Goal: Task Accomplishment & Management: Use online tool/utility

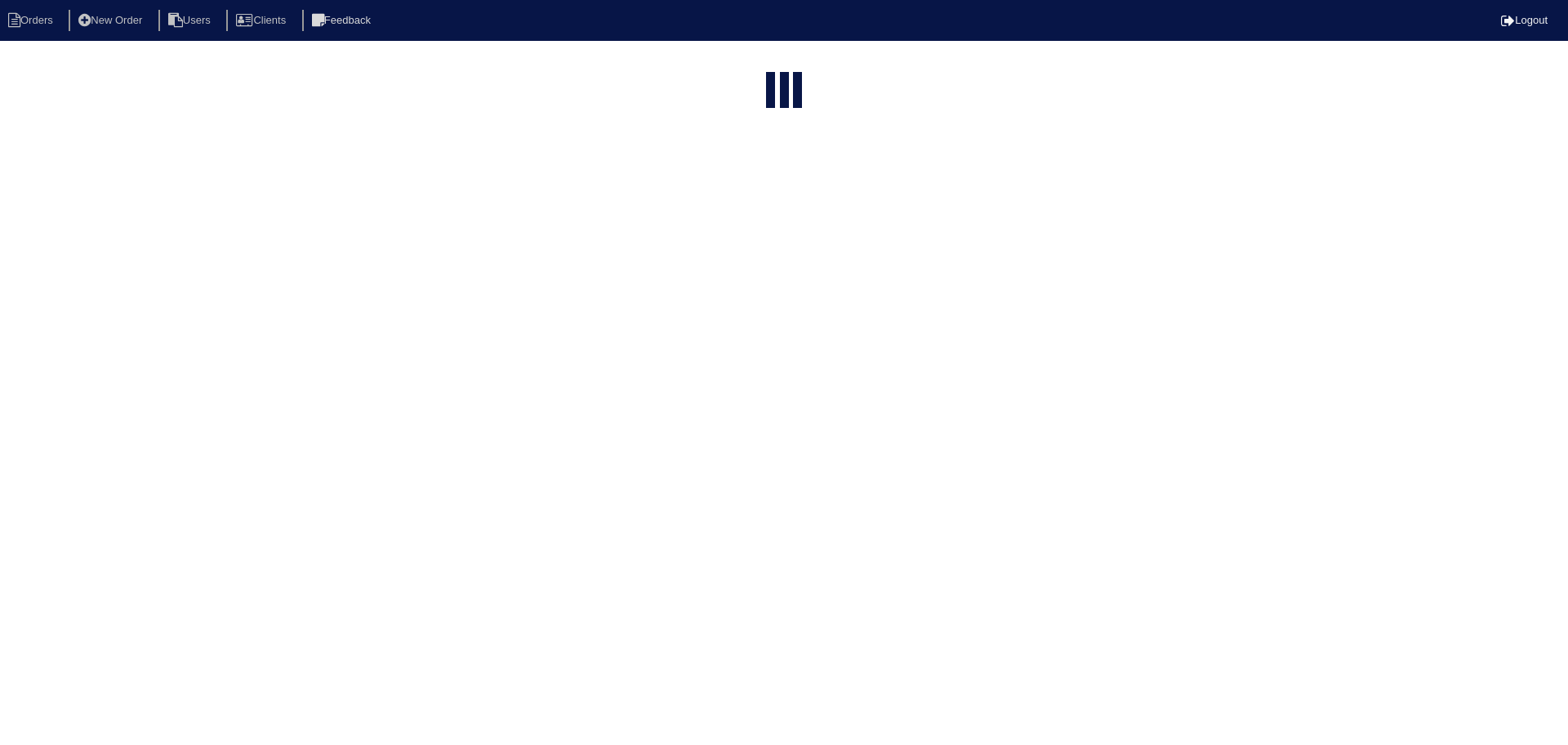
select select "15"
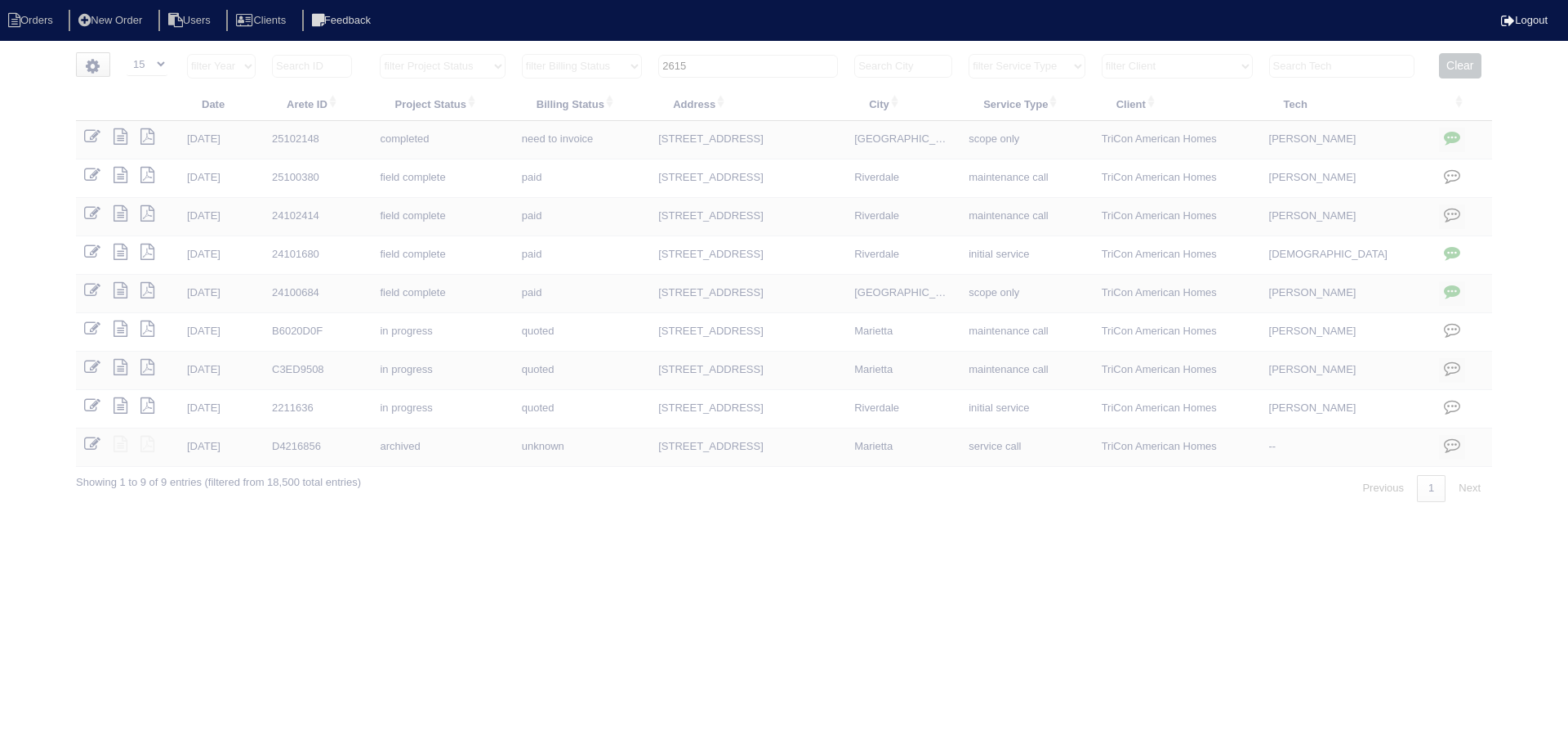
click at [751, 66] on input "2615" at bounding box center [748, 66] width 179 height 22
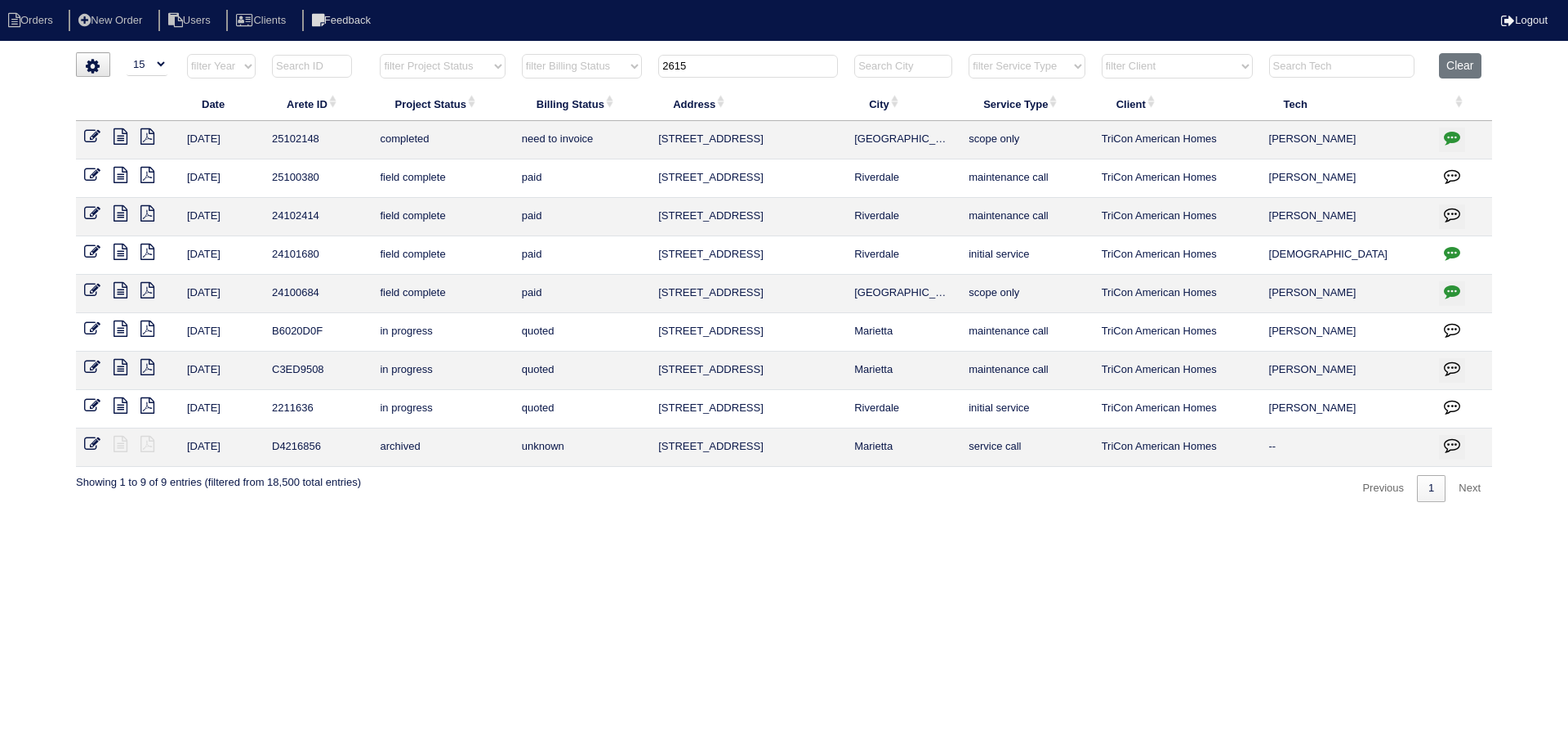
click at [751, 66] on input "2615" at bounding box center [748, 66] width 179 height 22
type input "3"
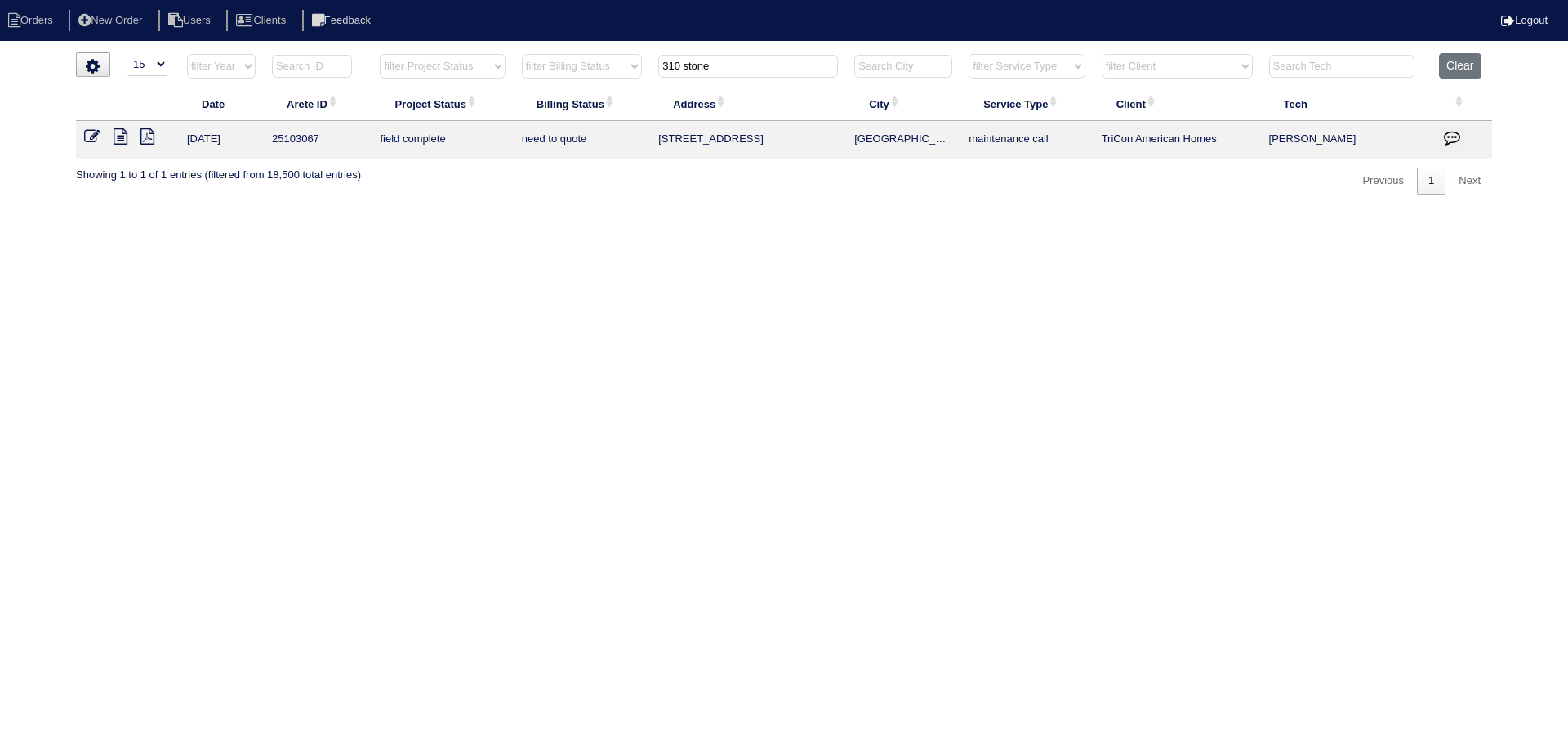
type input "310 stone"
click at [357, 211] on html "Orders New Order Users Clients Feedback Logout Orders New Order Users Clients M…" at bounding box center [784, 105] width 1568 height 211
click at [124, 137] on icon at bounding box center [120, 136] width 13 height 16
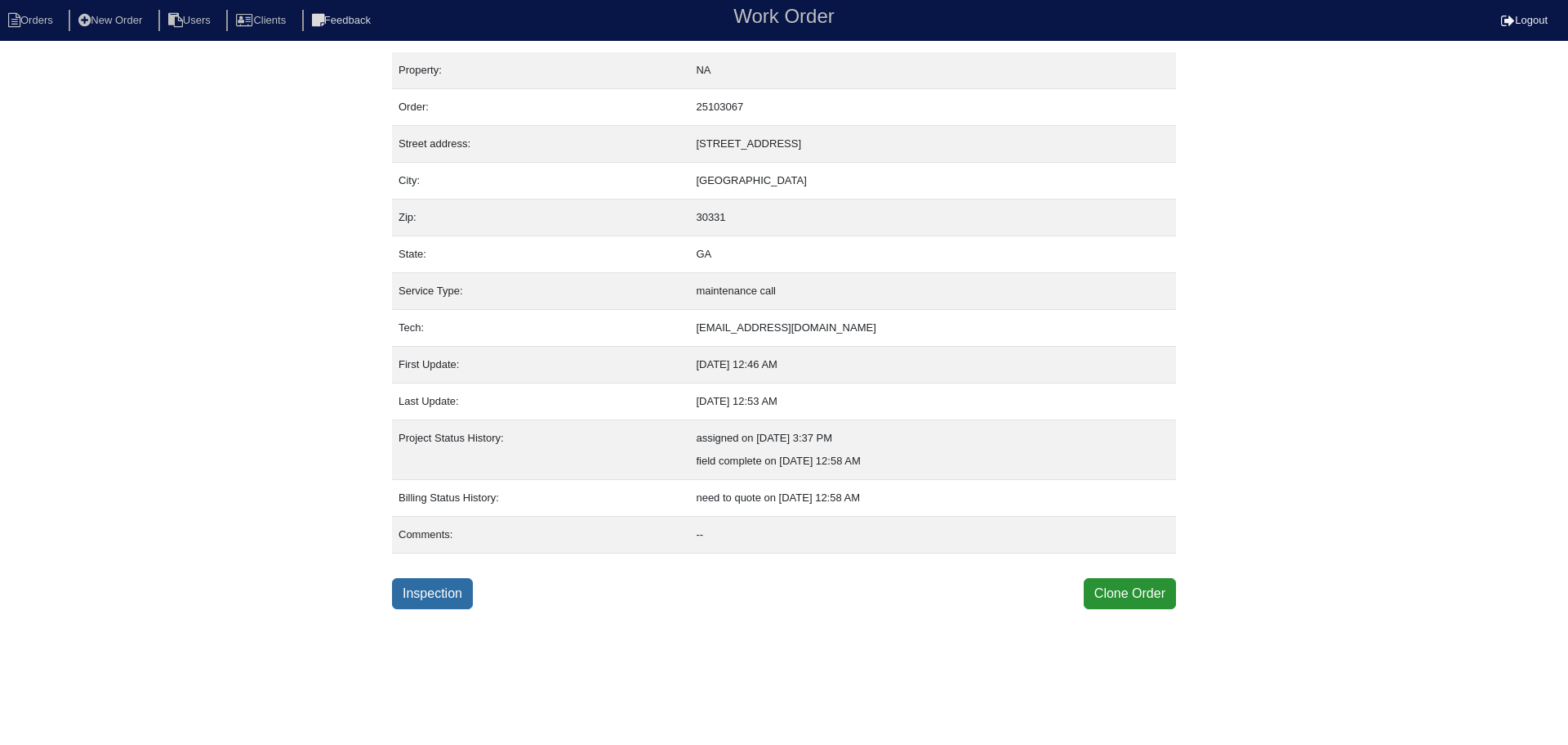
click at [450, 600] on link "Inspection" at bounding box center [432, 593] width 81 height 31
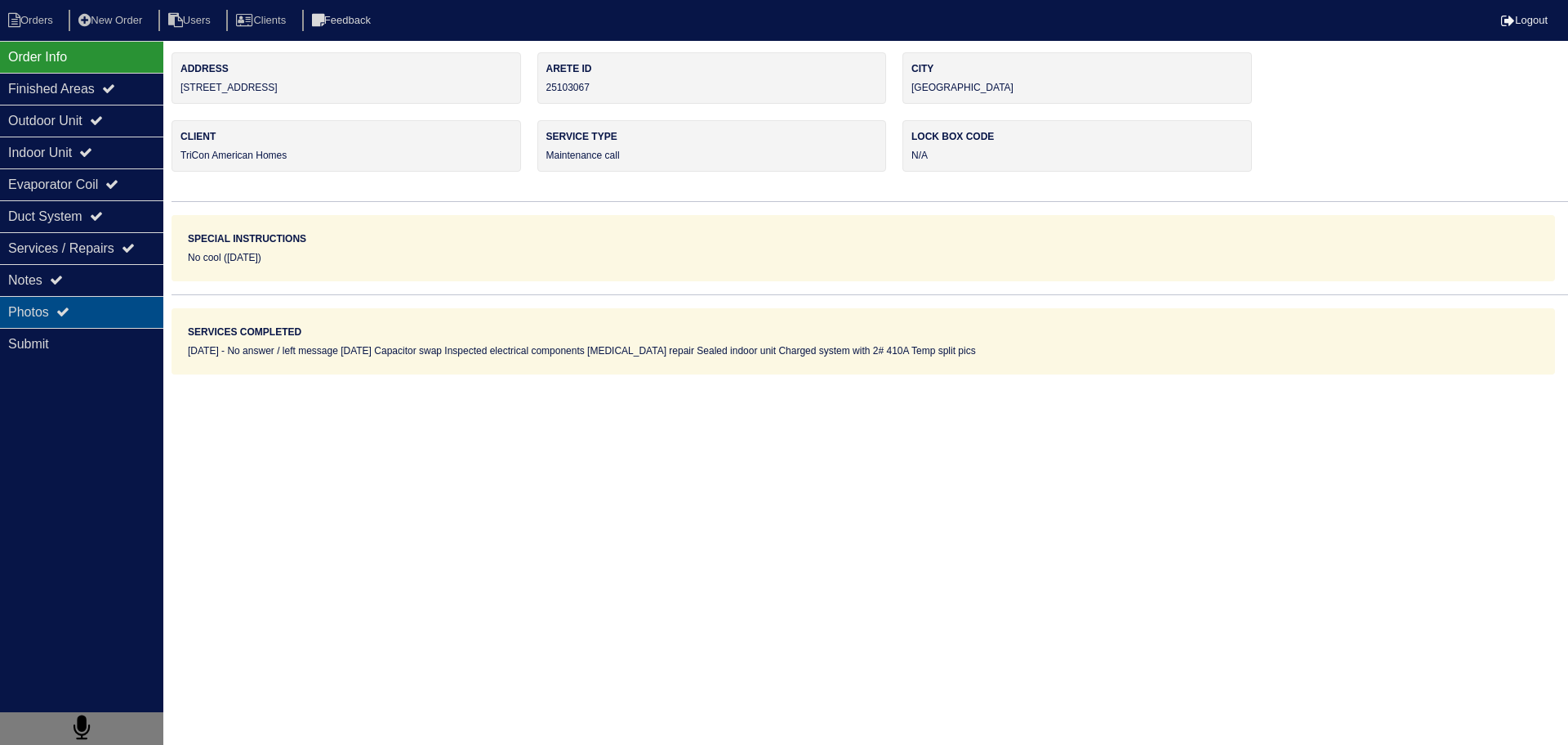
click at [100, 306] on div "Photos" at bounding box center [82, 312] width 163 height 32
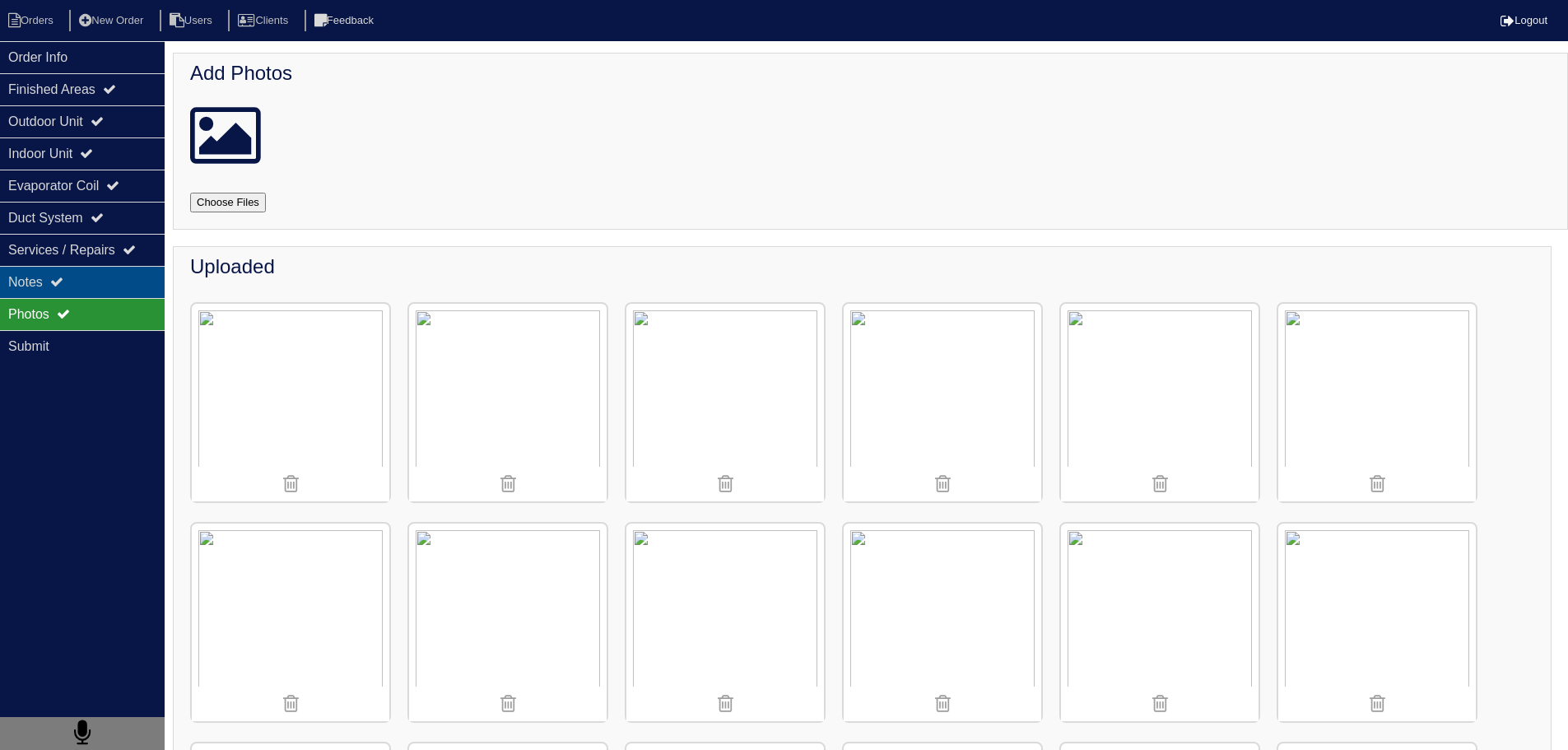
click at [89, 278] on div "Notes" at bounding box center [82, 282] width 164 height 33
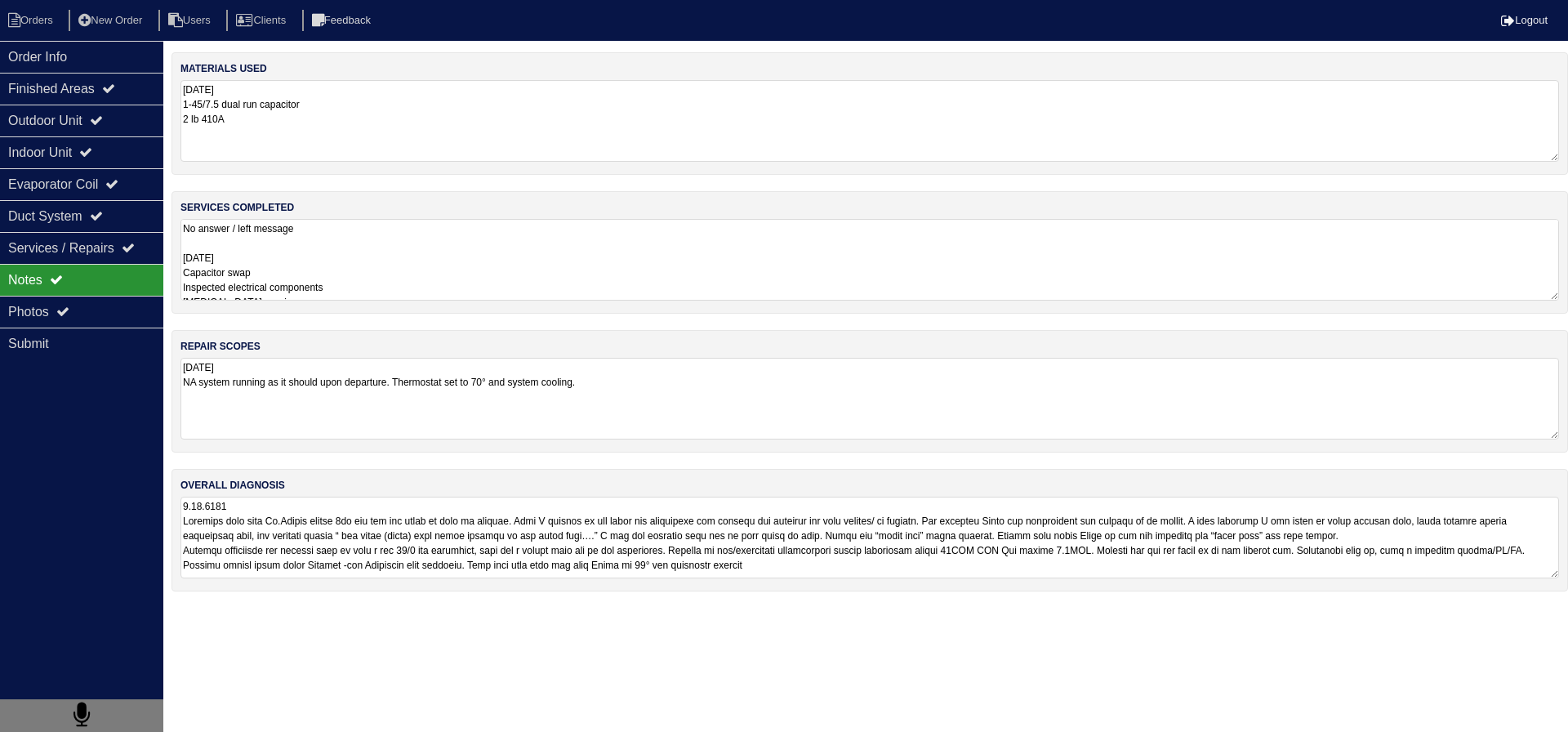
click at [641, 407] on textarea "8.20.25 NA system running as it should upon departure. Thermostat set to 70° an…" at bounding box center [869, 398] width 1379 height 82
click at [354, 250] on textarea "No answer / left message 8.20.2025 Capacitor swap Inspected electrical componen…" at bounding box center [869, 259] width 1379 height 82
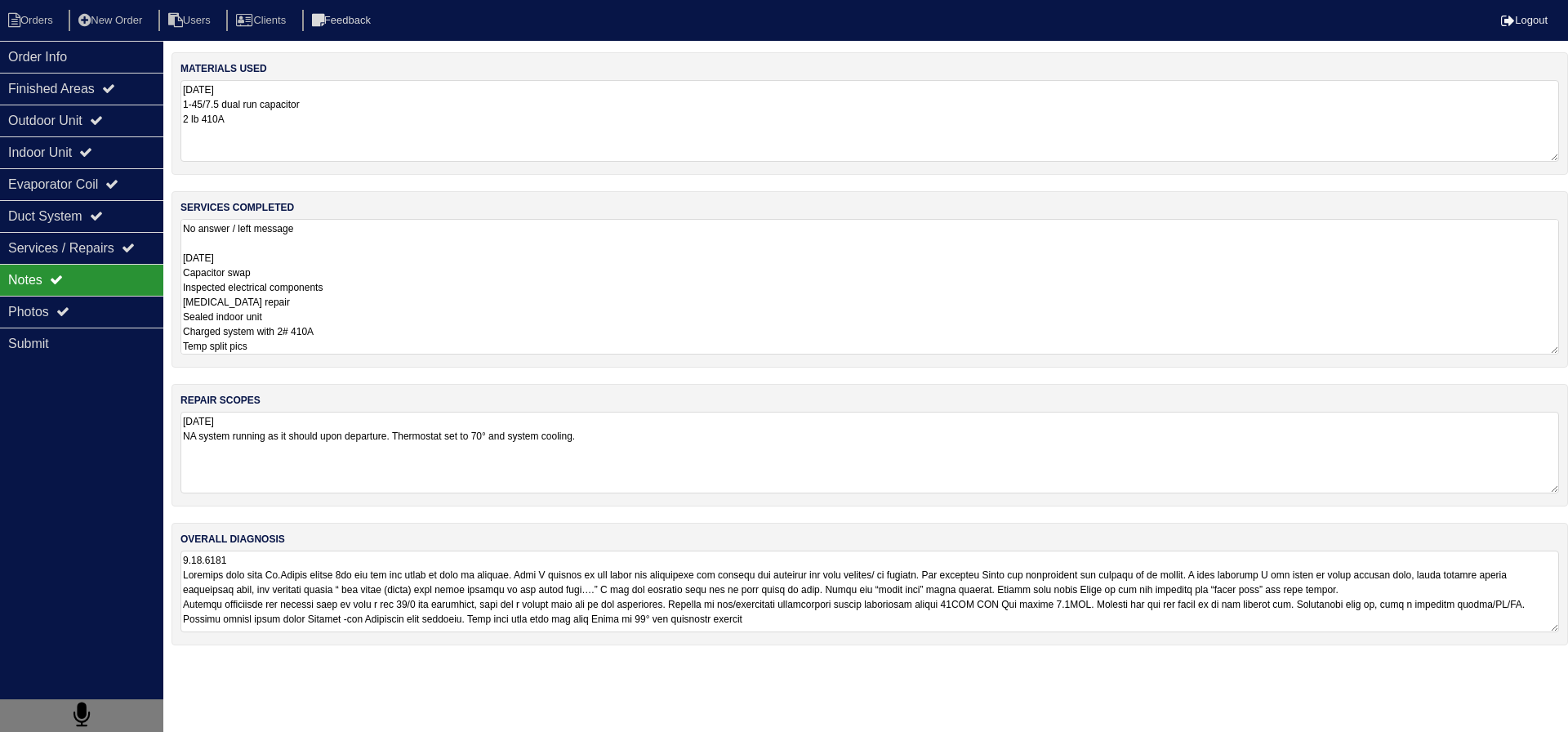
click at [635, 607] on div "materials used 8.20.25 1-45/7.5 dual run capacitor 2 lb 410A services completed…" at bounding box center [869, 356] width 1397 height 609
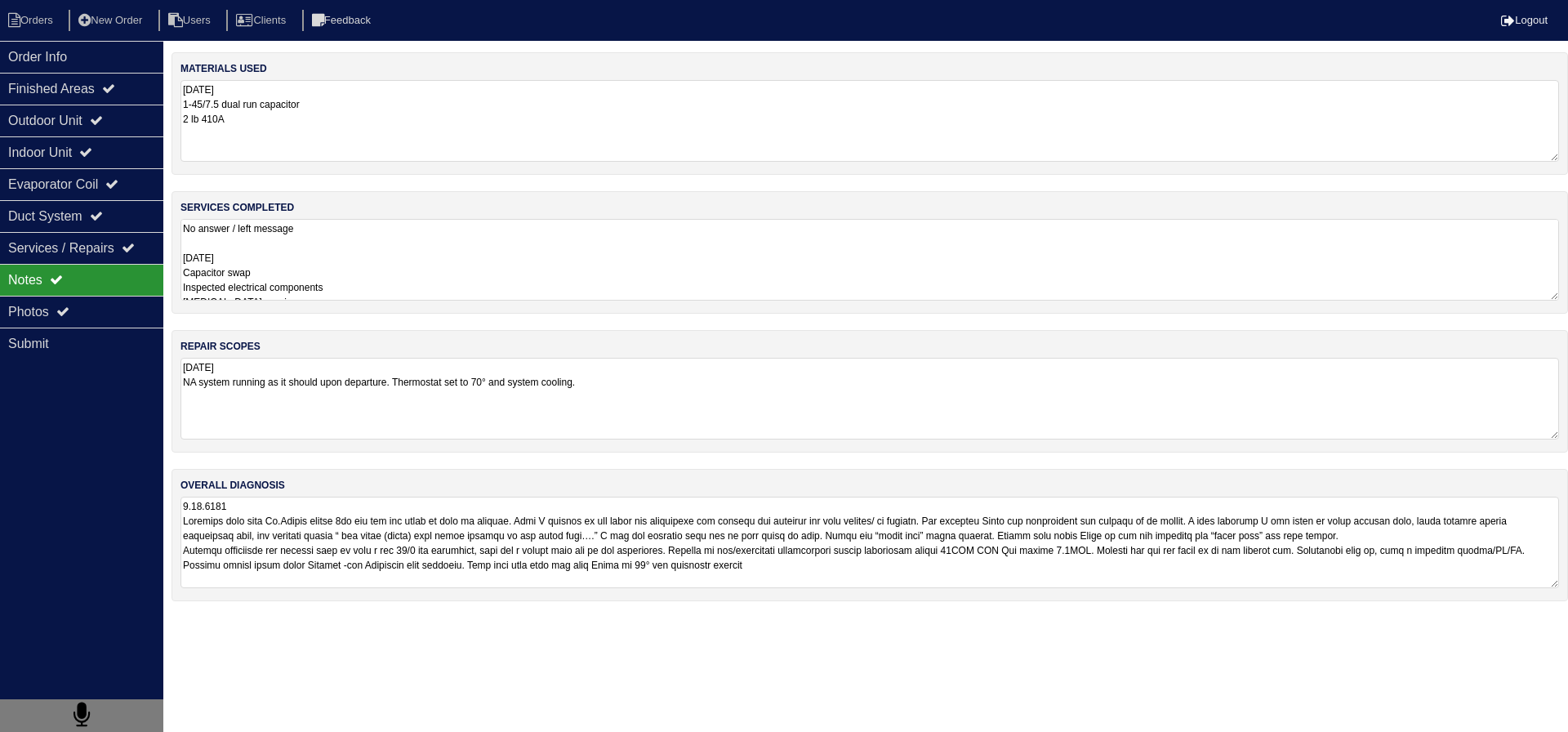
click at [388, 530] on textarea at bounding box center [869, 543] width 1379 height 92
click at [378, 550] on textarea at bounding box center [869, 543] width 1379 height 92
click at [369, 549] on textarea at bounding box center [869, 543] width 1379 height 92
click at [127, 304] on div "Photos" at bounding box center [82, 312] width 163 height 32
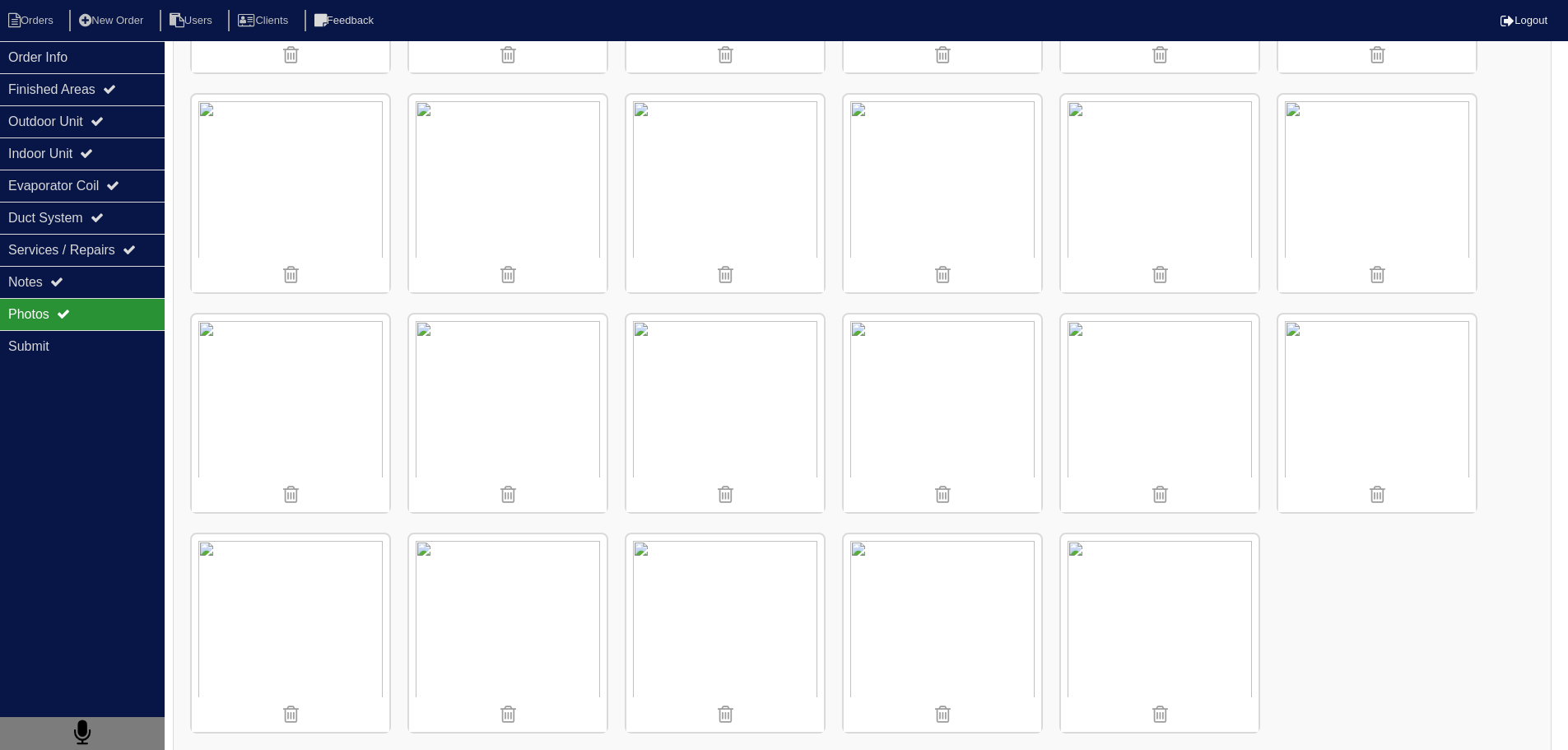
scroll to position [883, 0]
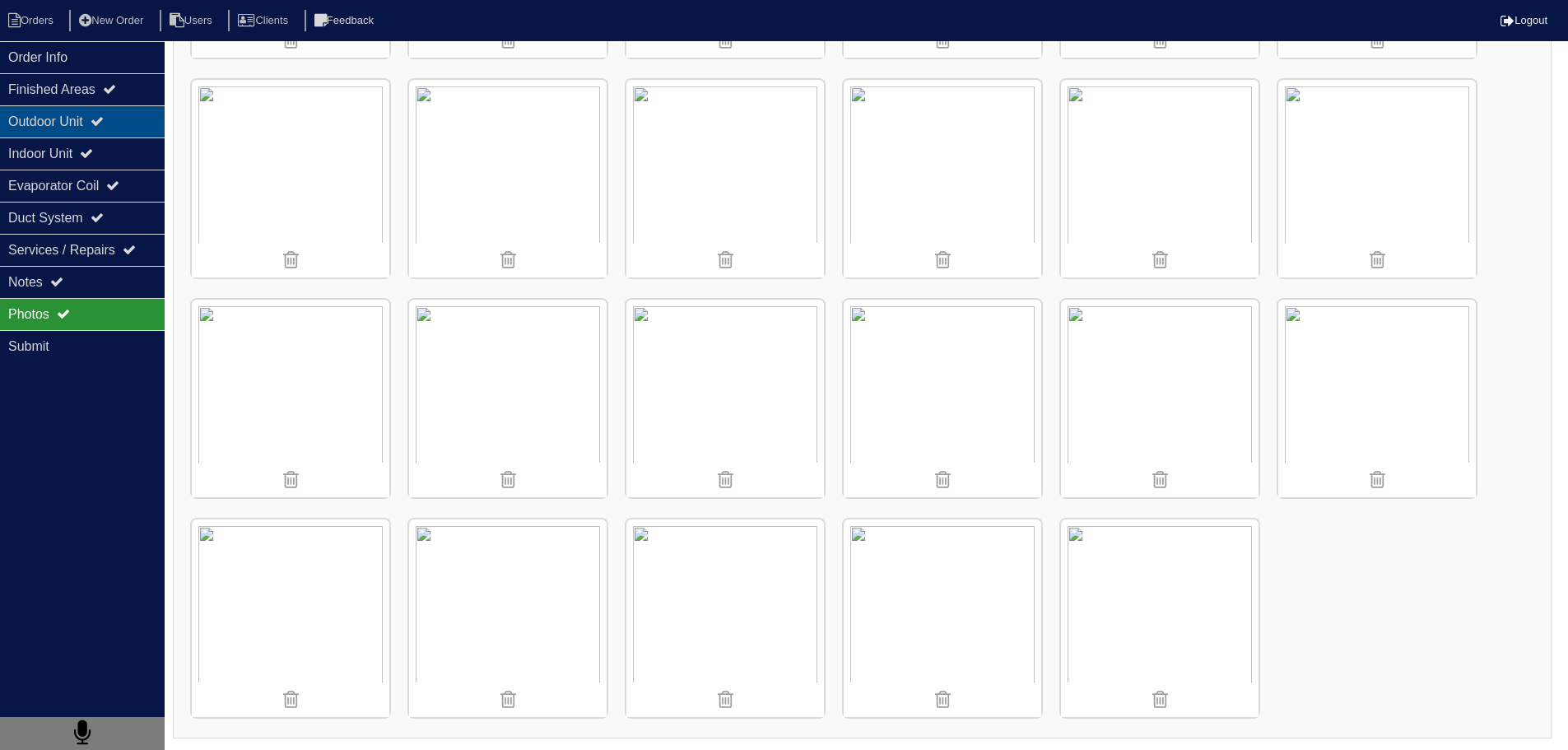
click at [104, 118] on icon at bounding box center [97, 121] width 14 height 14
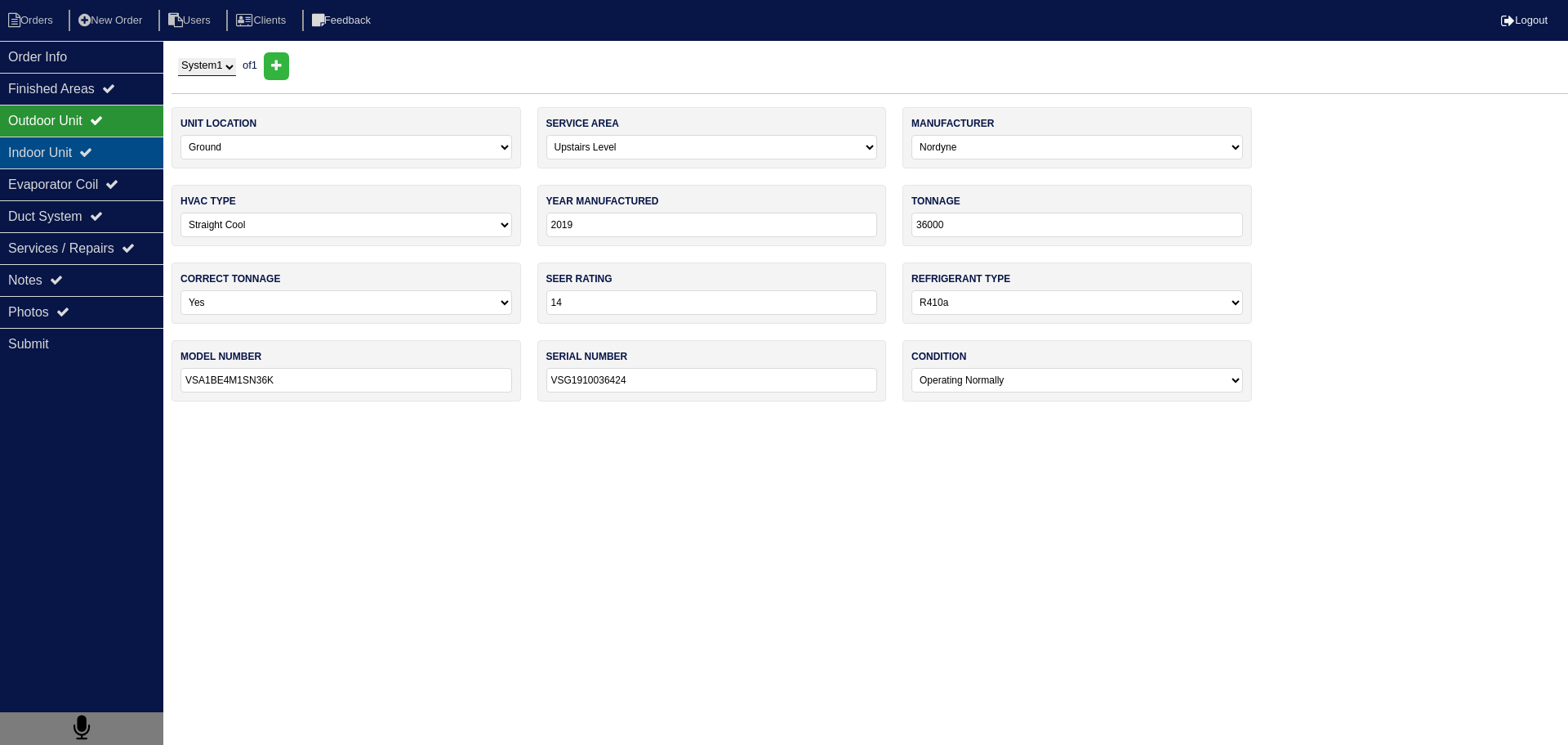
drag, startPoint x: 101, startPoint y: 147, endPoint x: 107, endPoint y: 157, distance: 11.7
click at [92, 151] on icon at bounding box center [85, 152] width 13 height 13
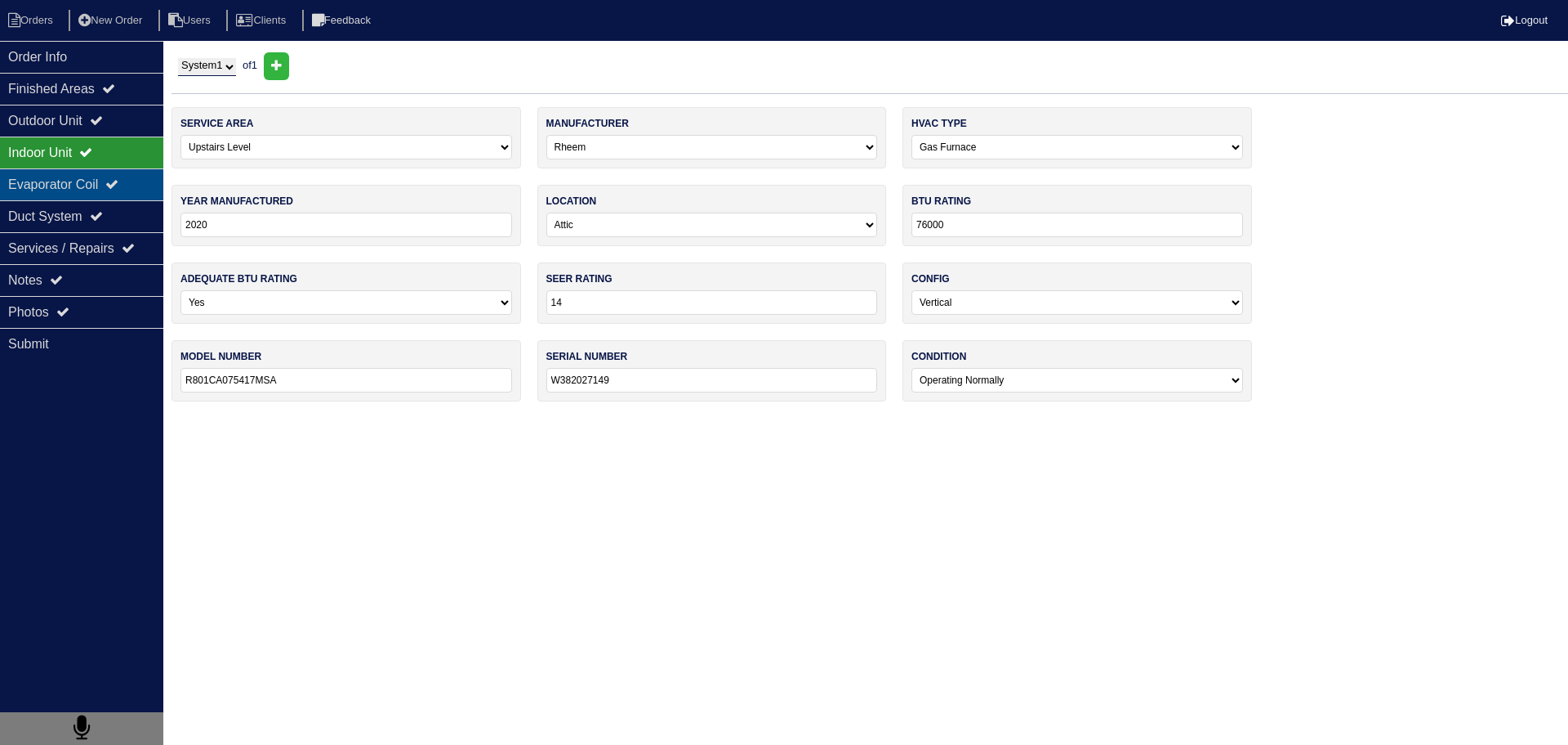
click at [101, 176] on div "Evaporator Coil" at bounding box center [82, 185] width 163 height 32
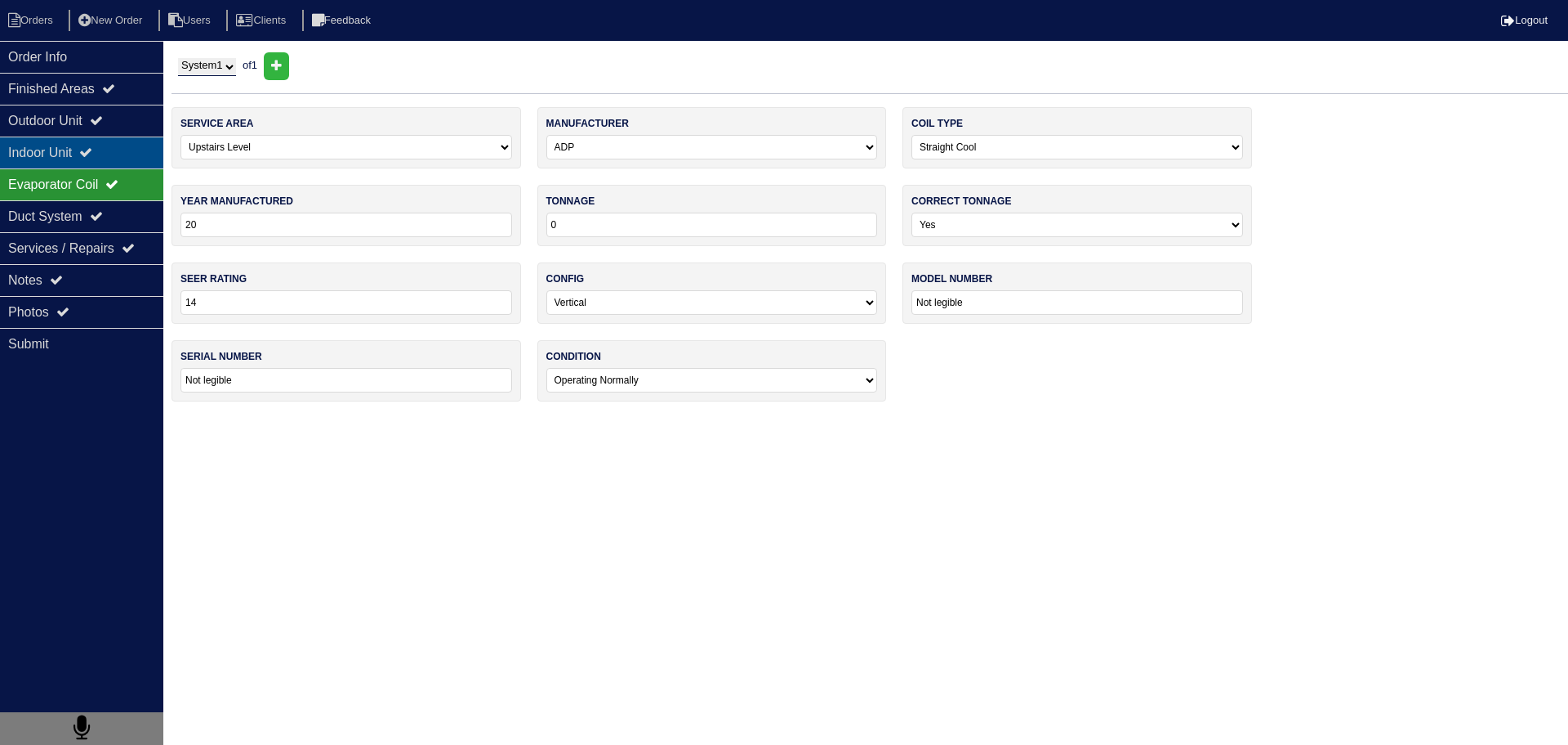
click at [114, 142] on div "Indoor Unit" at bounding box center [82, 153] width 163 height 32
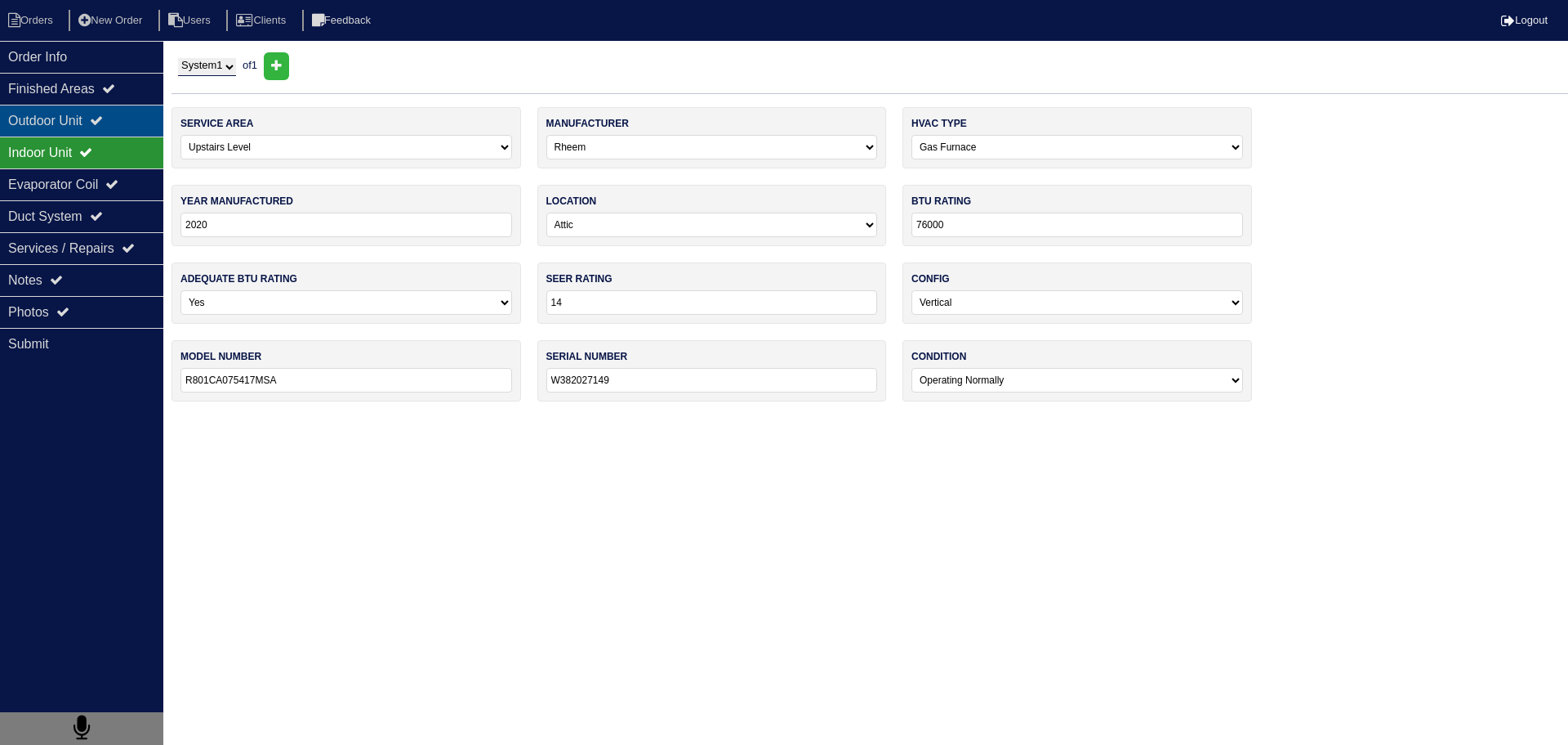
click at [125, 114] on div "Outdoor Unit" at bounding box center [82, 121] width 163 height 32
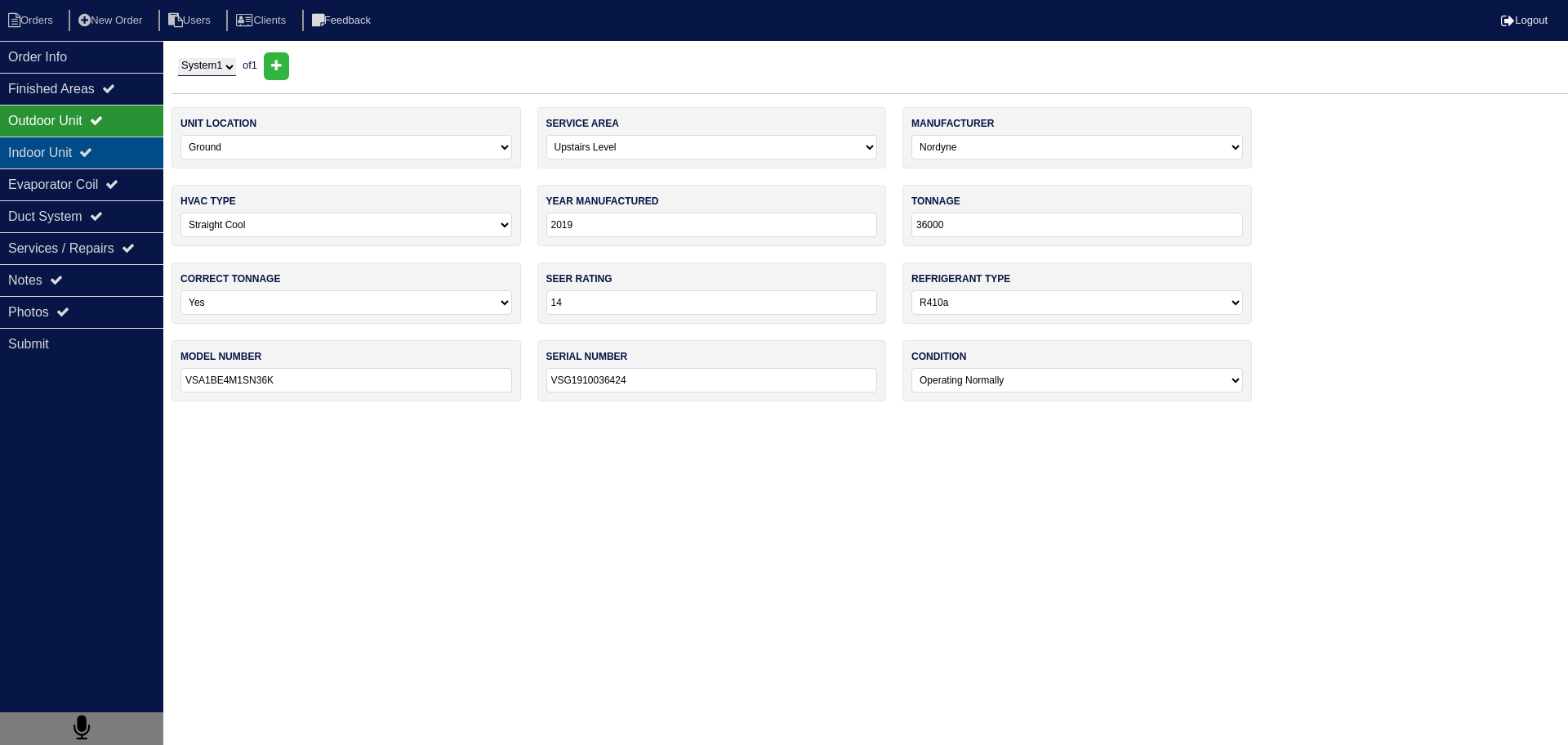
click at [114, 158] on div "Indoor Unit" at bounding box center [82, 153] width 163 height 32
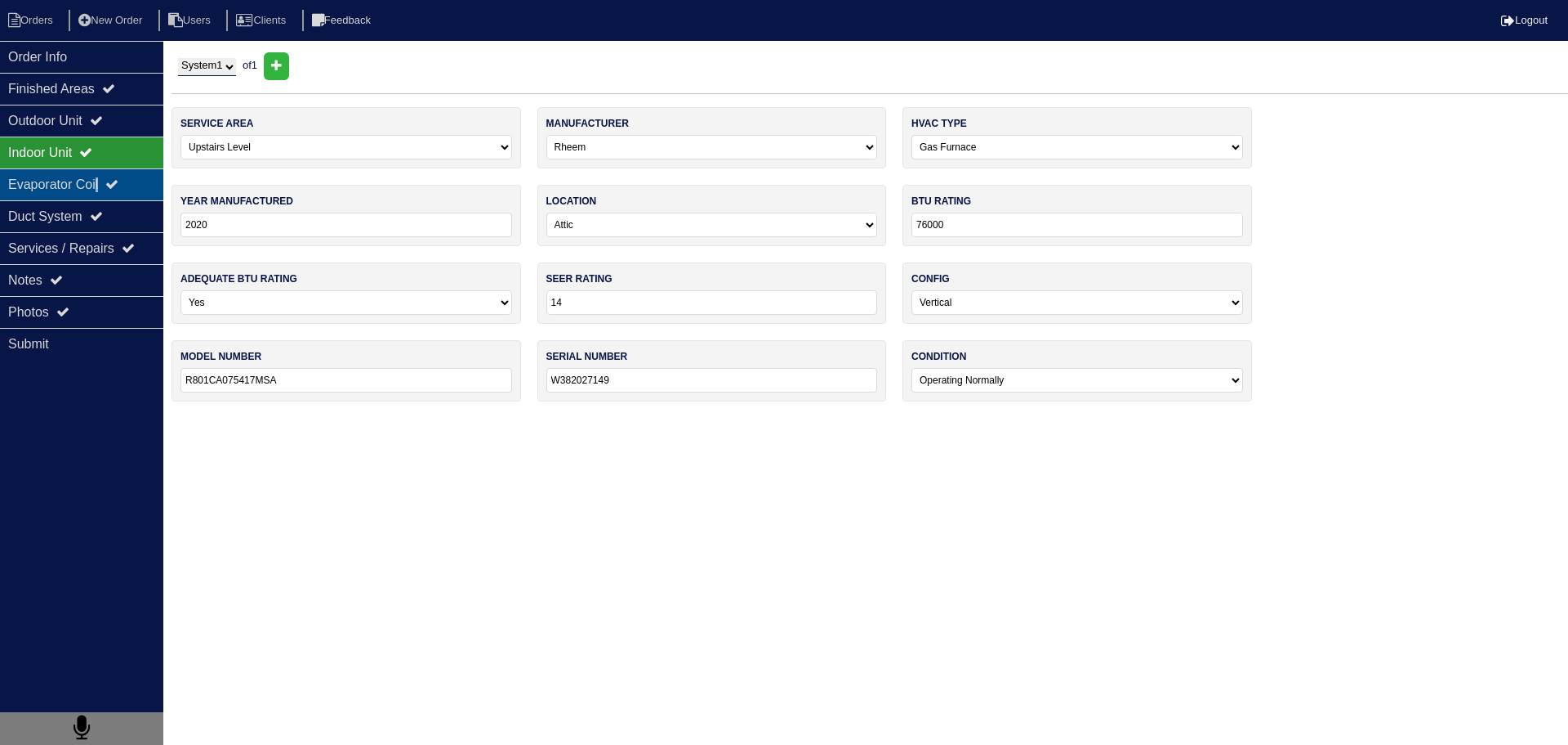
click at [106, 187] on div "Evaporator Coil" at bounding box center [82, 185] width 163 height 32
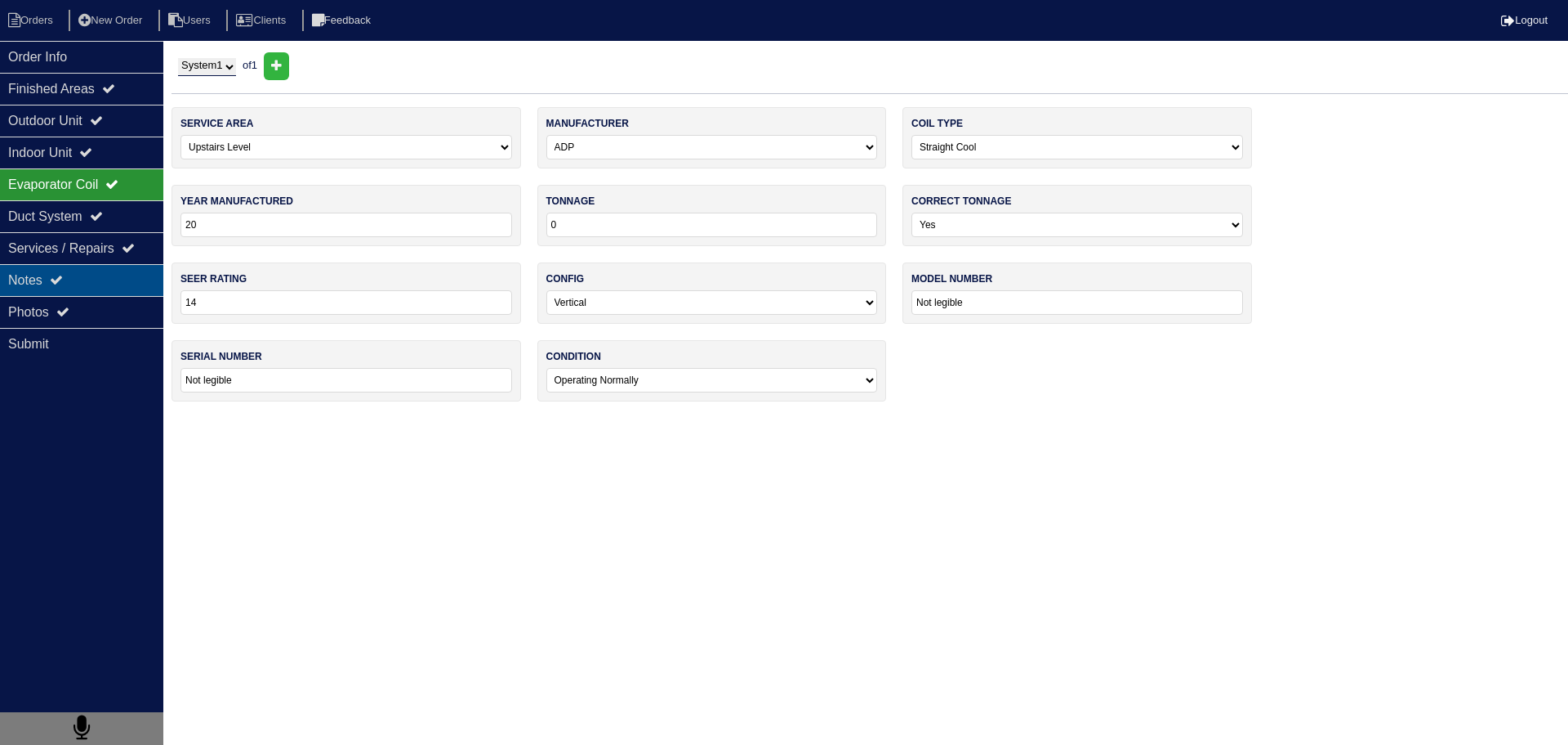
drag, startPoint x: 98, startPoint y: 302, endPoint x: 113, endPoint y: 288, distance: 20.5
click at [100, 302] on div "Photos" at bounding box center [82, 312] width 163 height 32
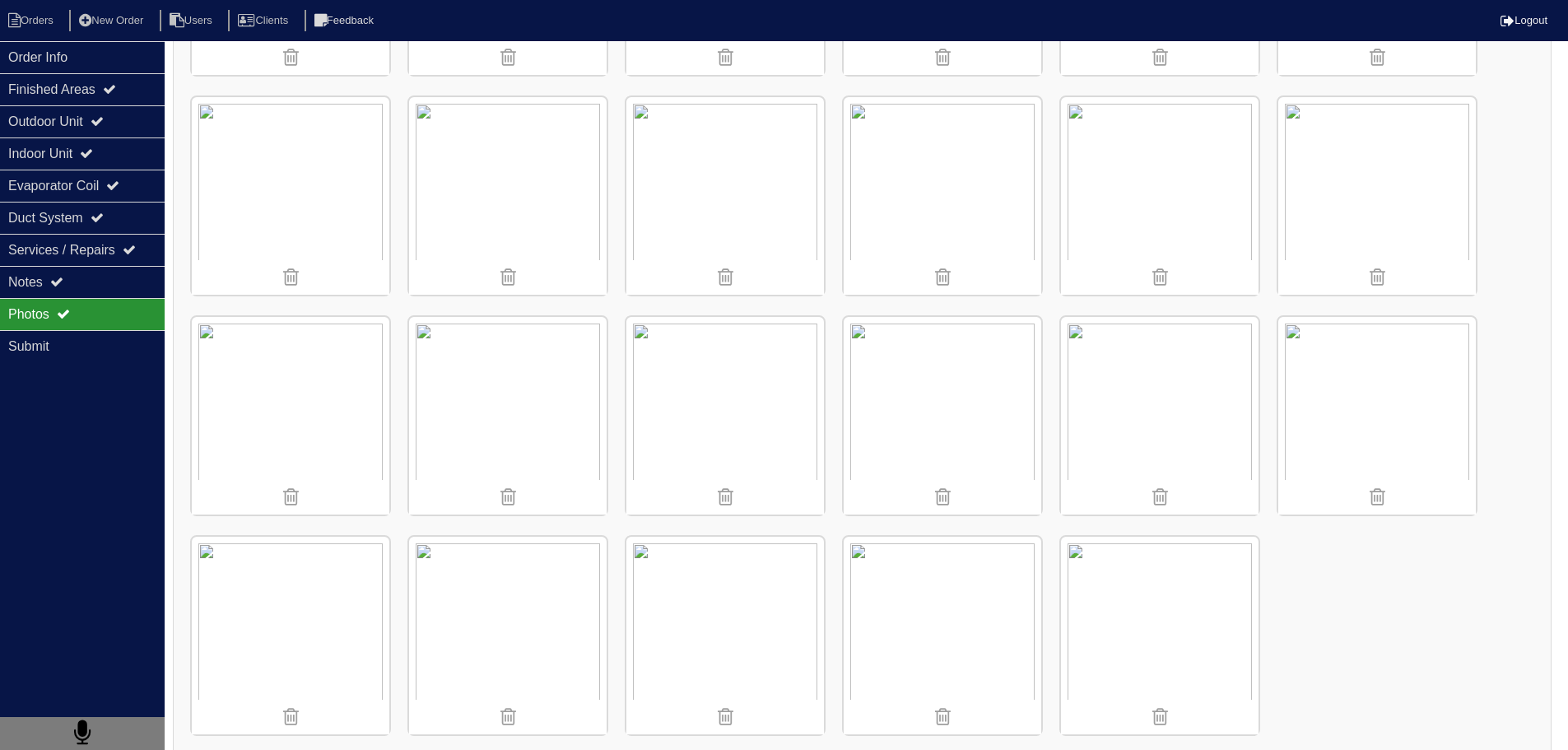
scroll to position [883, 0]
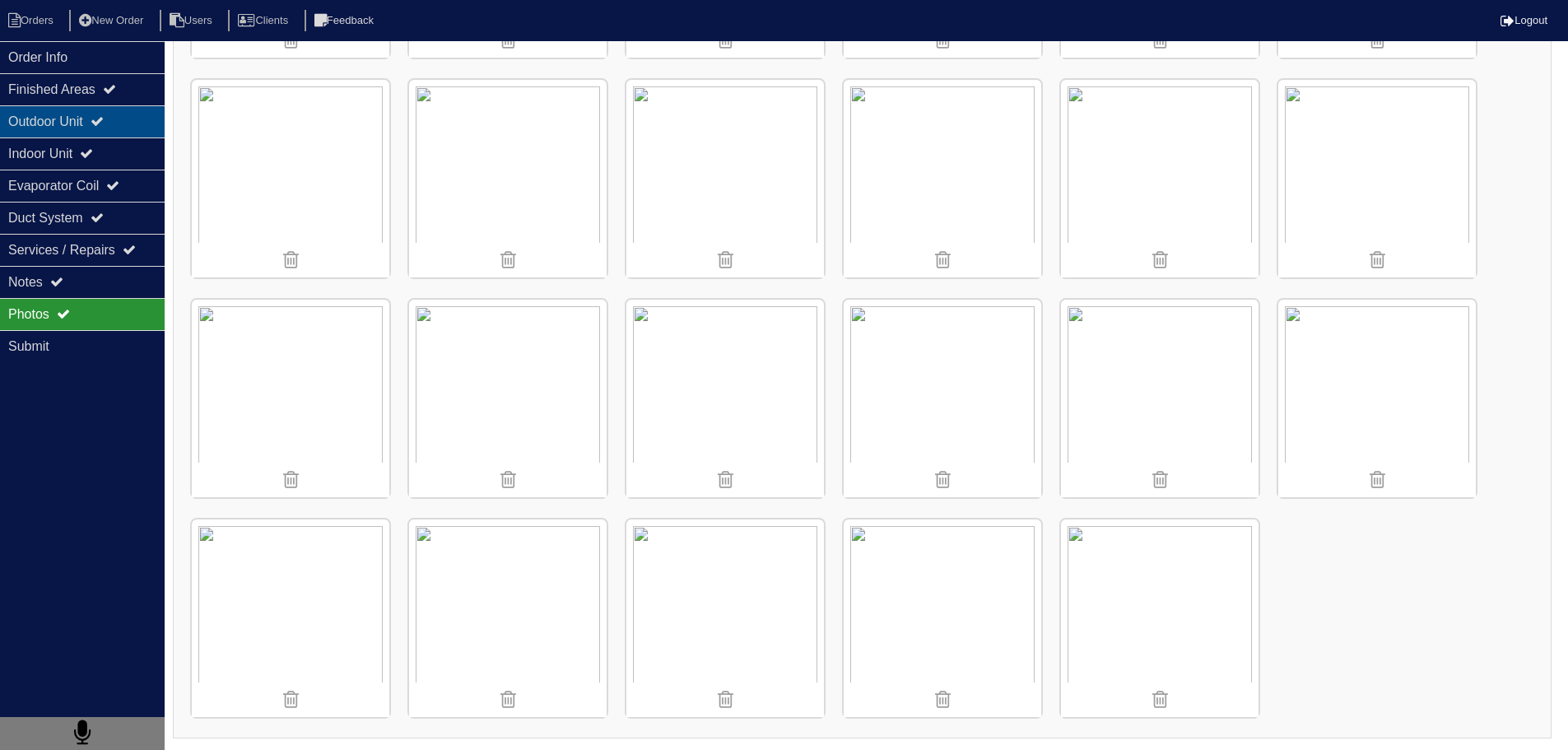
click at [99, 110] on div "Outdoor Unit" at bounding box center [82, 122] width 164 height 33
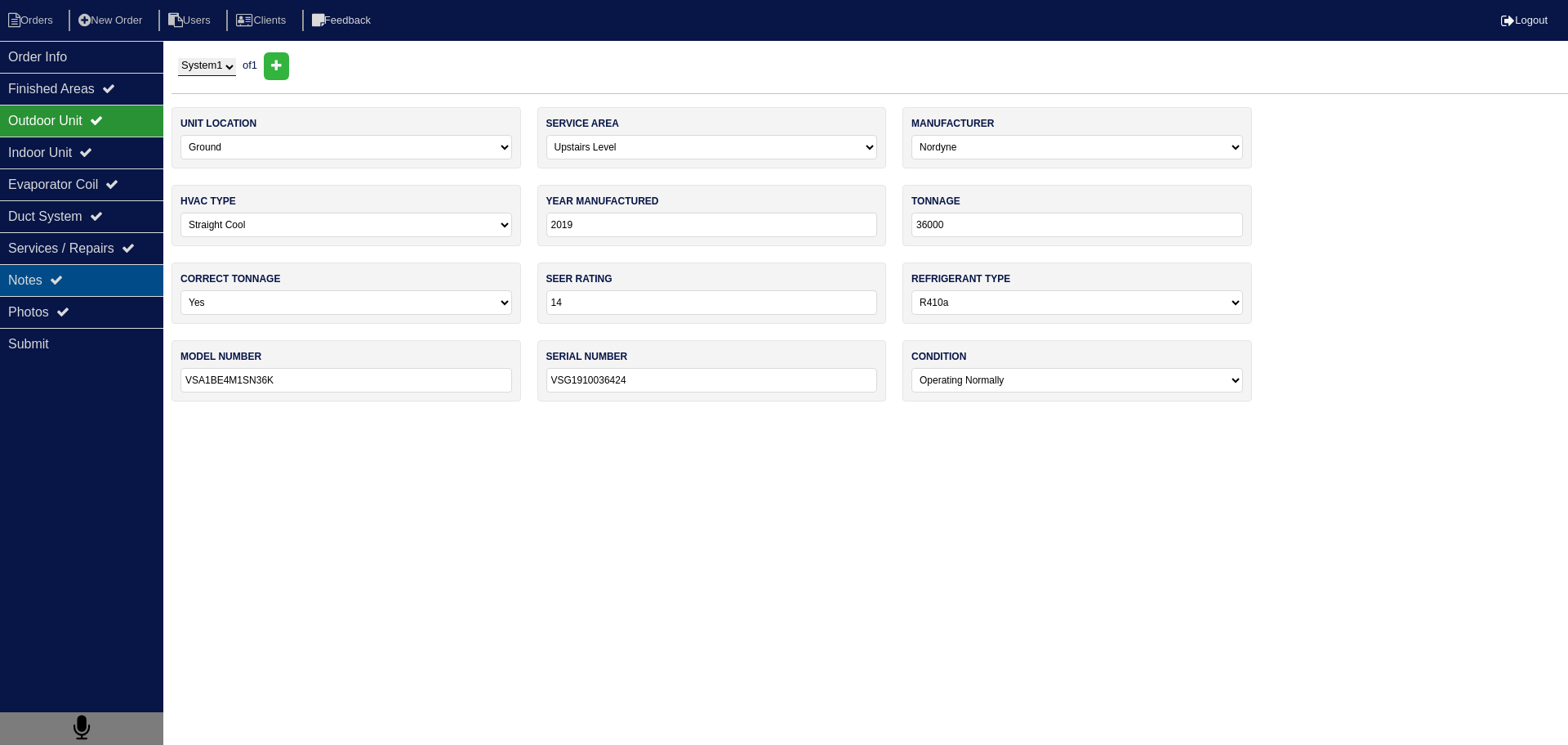
click at [133, 285] on div "Notes" at bounding box center [82, 280] width 163 height 32
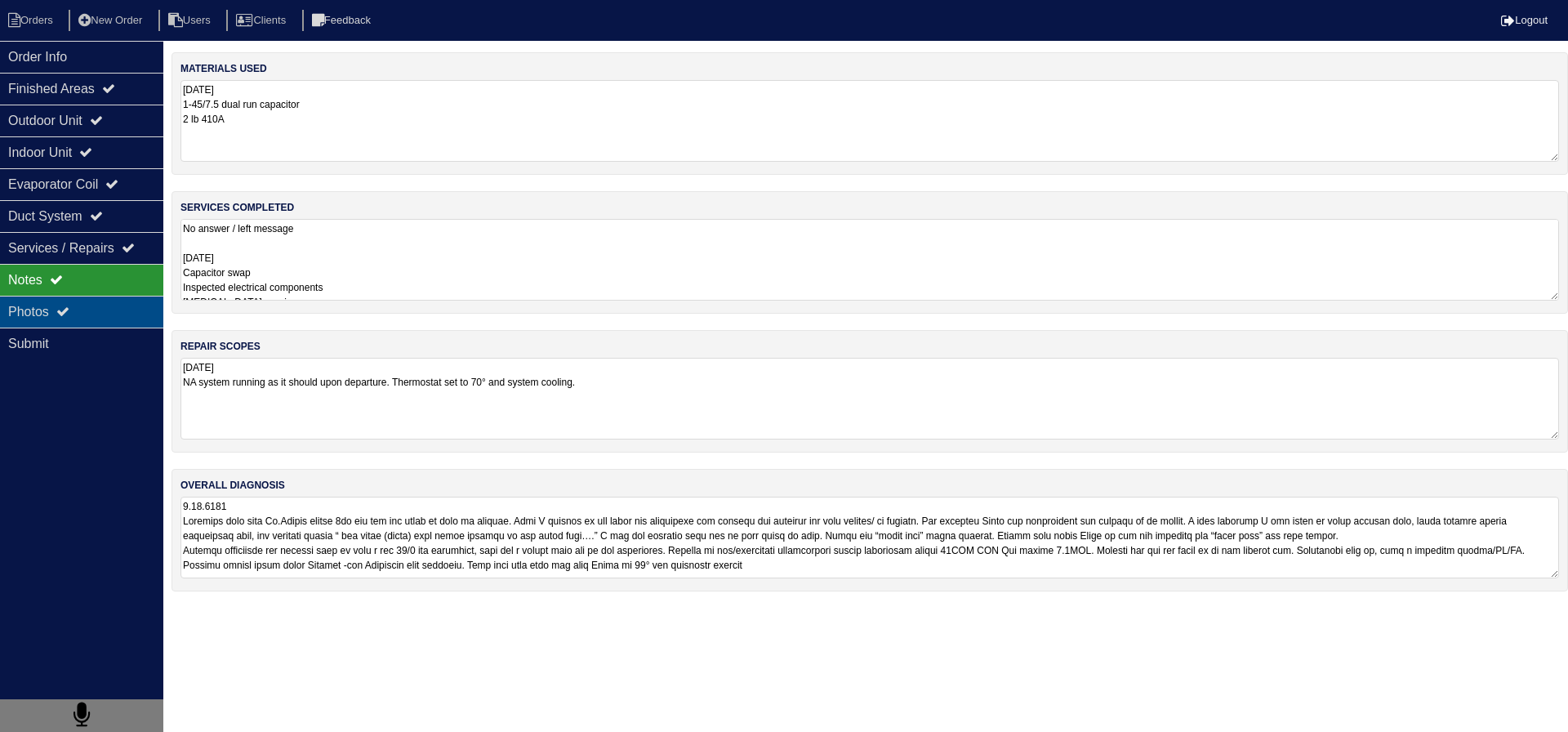
click at [130, 298] on div "Photos" at bounding box center [82, 312] width 163 height 32
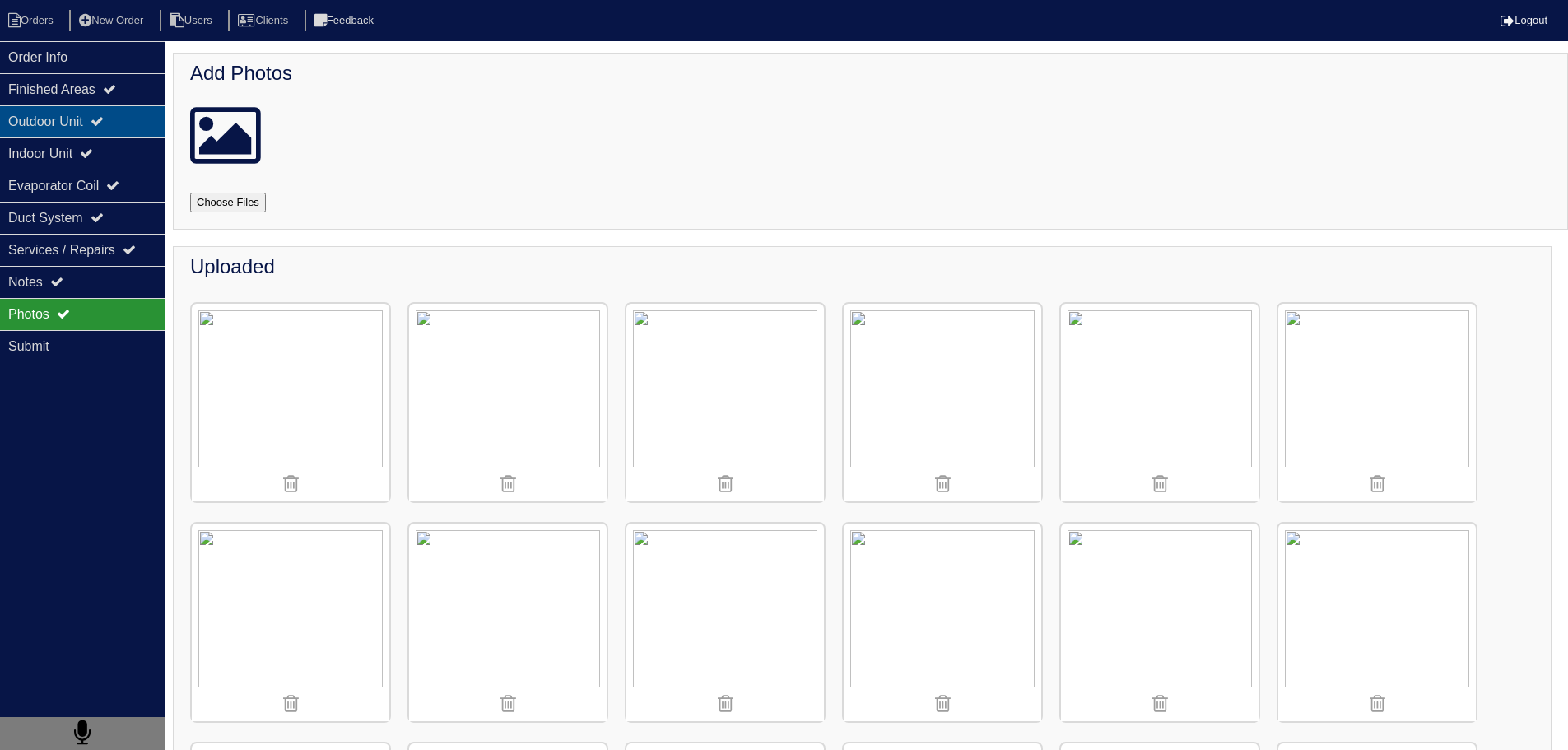
click at [91, 127] on div "Outdoor Unit" at bounding box center [82, 122] width 164 height 33
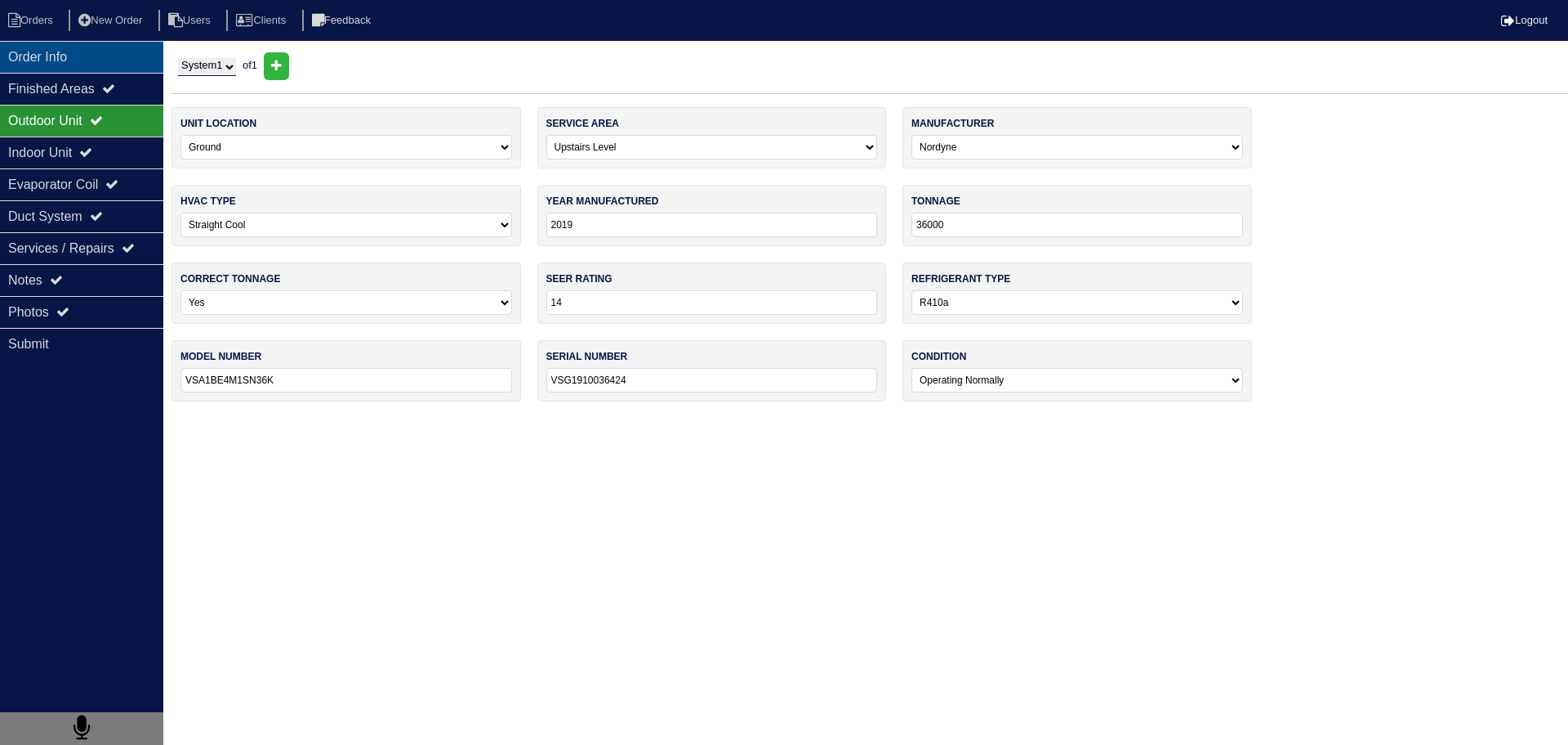
click at [120, 50] on div "Order Info" at bounding box center [82, 57] width 163 height 32
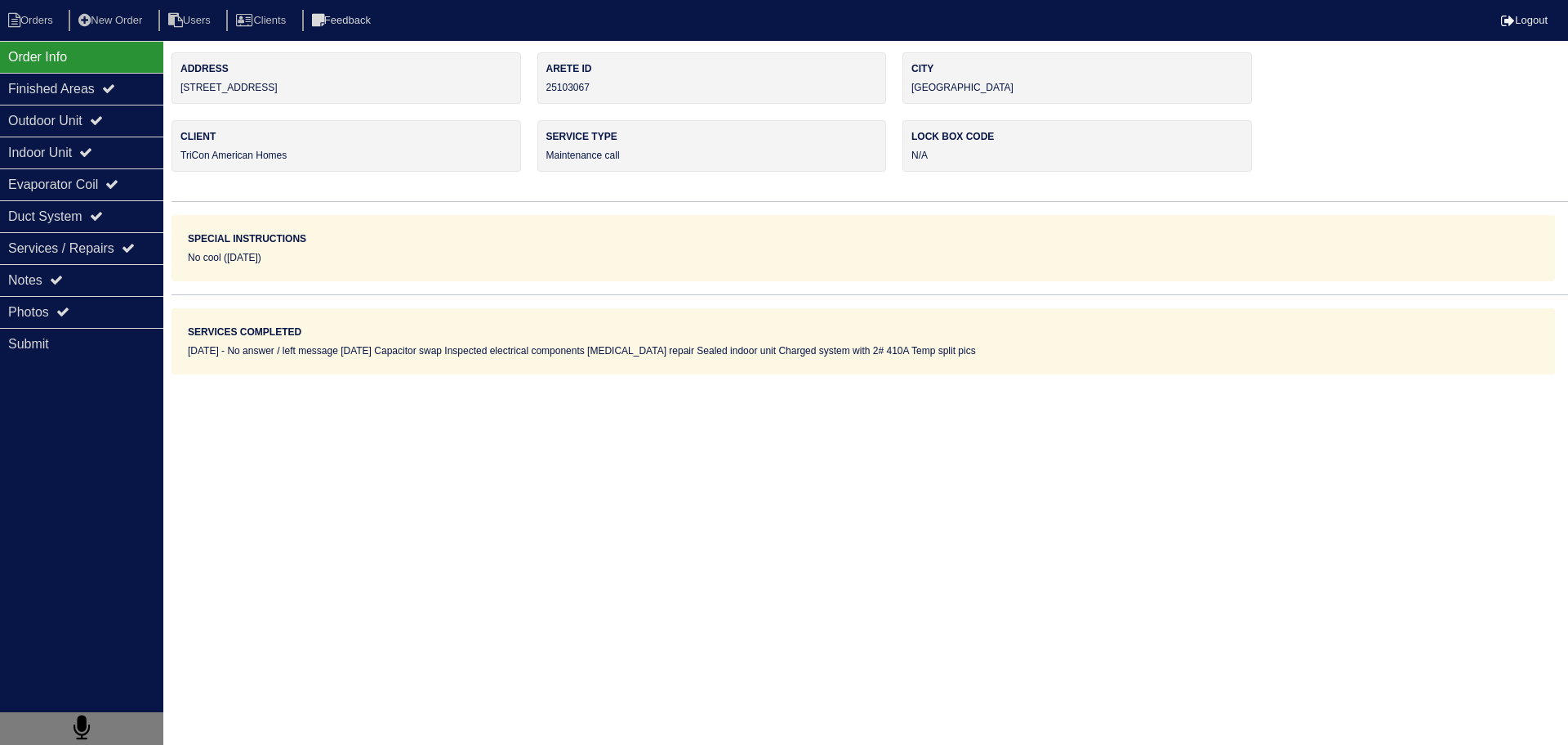
drag, startPoint x: 352, startPoint y: 82, endPoint x: 213, endPoint y: 86, distance: 139.1
click at [176, 87] on div "Address 310 Stonecastle Pass SW" at bounding box center [346, 77] width 350 height 51
click at [133, 124] on div "Outdoor Unit" at bounding box center [82, 121] width 163 height 32
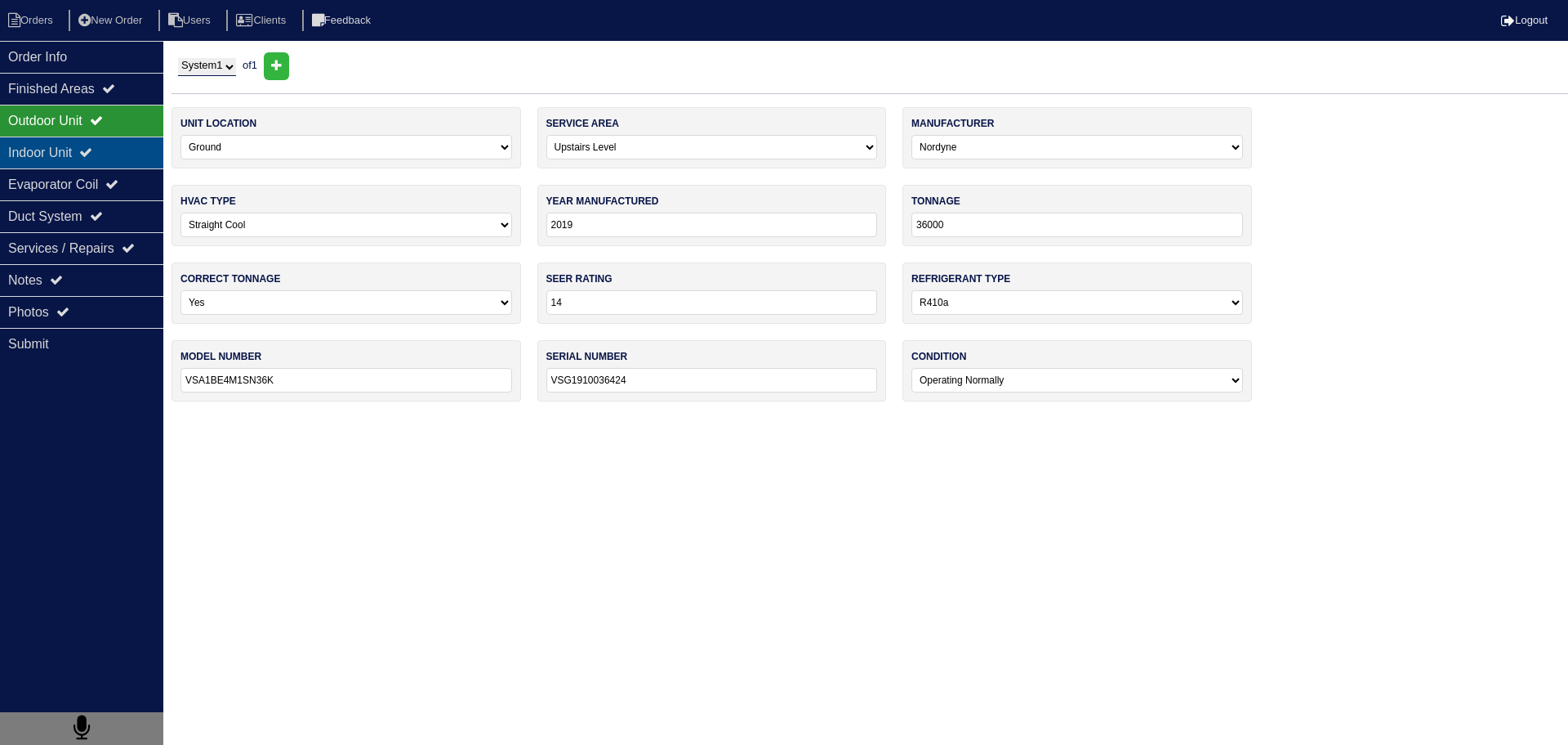
click at [124, 153] on div "Indoor Unit" at bounding box center [82, 153] width 163 height 32
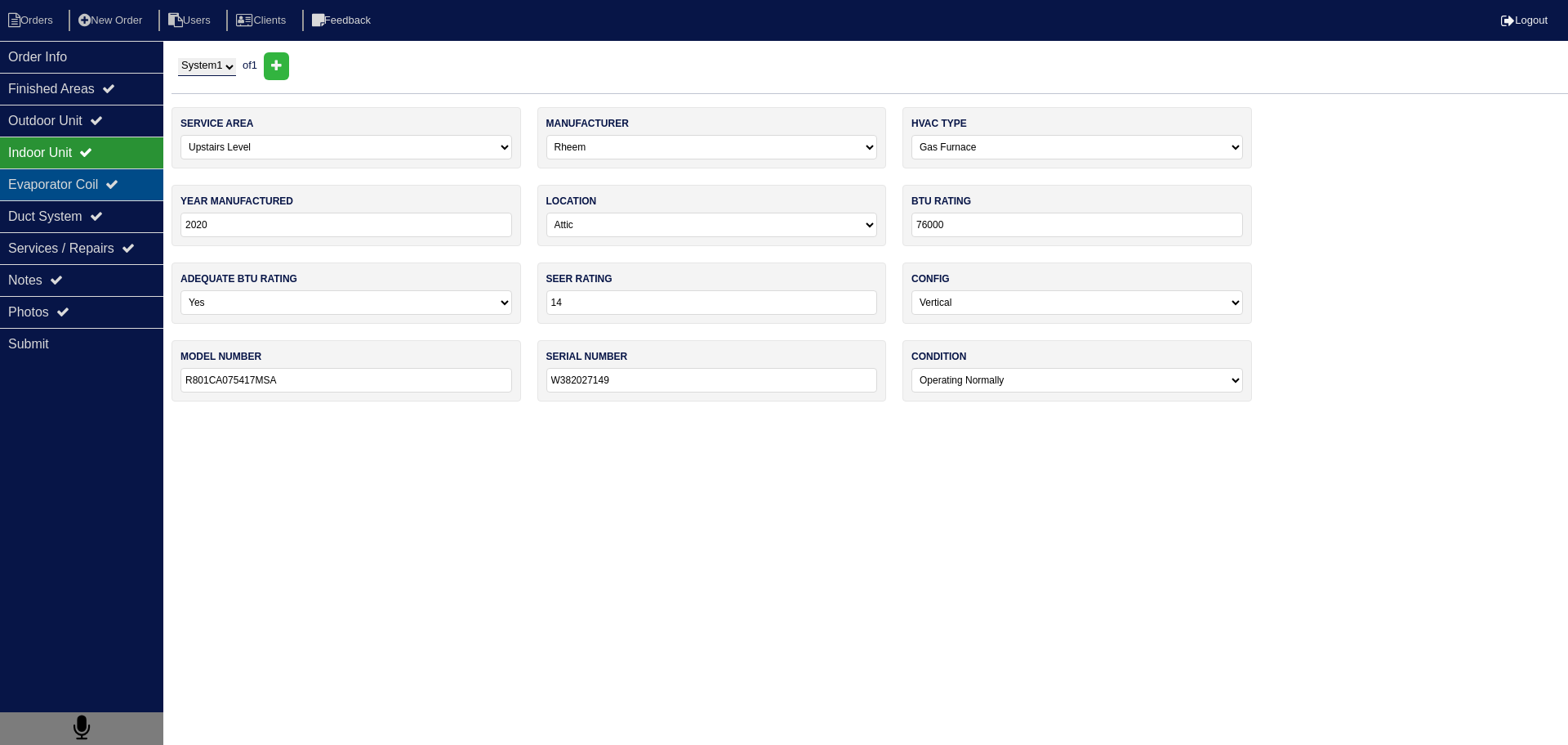
click at [118, 179] on icon at bounding box center [111, 184] width 13 height 13
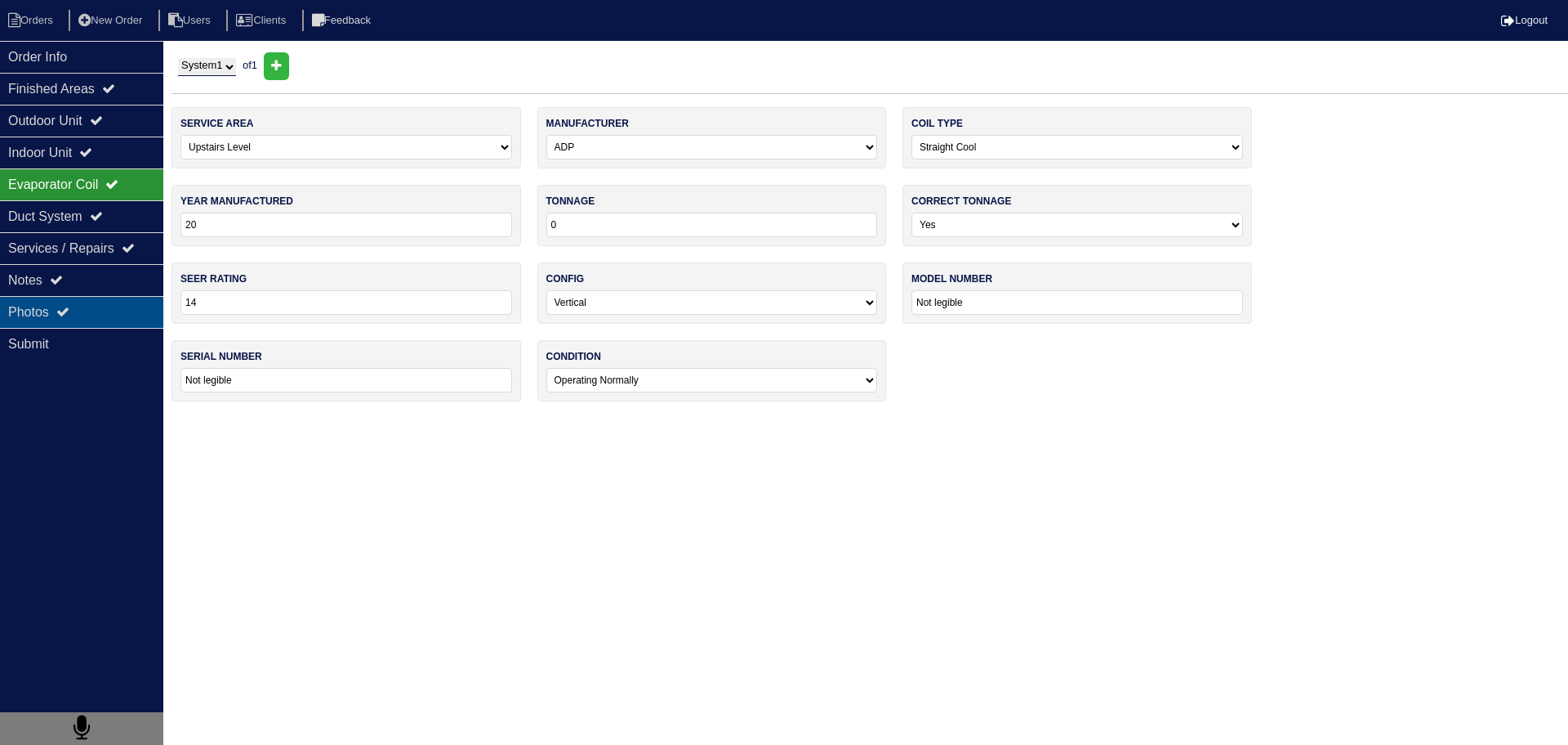
click at [99, 298] on div "Photos" at bounding box center [82, 312] width 163 height 32
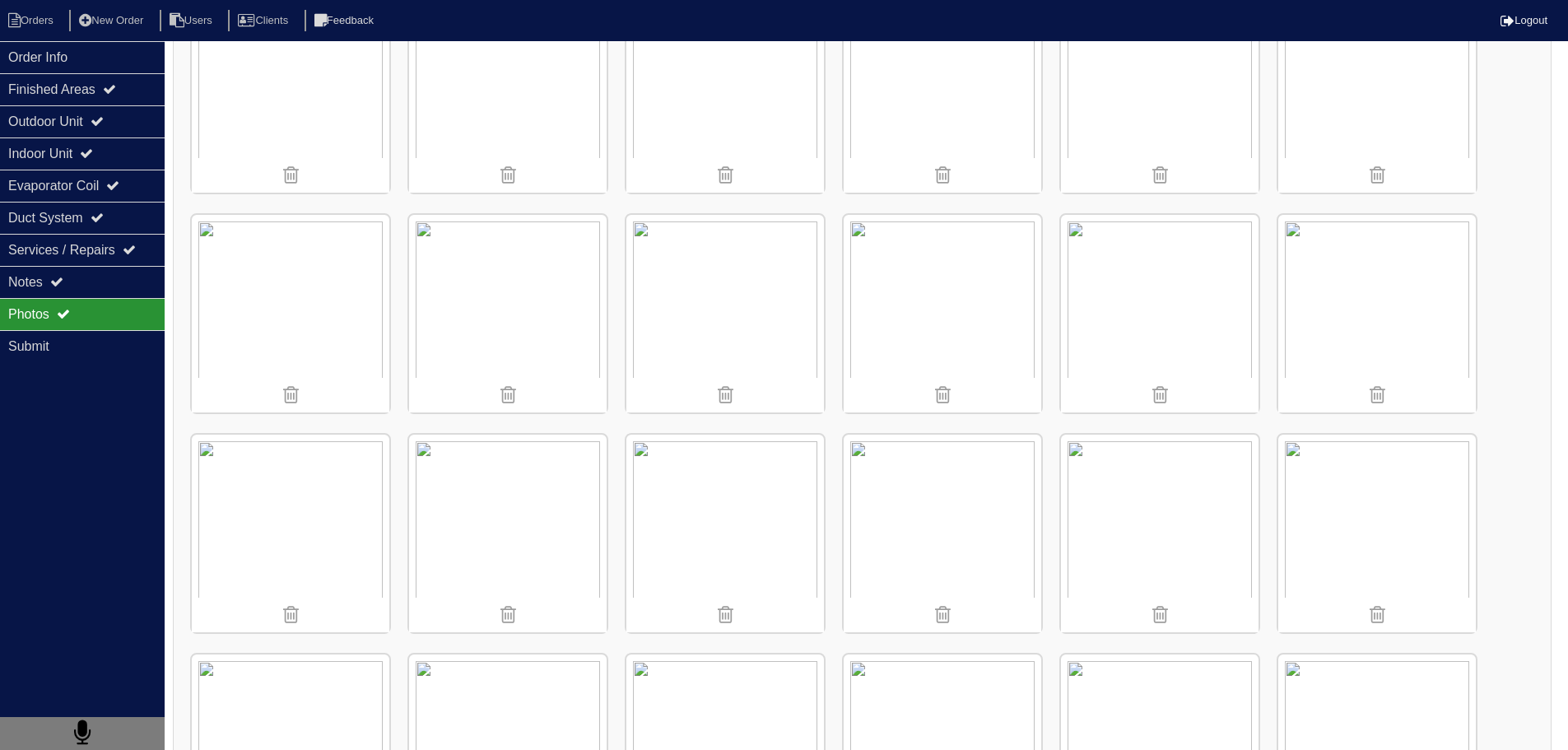
scroll to position [576, 0]
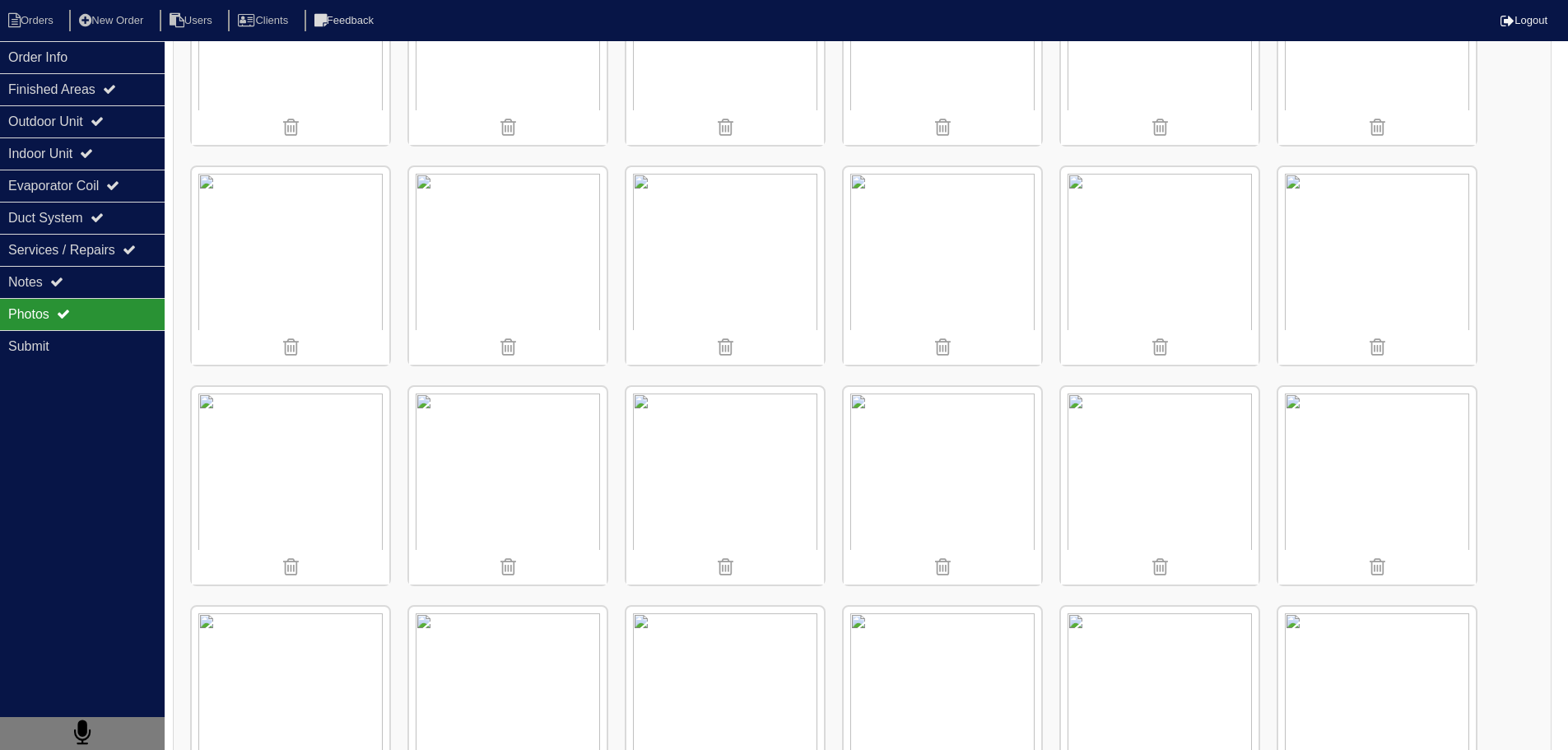
click at [762, 447] on img at bounding box center [725, 485] width 198 height 198
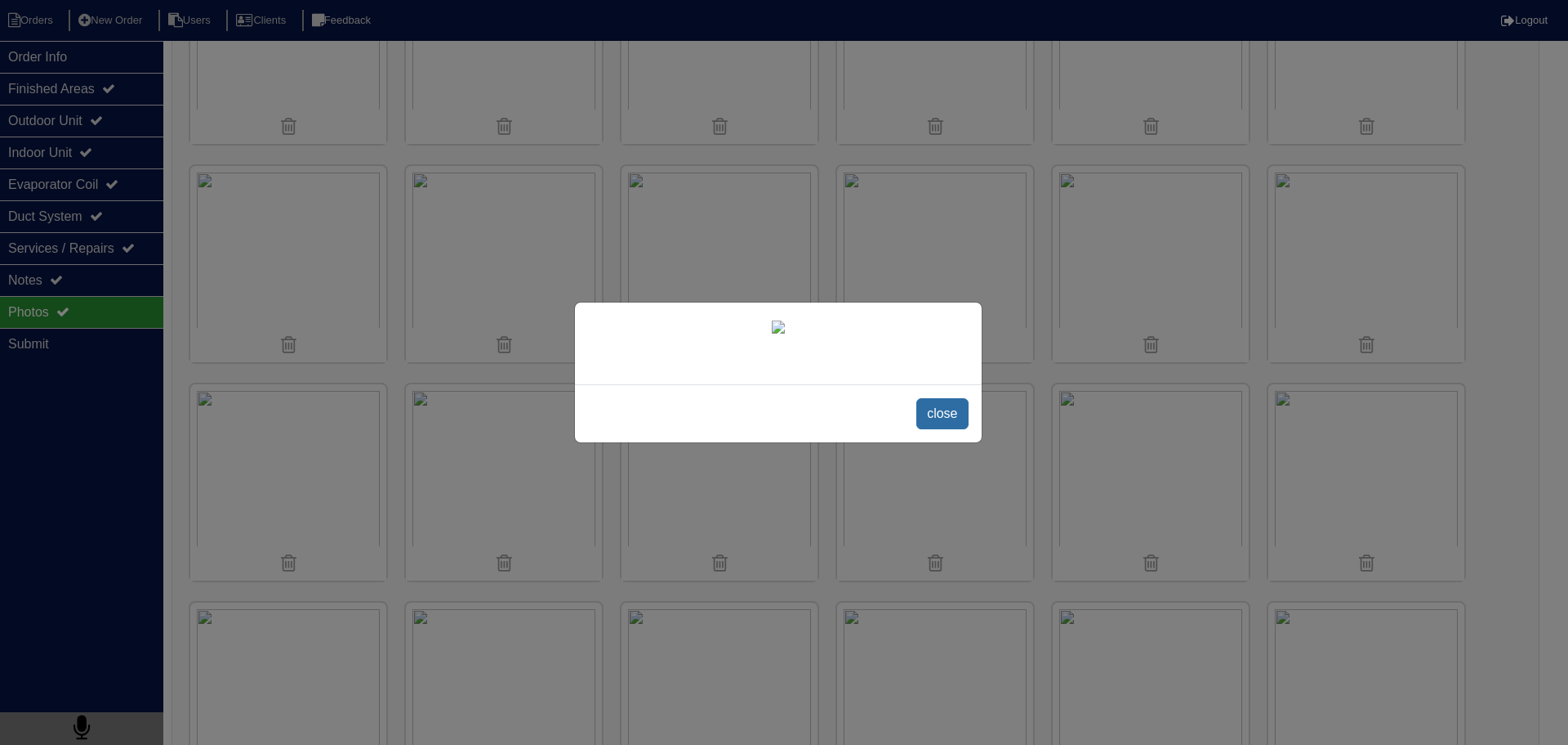
click at [939, 413] on span "close" at bounding box center [942, 413] width 51 height 31
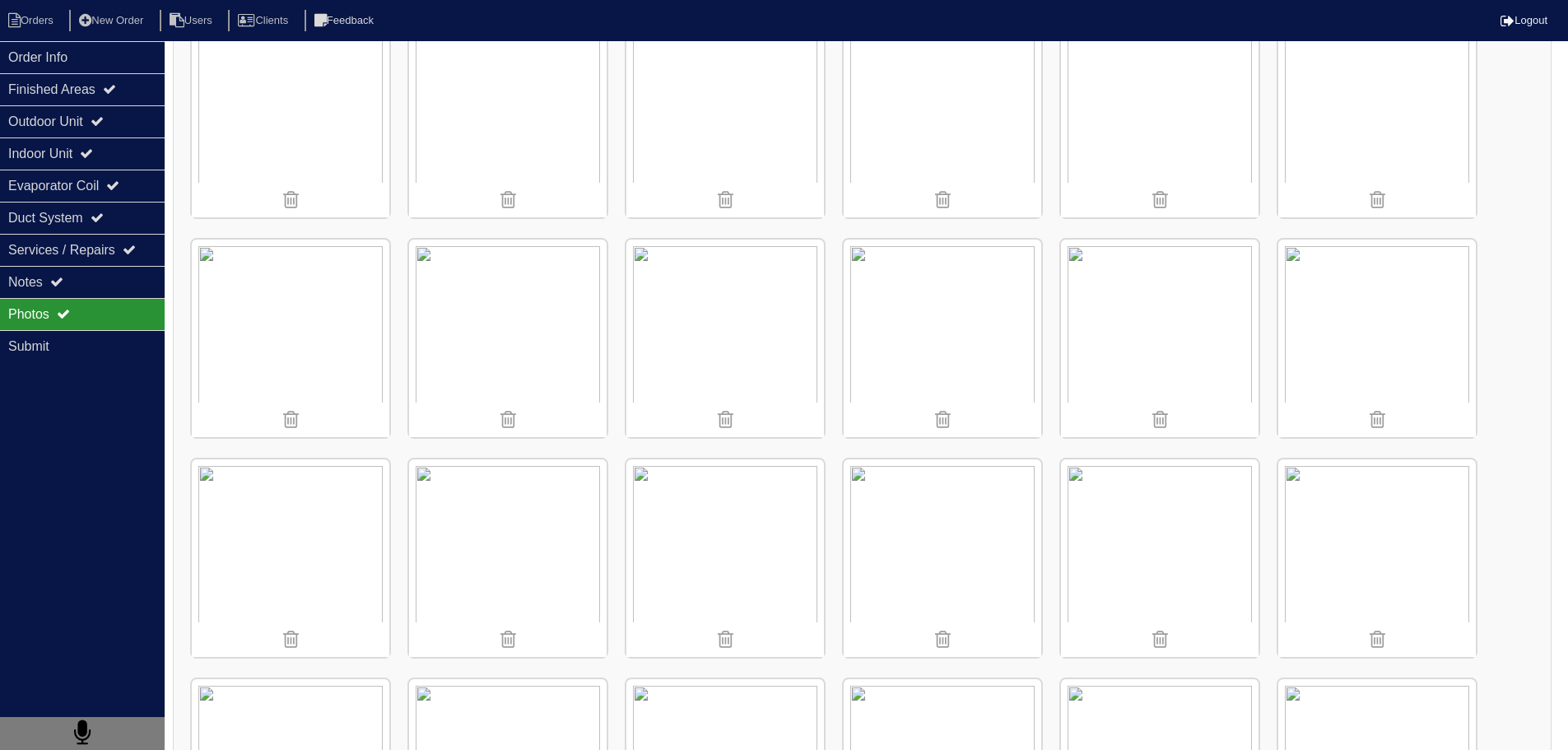
scroll to position [82, 0]
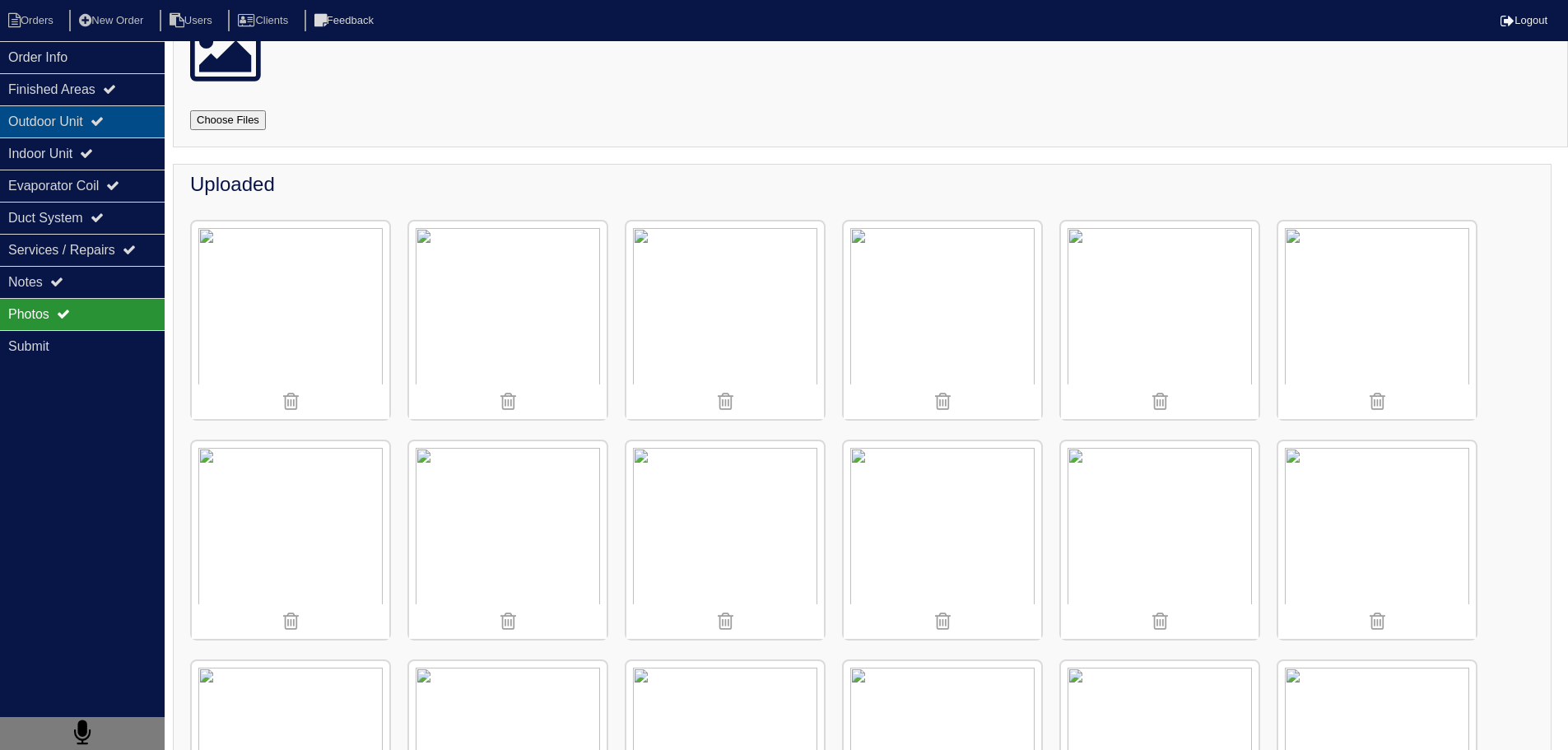
click at [89, 108] on div "Outdoor Unit" at bounding box center [82, 122] width 164 height 33
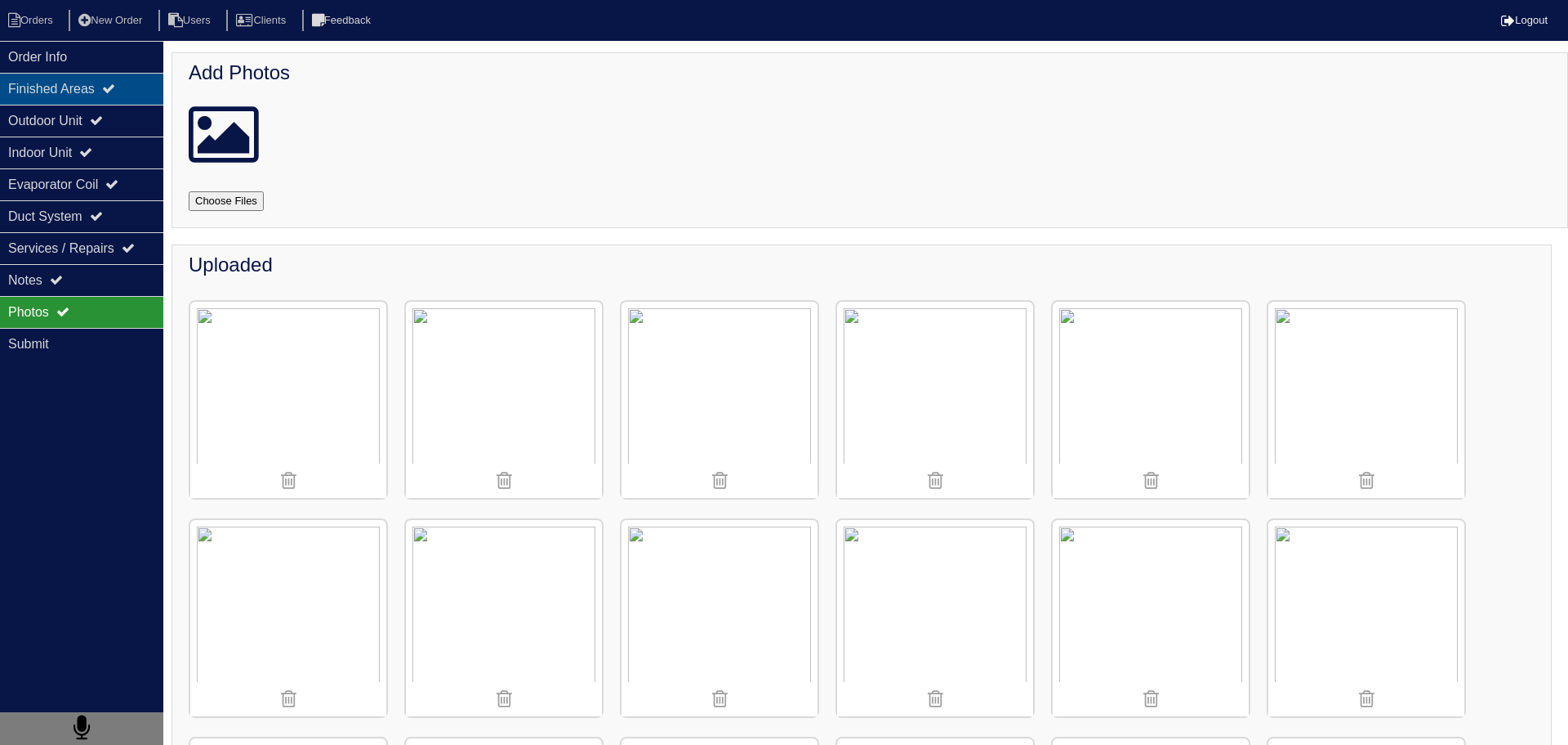
click at [96, 95] on div "Finished Areas" at bounding box center [82, 89] width 163 height 32
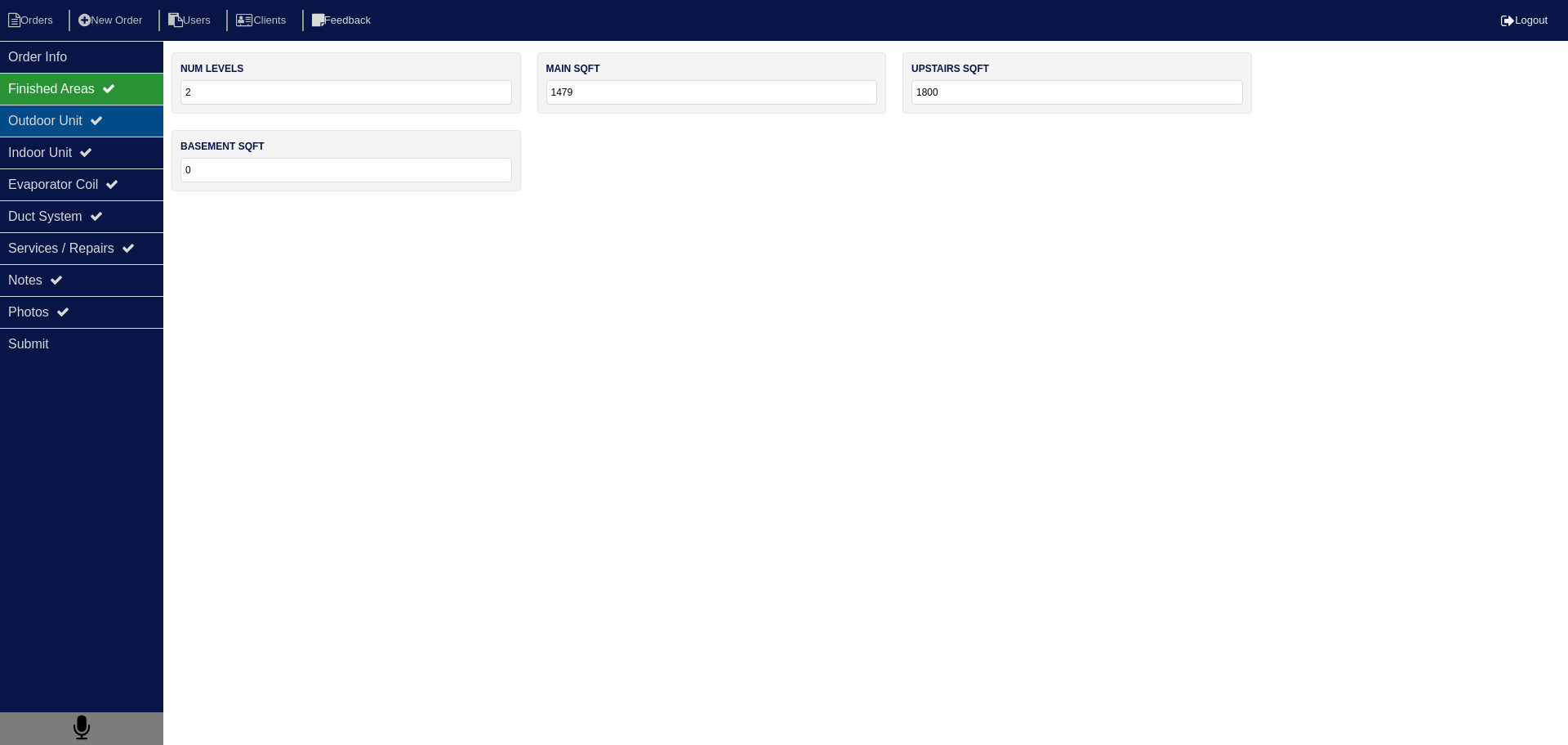
click at [96, 110] on div "Outdoor Unit" at bounding box center [82, 121] width 163 height 32
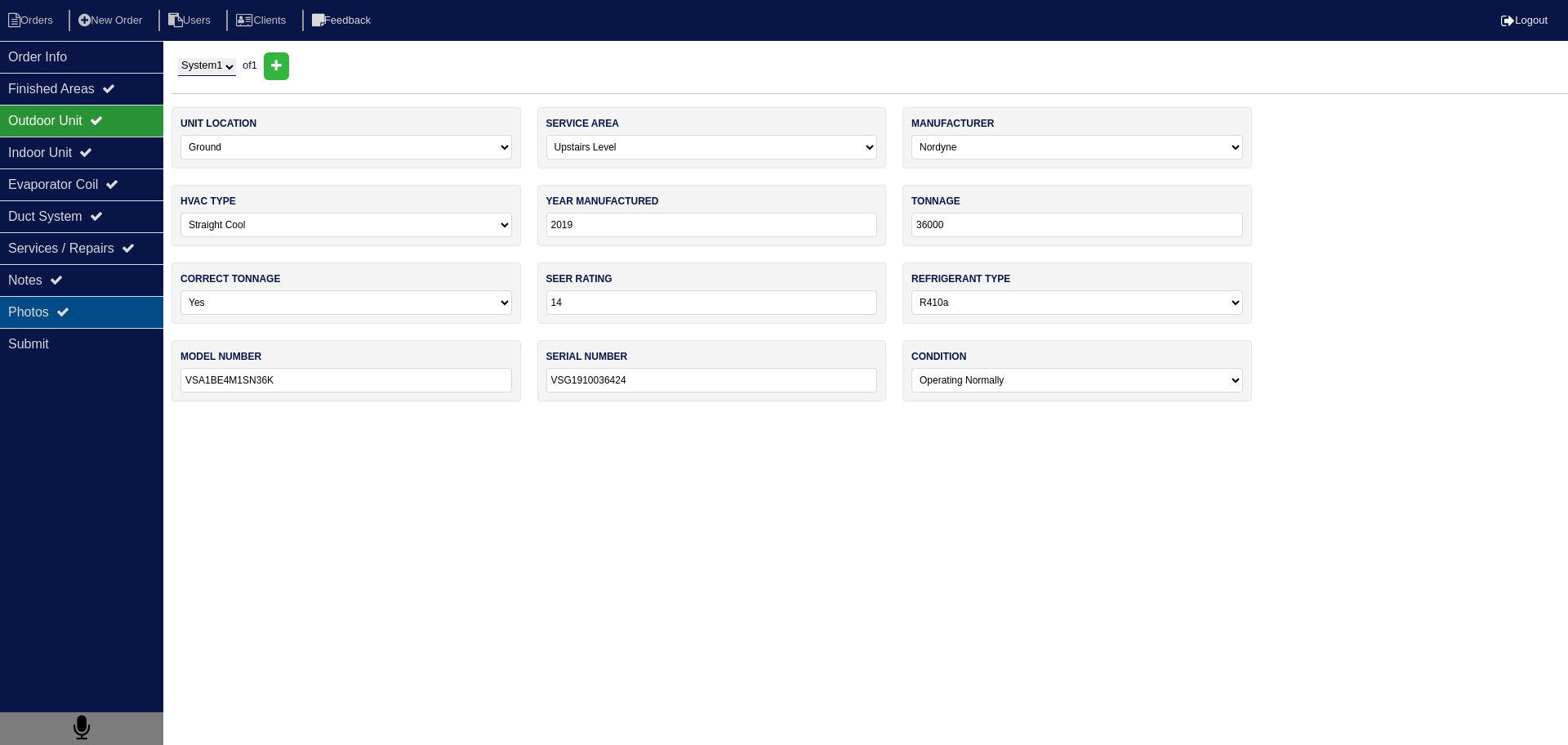
click at [126, 317] on div "Photos" at bounding box center [82, 312] width 163 height 32
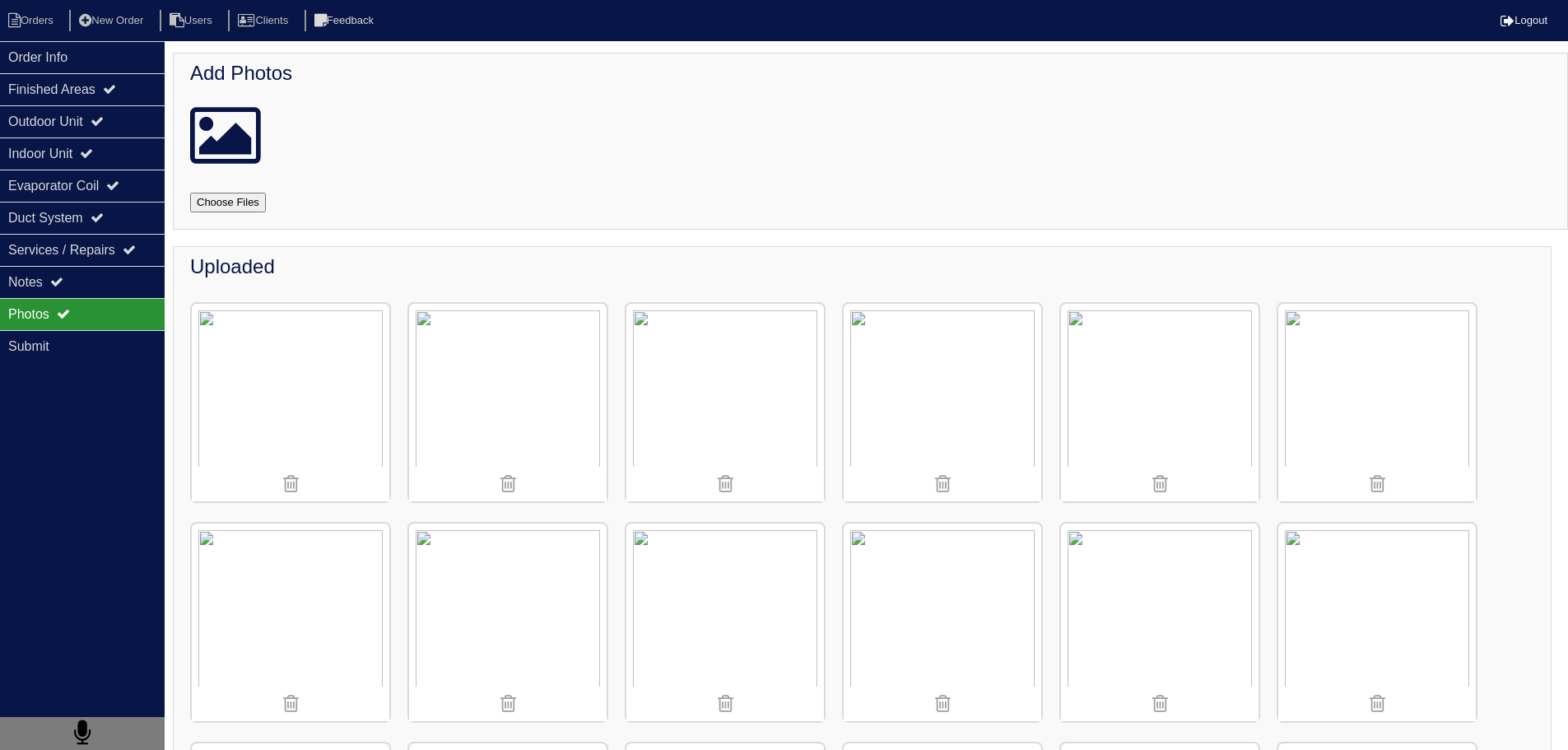
click at [907, 592] on img at bounding box center [942, 622] width 198 height 198
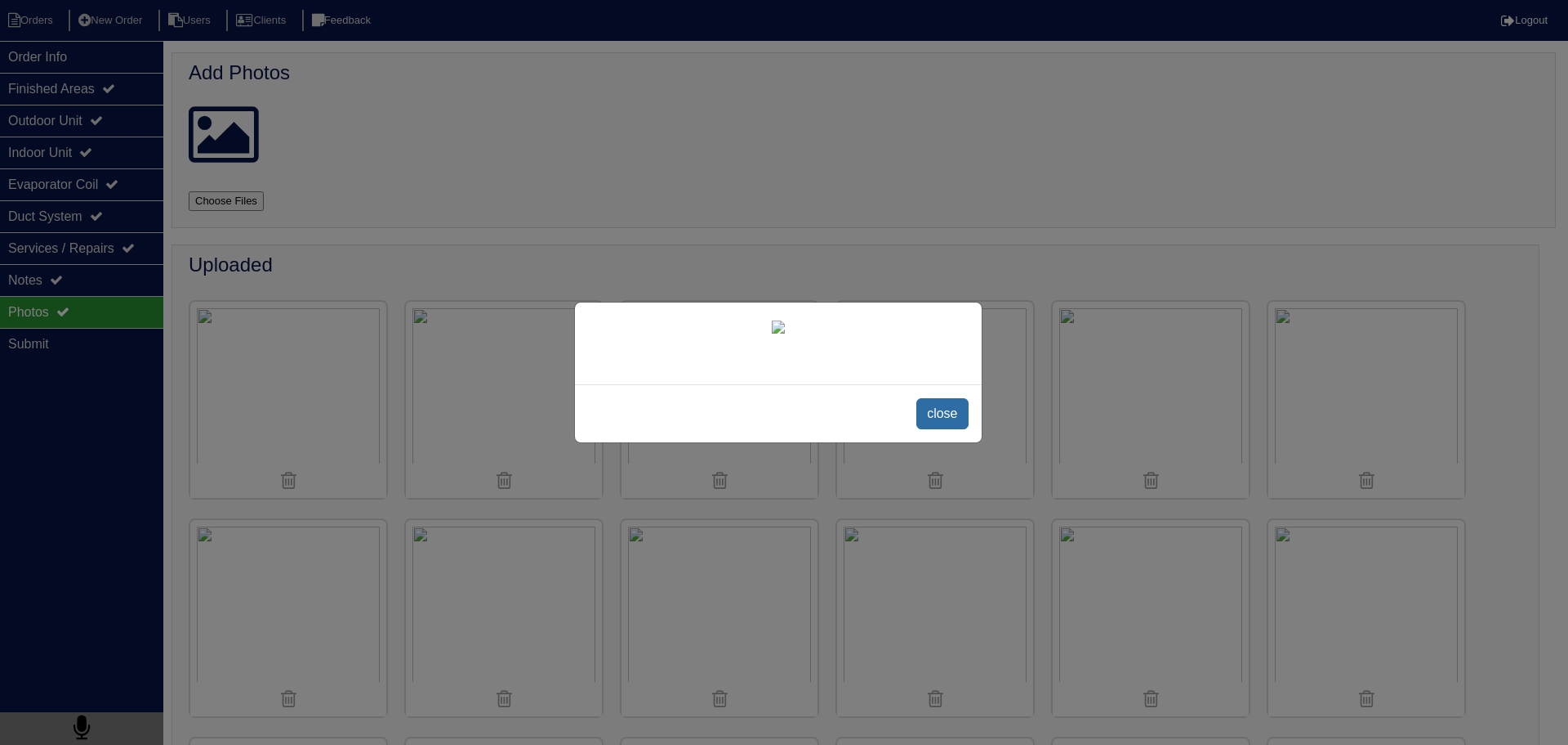
click at [945, 429] on span "close" at bounding box center [942, 413] width 51 height 31
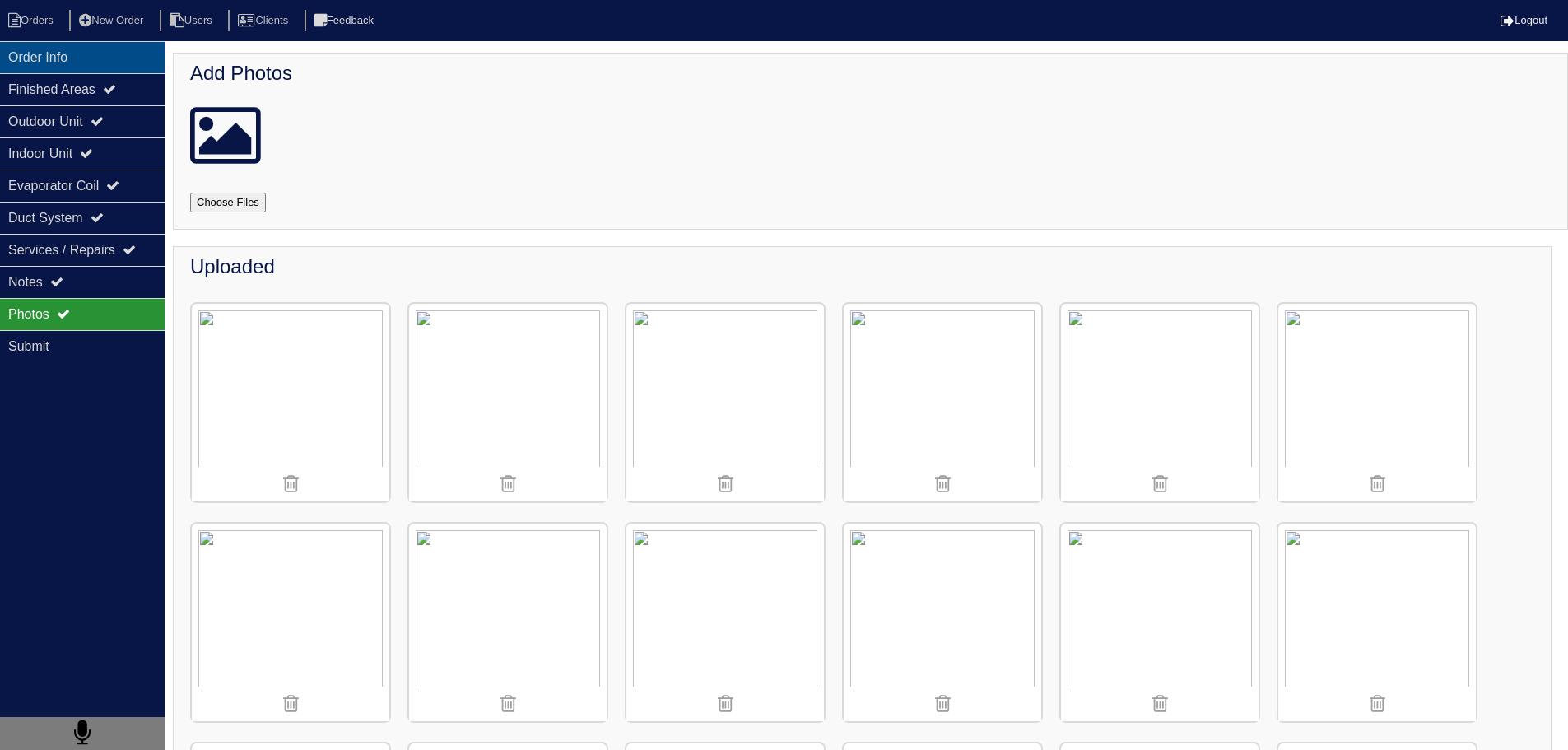
click at [123, 69] on div "Order Info" at bounding box center [82, 58] width 164 height 33
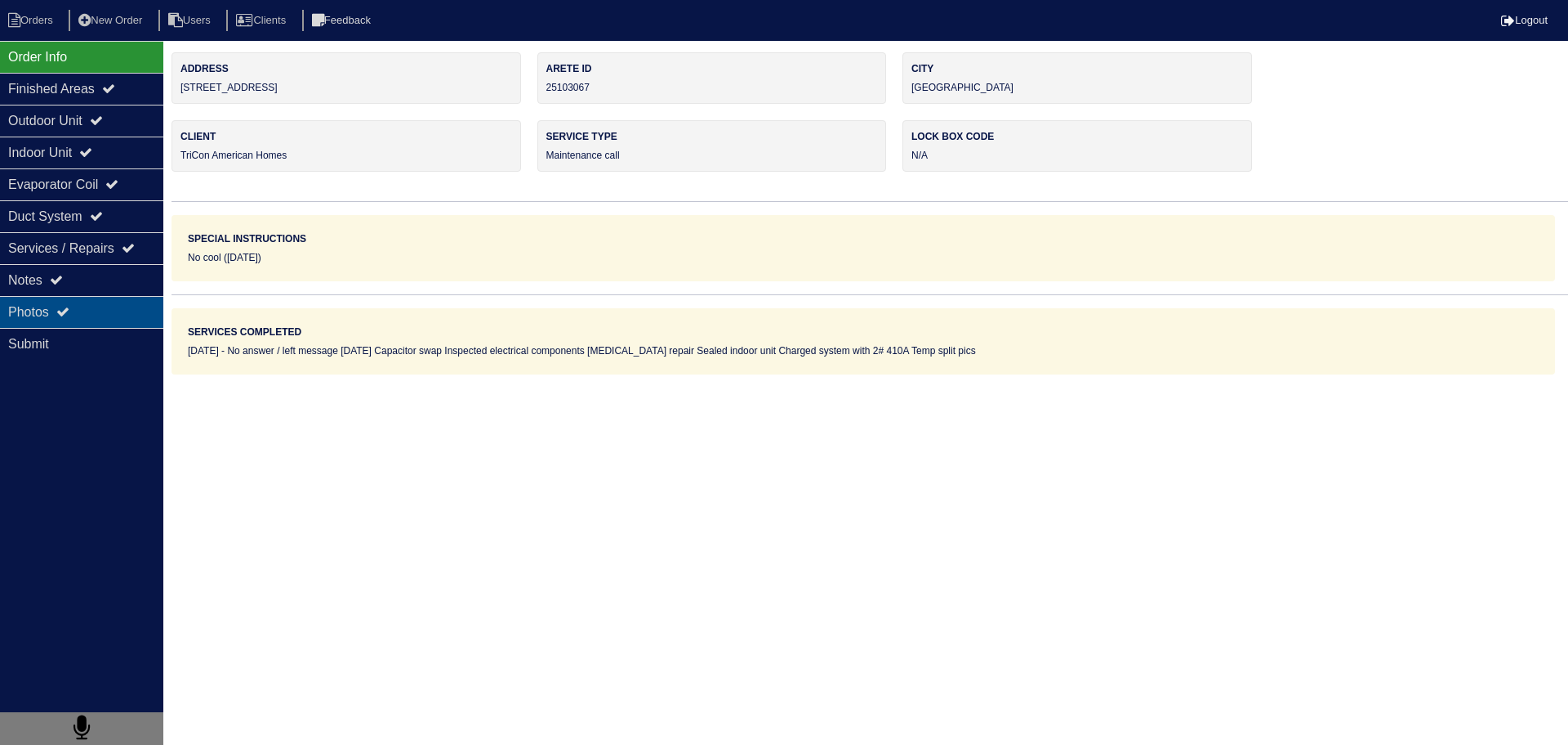
click at [114, 300] on div "Photos" at bounding box center [82, 312] width 163 height 32
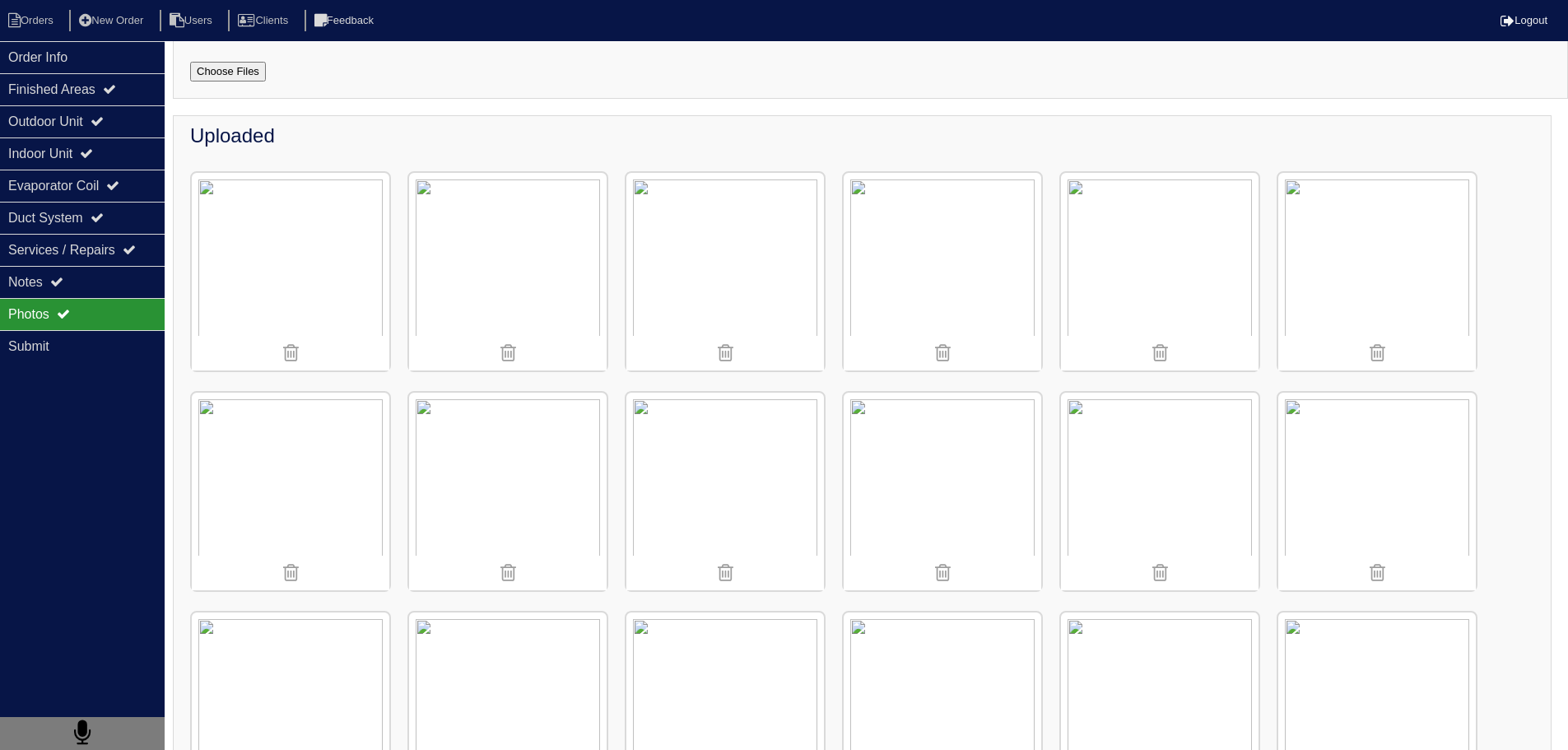
scroll to position [411, 0]
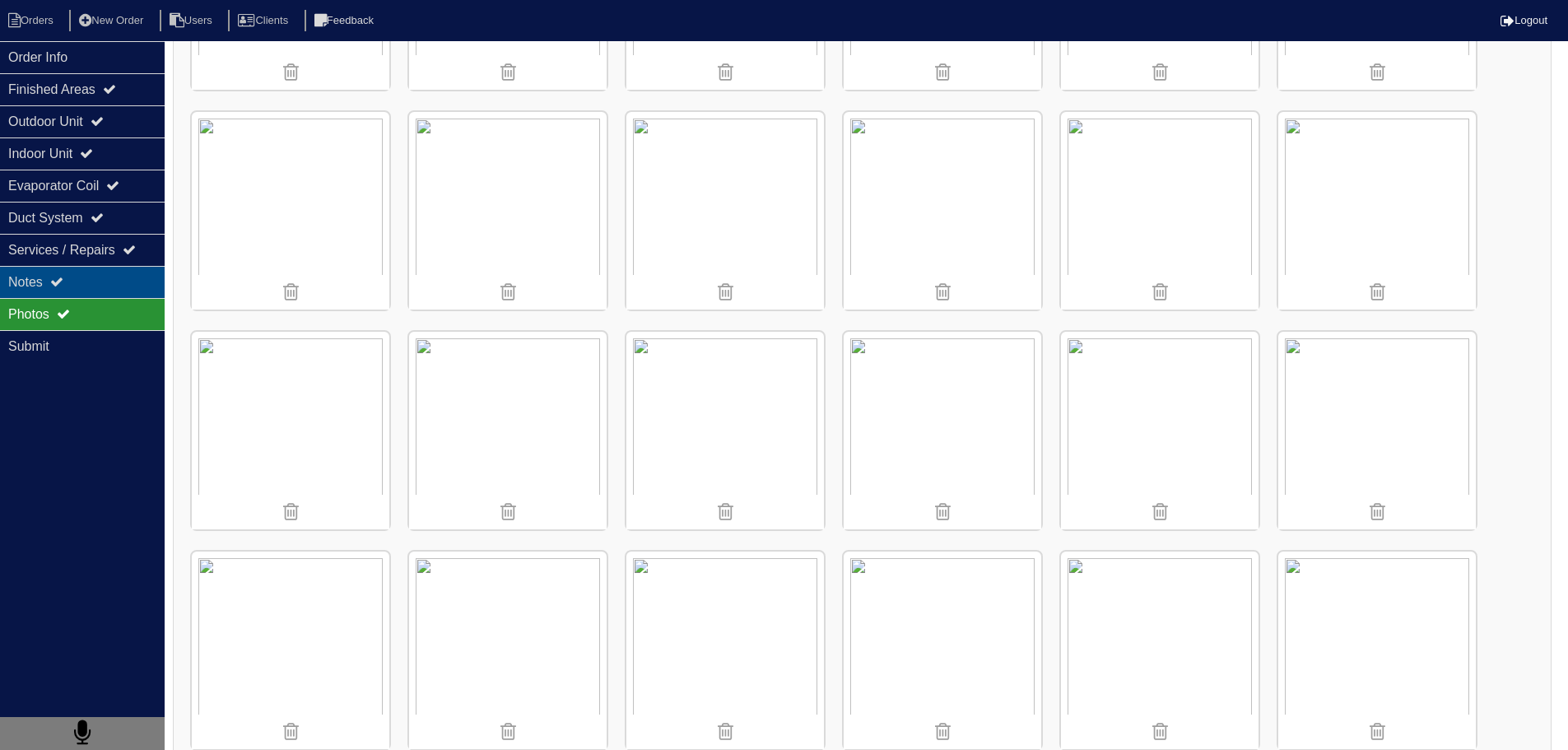
click at [29, 279] on div "Notes" at bounding box center [82, 282] width 164 height 33
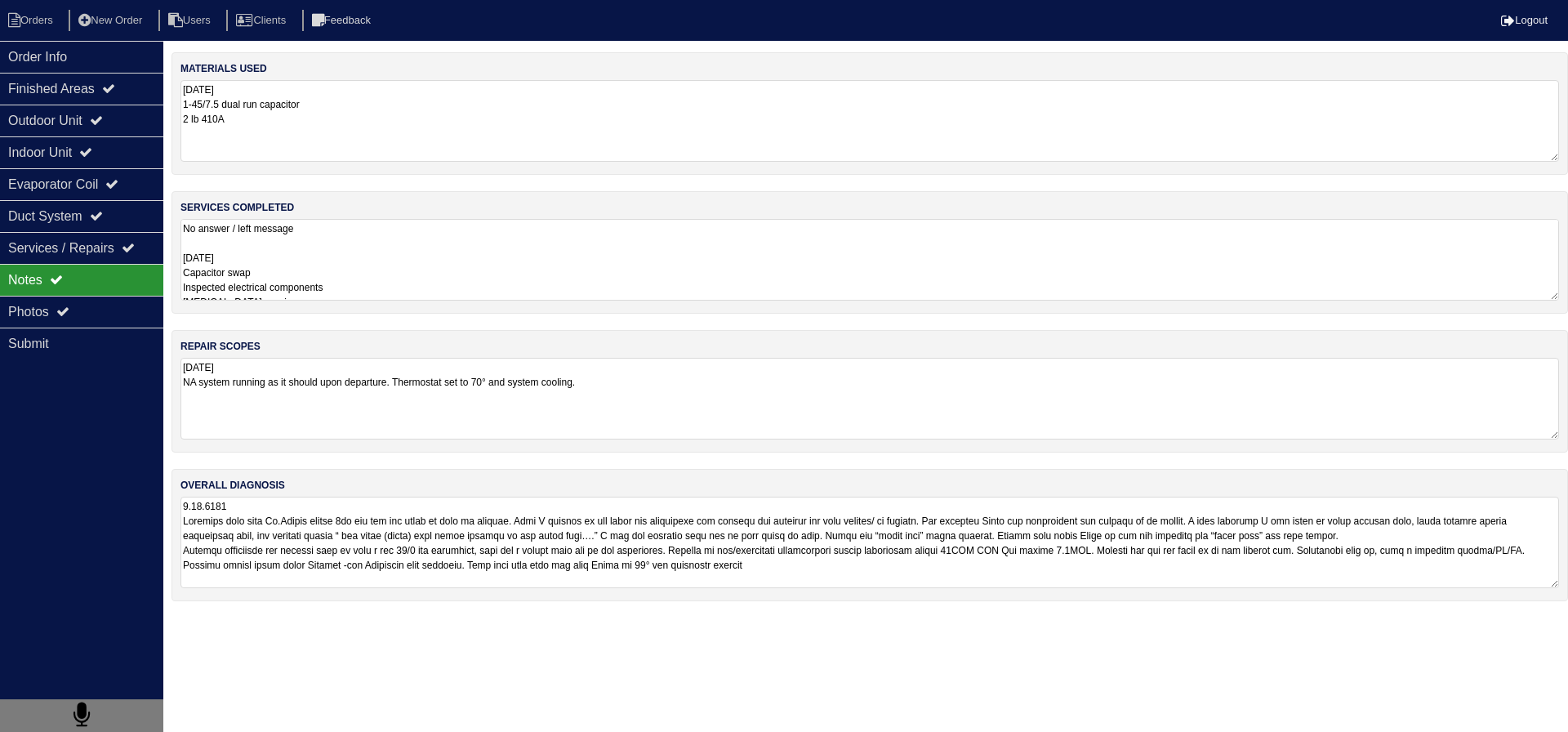
click at [444, 545] on textarea at bounding box center [869, 543] width 1379 height 92
click at [379, 552] on textarea at bounding box center [869, 543] width 1379 height 92
drag, startPoint x: 666, startPoint y: 544, endPoint x: 631, endPoint y: 567, distance: 41.9
click at [629, 567] on textarea at bounding box center [869, 543] width 1379 height 92
click at [617, 545] on textarea at bounding box center [869, 543] width 1379 height 92
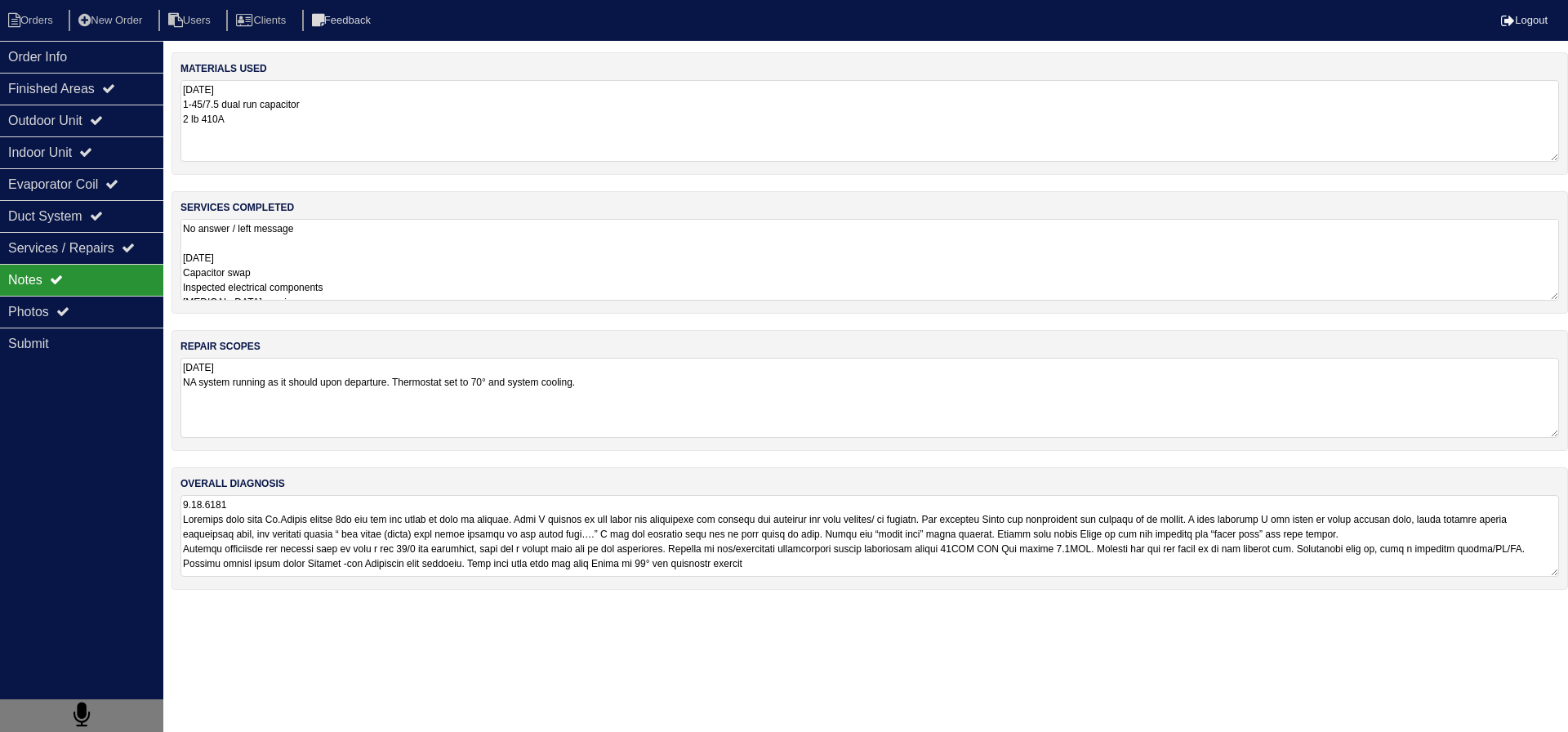
click at [746, 392] on textarea "8.20.25 NA system running as it should upon departure. Thermostat set to 70° an…" at bounding box center [869, 397] width 1379 height 80
click at [697, 551] on textarea at bounding box center [869, 543] width 1379 height 92
drag, startPoint x: 685, startPoint y: 368, endPoint x: 705, endPoint y: 377, distance: 21.9
click at [689, 370] on textarea "8.20.25 NA system running as it should upon departure. Thermostat set to 70° an…" at bounding box center [869, 397] width 1379 height 80
drag, startPoint x: 700, startPoint y: 390, endPoint x: 726, endPoint y: 386, distance: 26.3
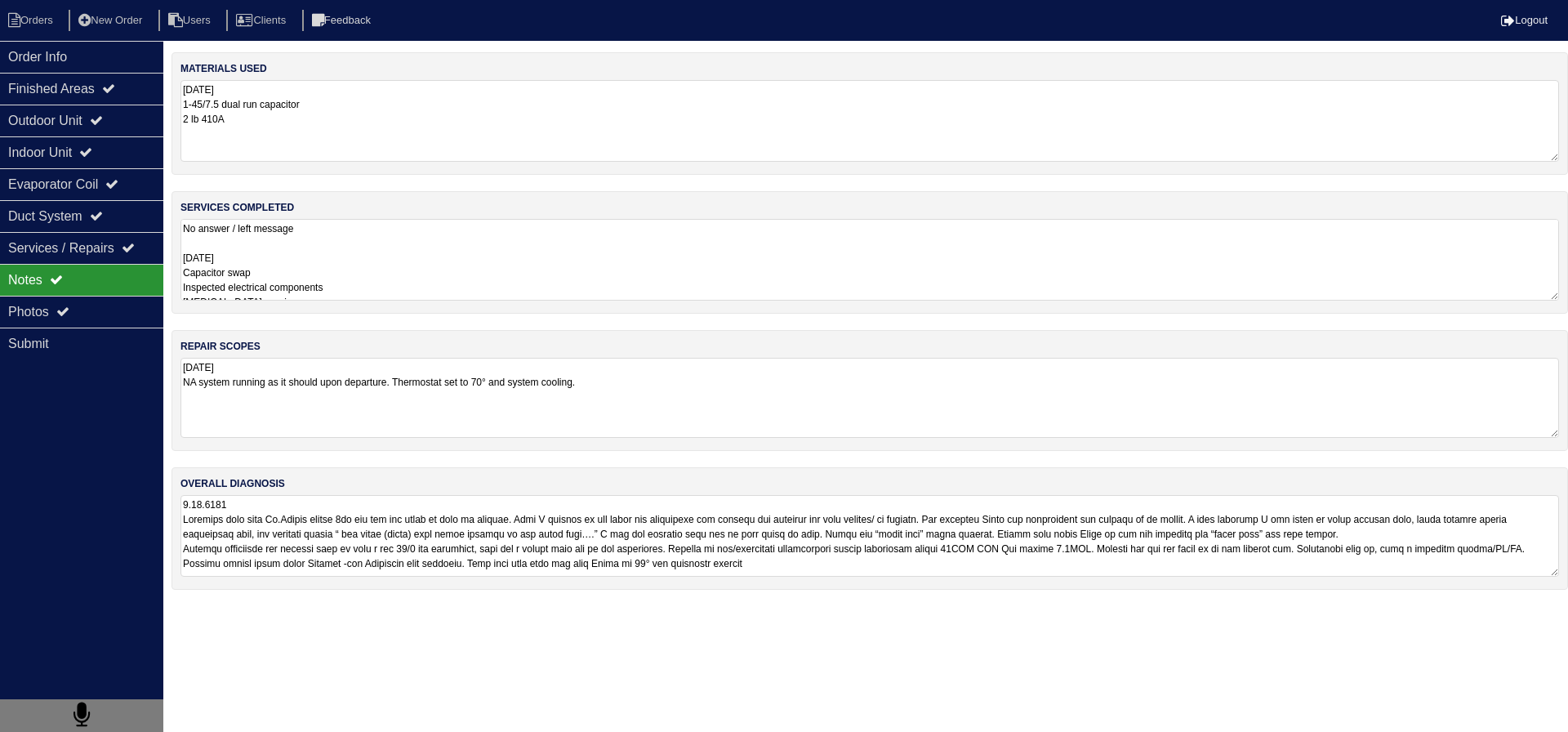
click at [700, 391] on textarea "8.20.25 NA system running as it should upon departure. Thermostat set to 70° an…" at bounding box center [869, 397] width 1379 height 80
click at [124, 117] on div "Outdoor Unit" at bounding box center [82, 121] width 163 height 32
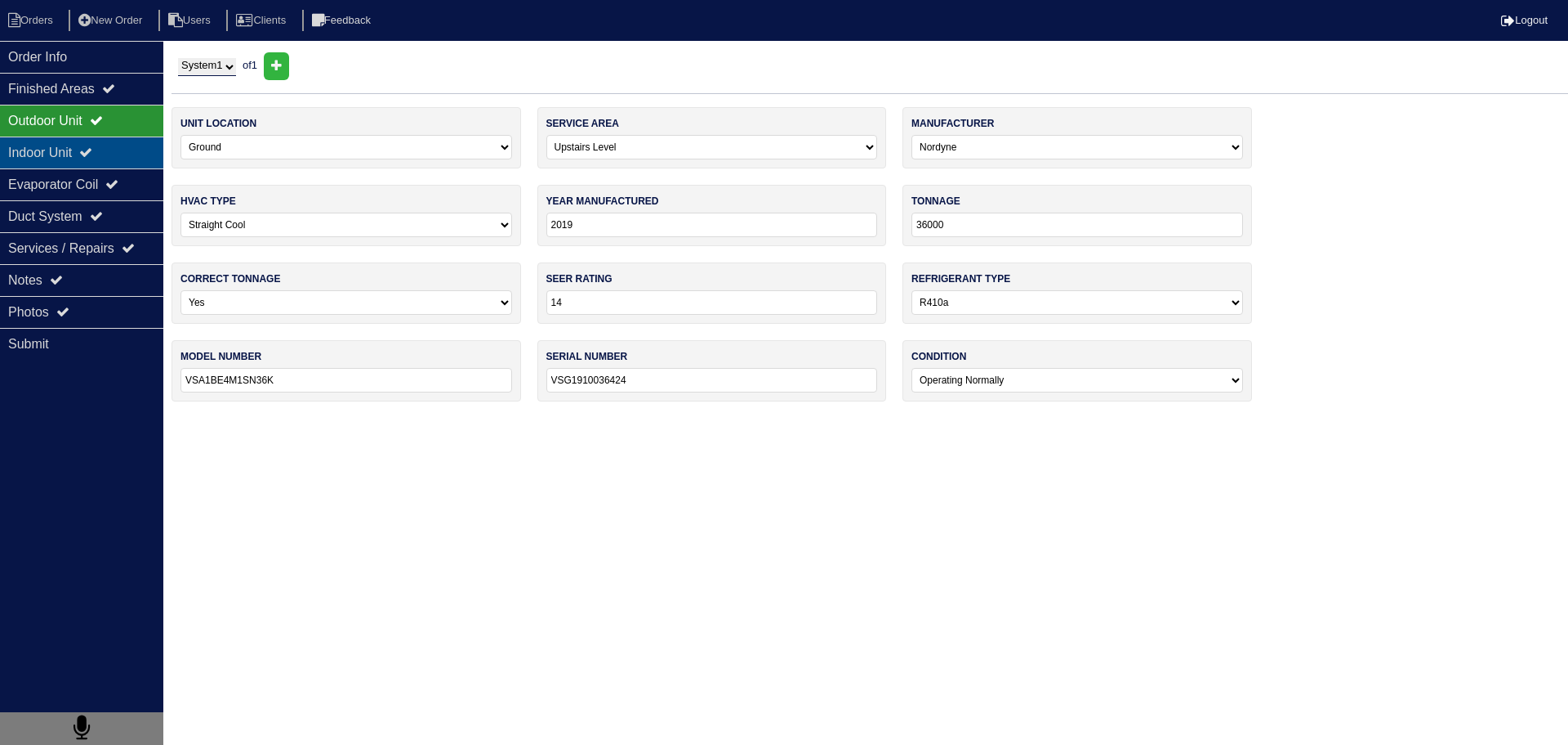
click at [135, 155] on div "Indoor Unit" at bounding box center [82, 153] width 163 height 32
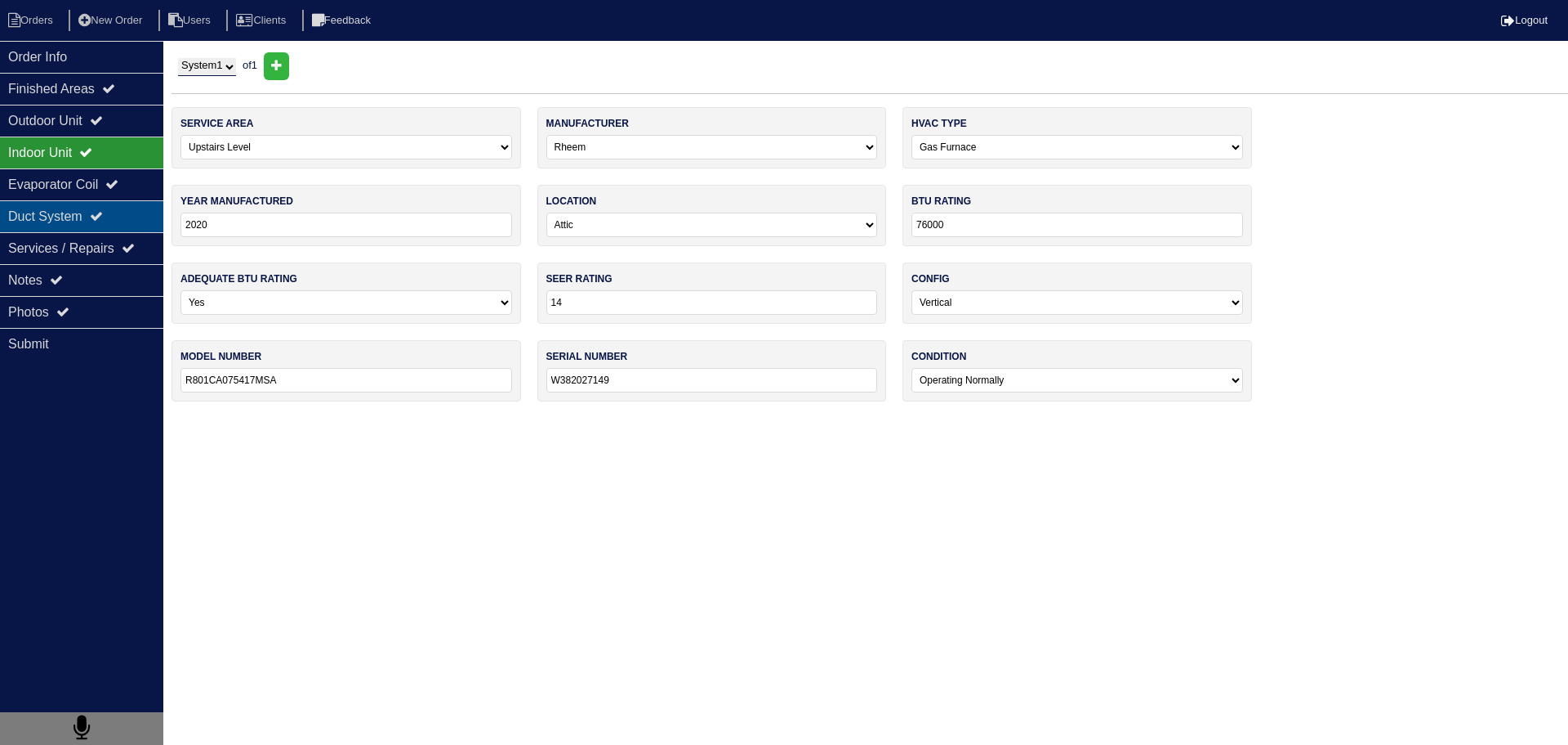
click at [159, 207] on div "Duct System" at bounding box center [82, 216] width 163 height 32
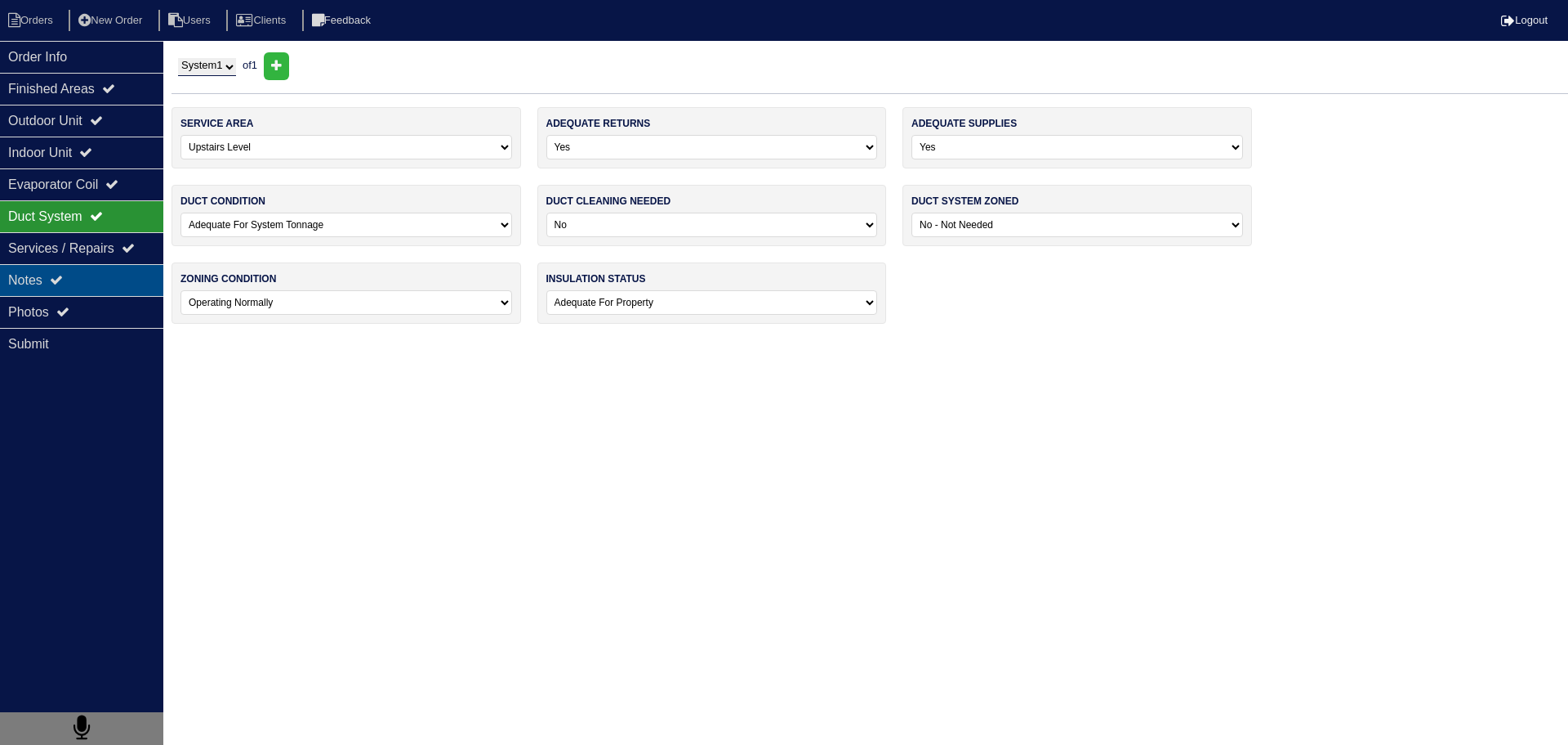
click at [135, 294] on div "Notes" at bounding box center [82, 280] width 163 height 32
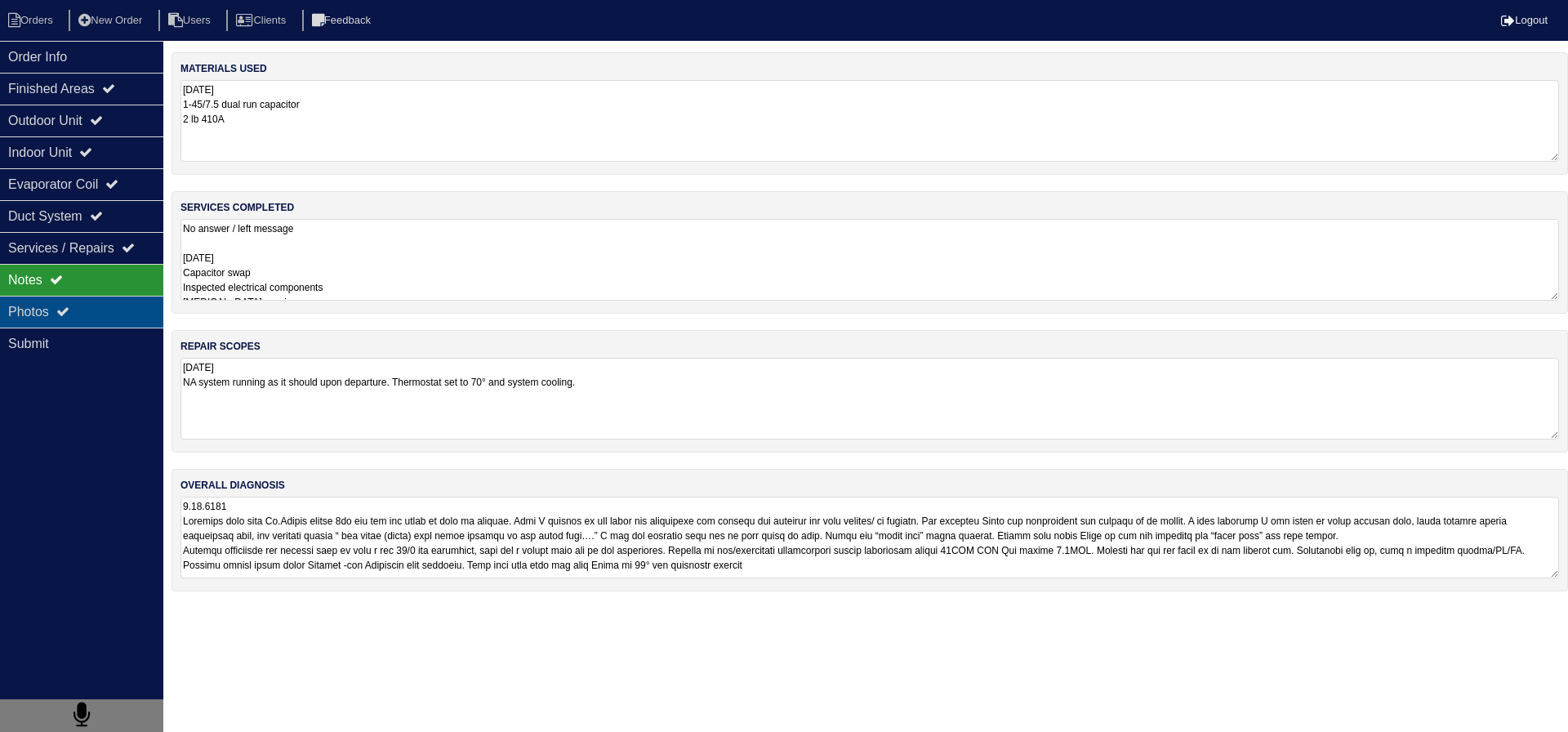
click at [146, 314] on div "Photos" at bounding box center [82, 312] width 163 height 32
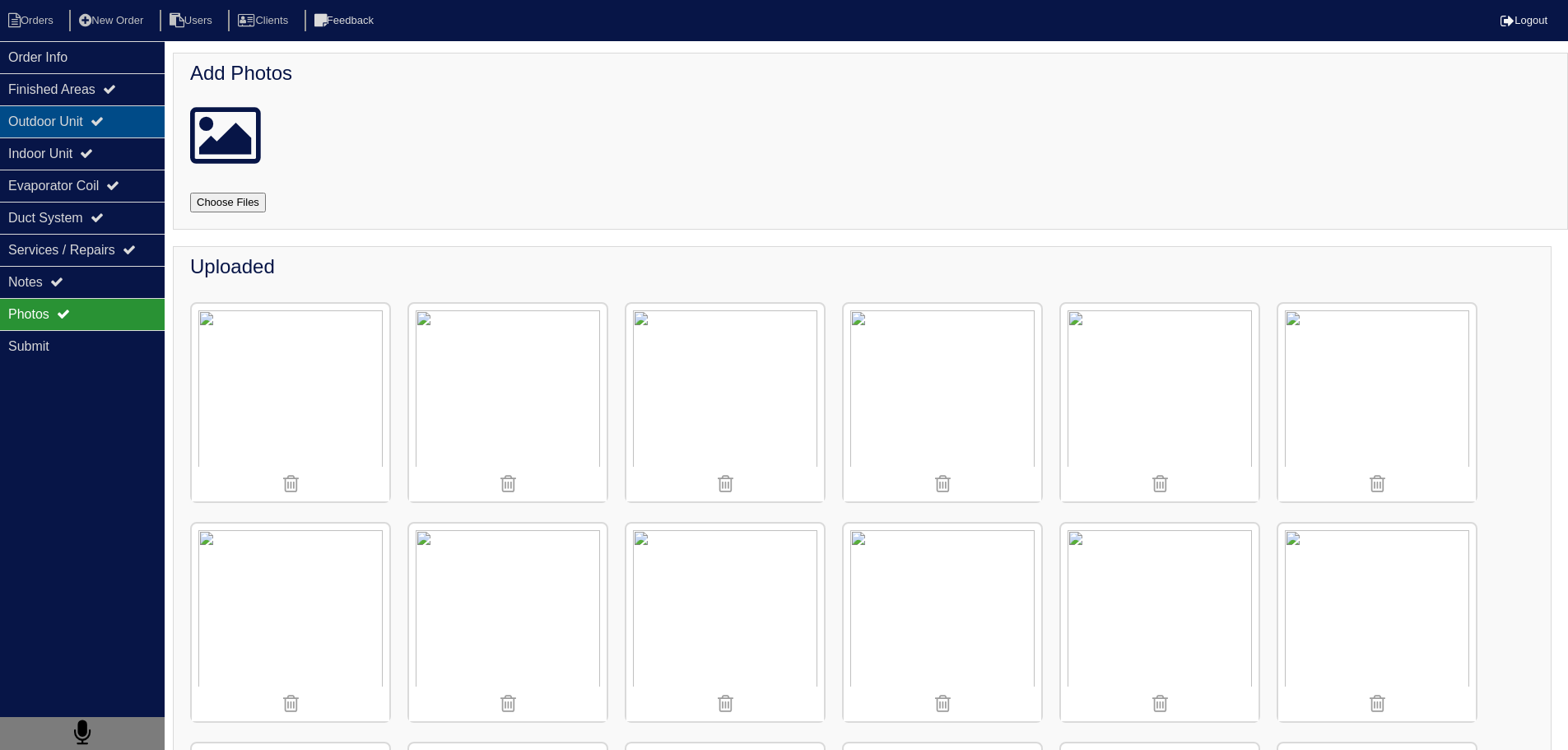
click at [88, 117] on div "Outdoor Unit" at bounding box center [82, 122] width 164 height 33
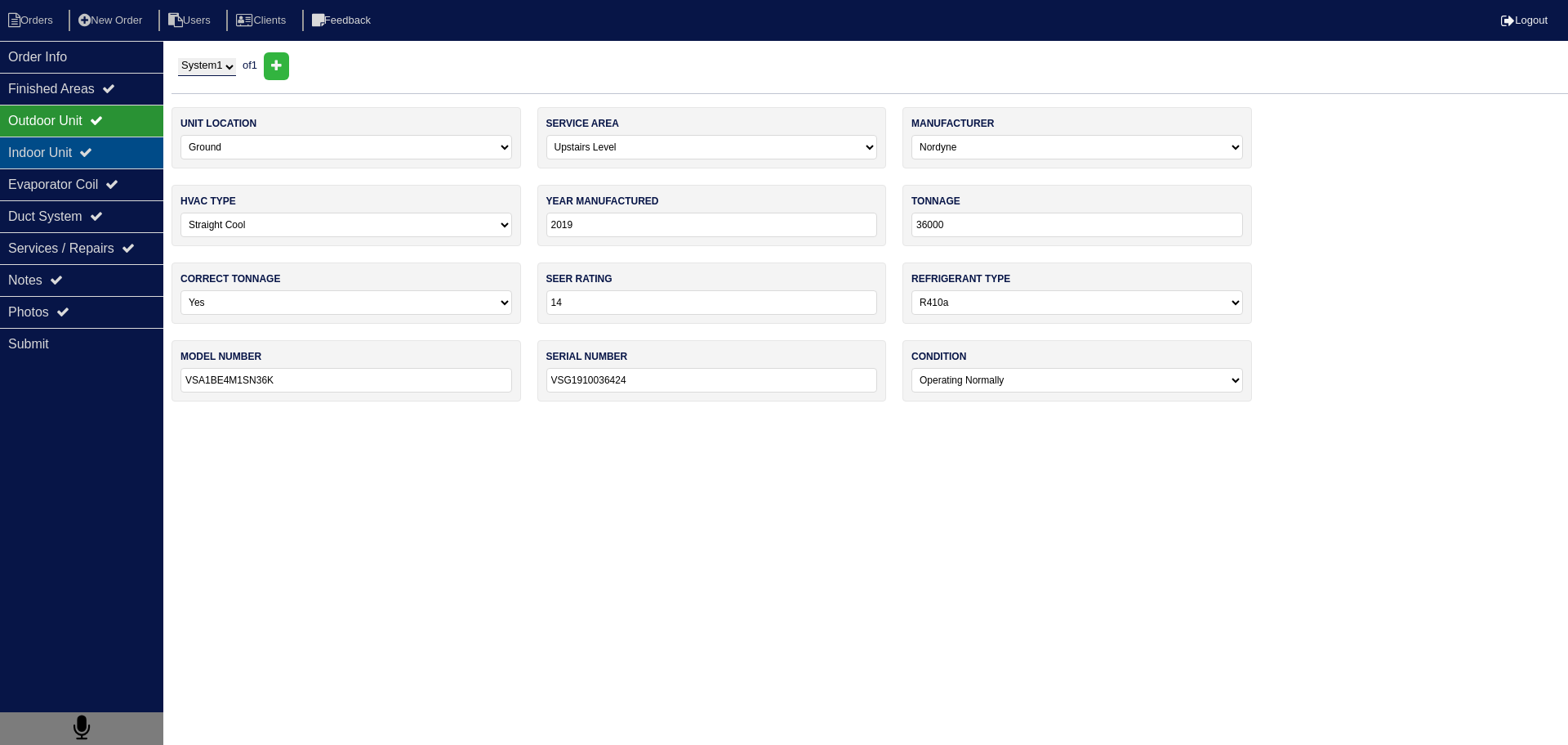
click at [109, 149] on div "Indoor Unit" at bounding box center [82, 153] width 163 height 32
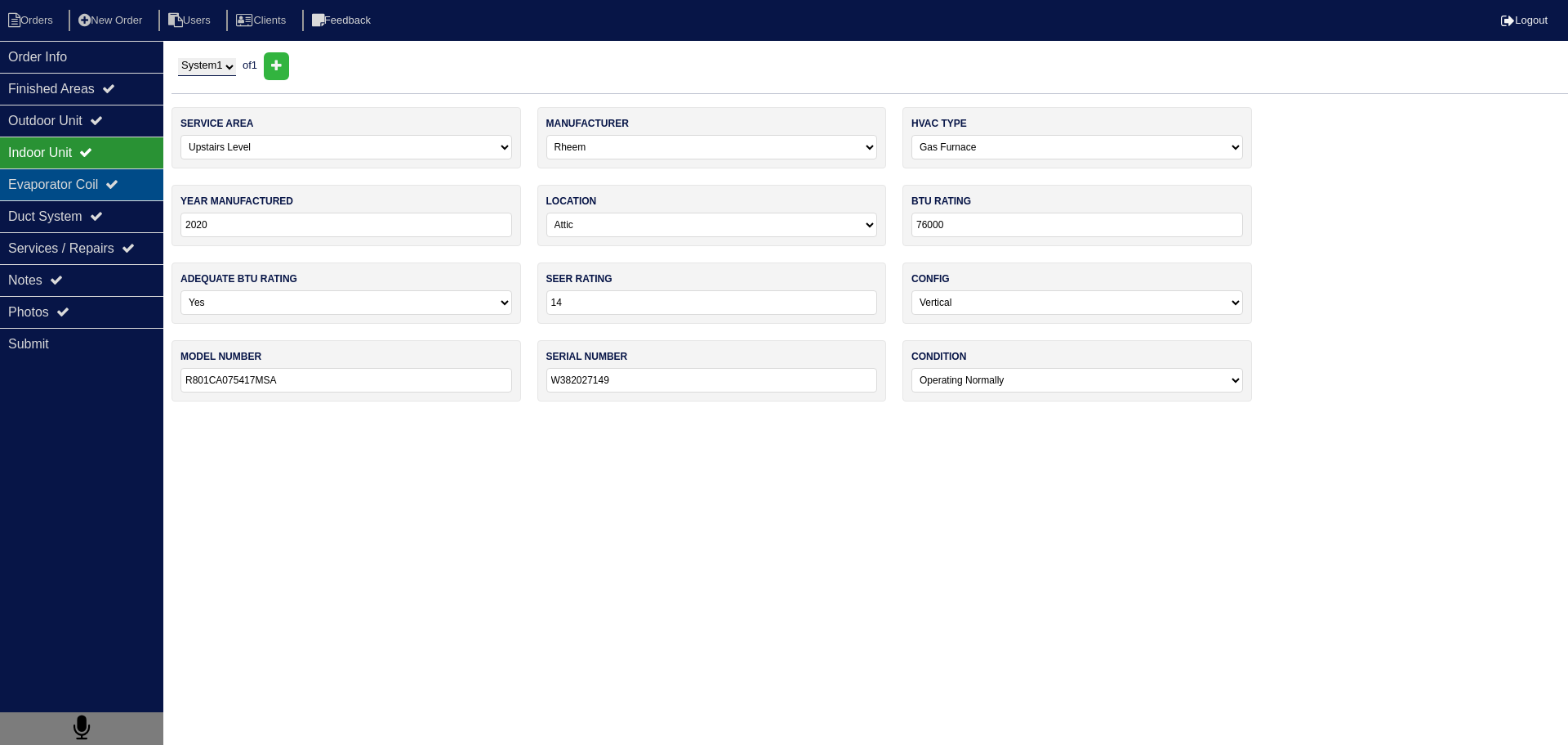
click at [99, 170] on div "Evaporator Coil" at bounding box center [82, 185] width 163 height 32
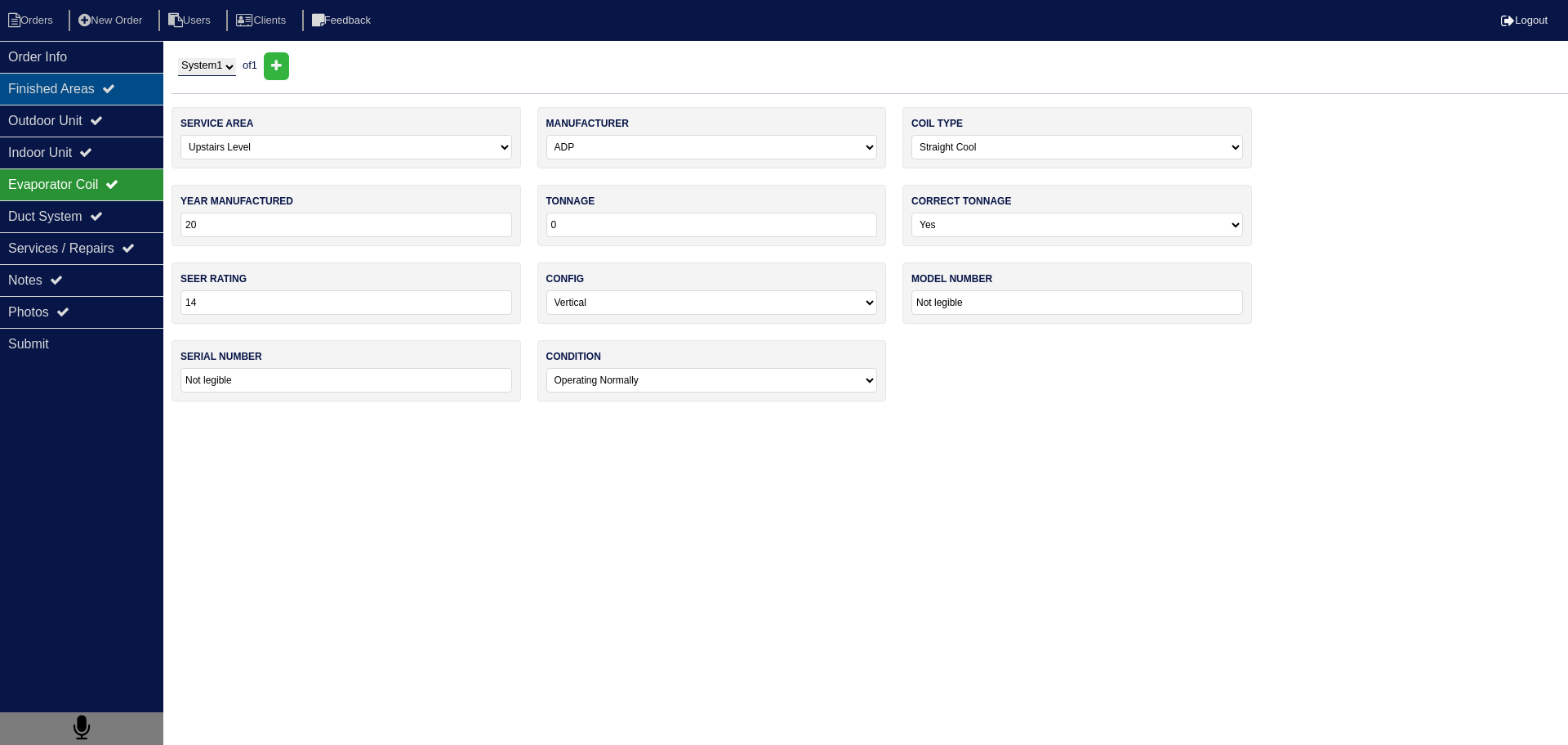
click at [96, 106] on div "Outdoor Unit" at bounding box center [82, 121] width 163 height 32
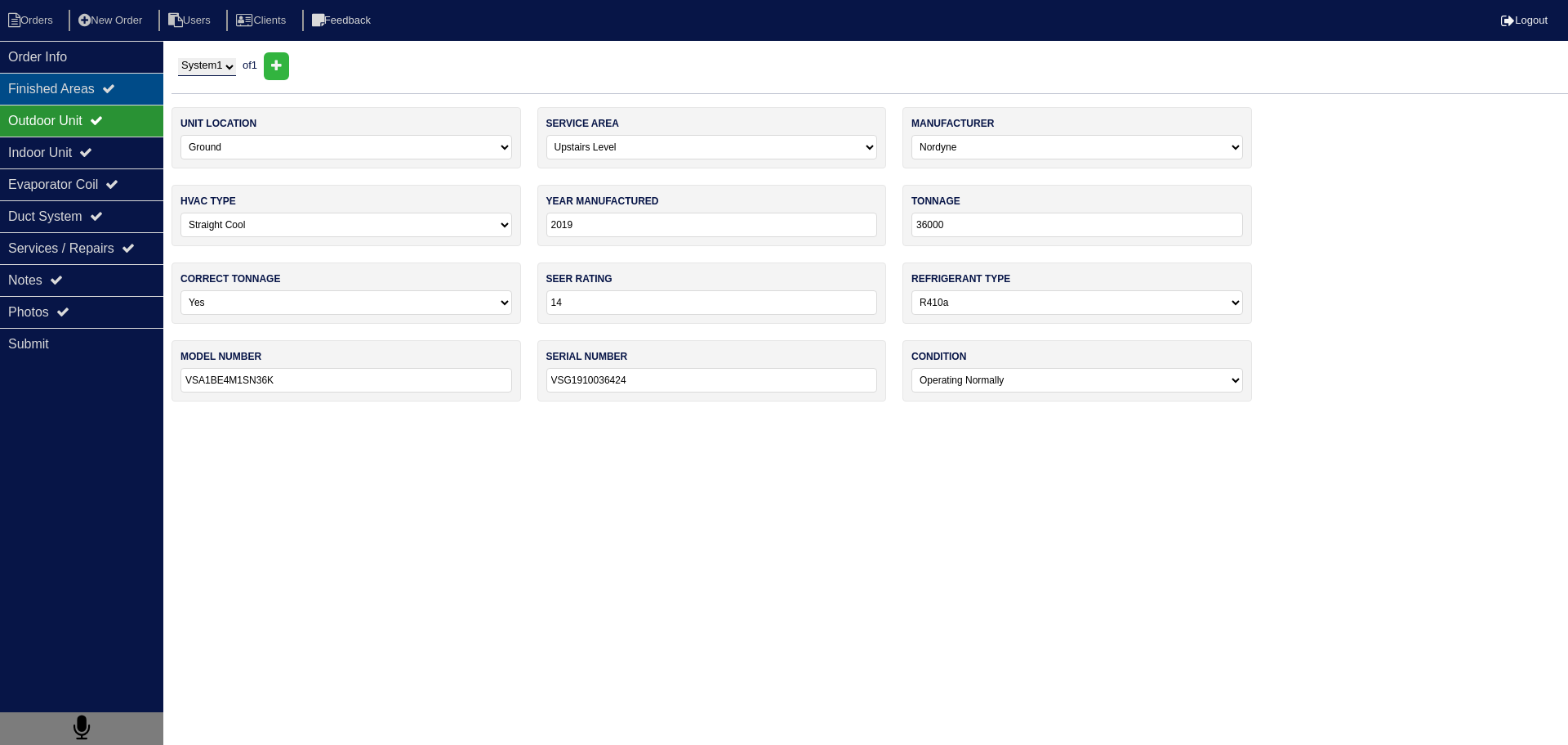
click at [93, 100] on div "Finished Areas" at bounding box center [82, 89] width 163 height 32
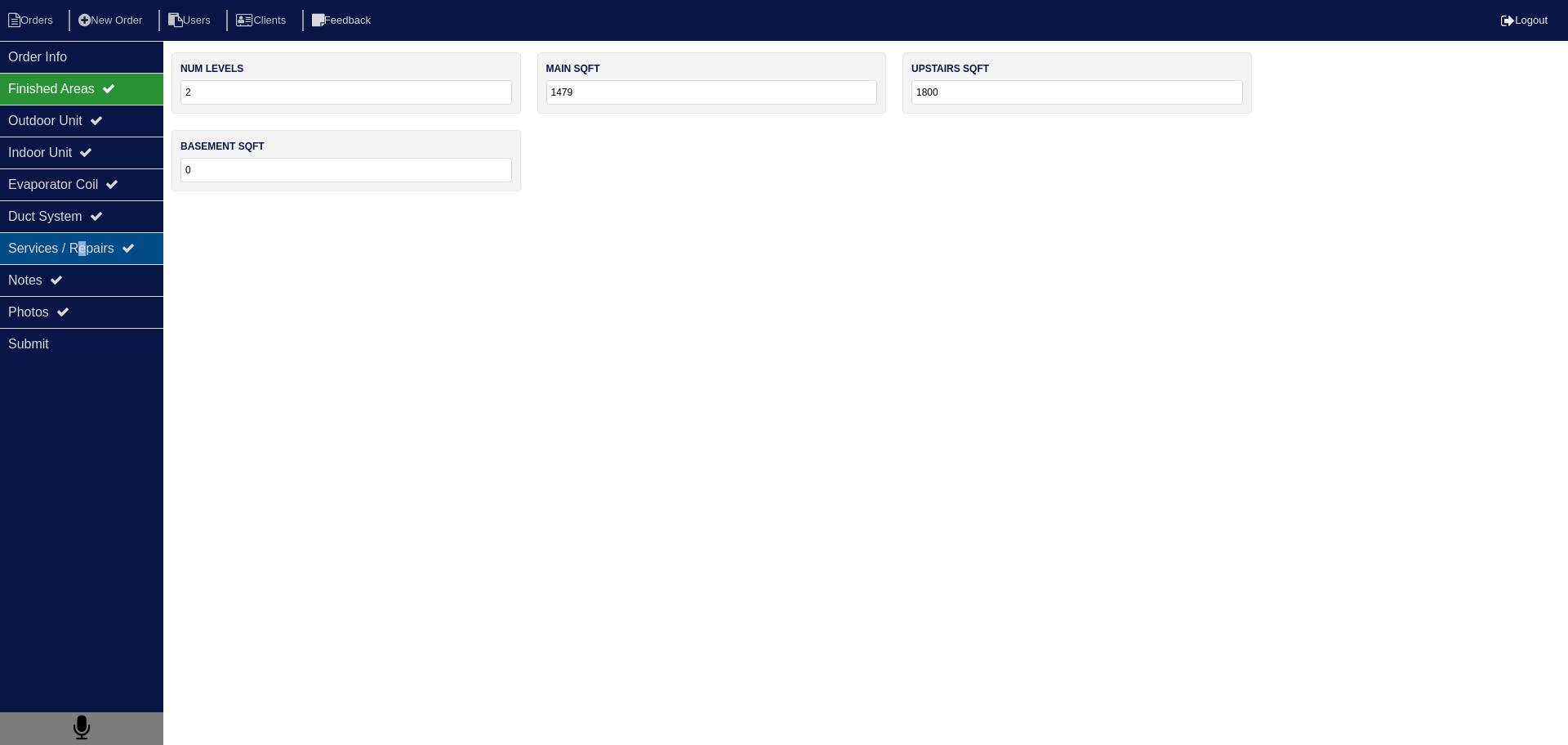
click at [97, 232] on div "Services / Repairs" at bounding box center [82, 249] width 163 height 32
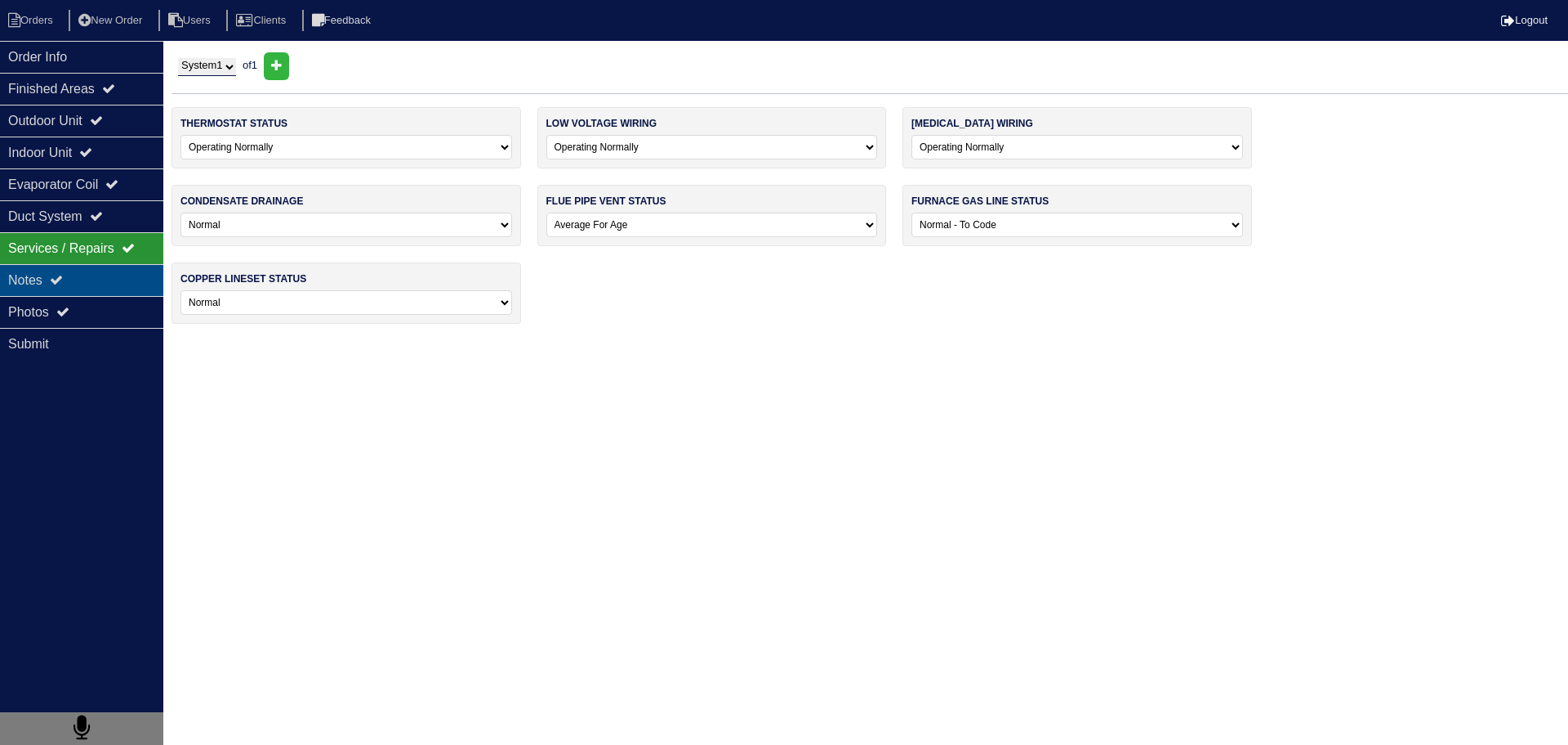
click at [117, 275] on div "Notes" at bounding box center [82, 280] width 163 height 32
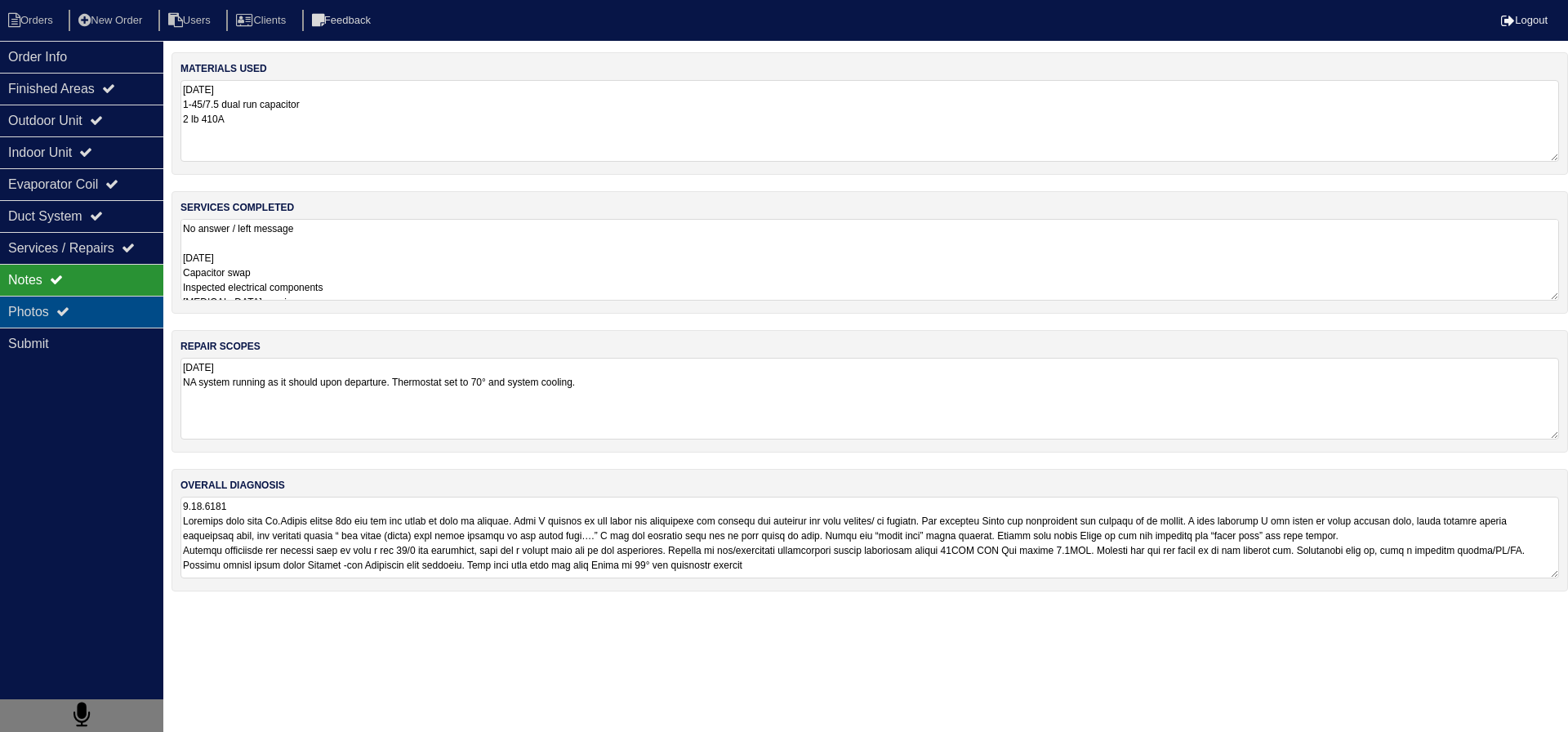
click at [112, 308] on div "Photos" at bounding box center [82, 312] width 163 height 32
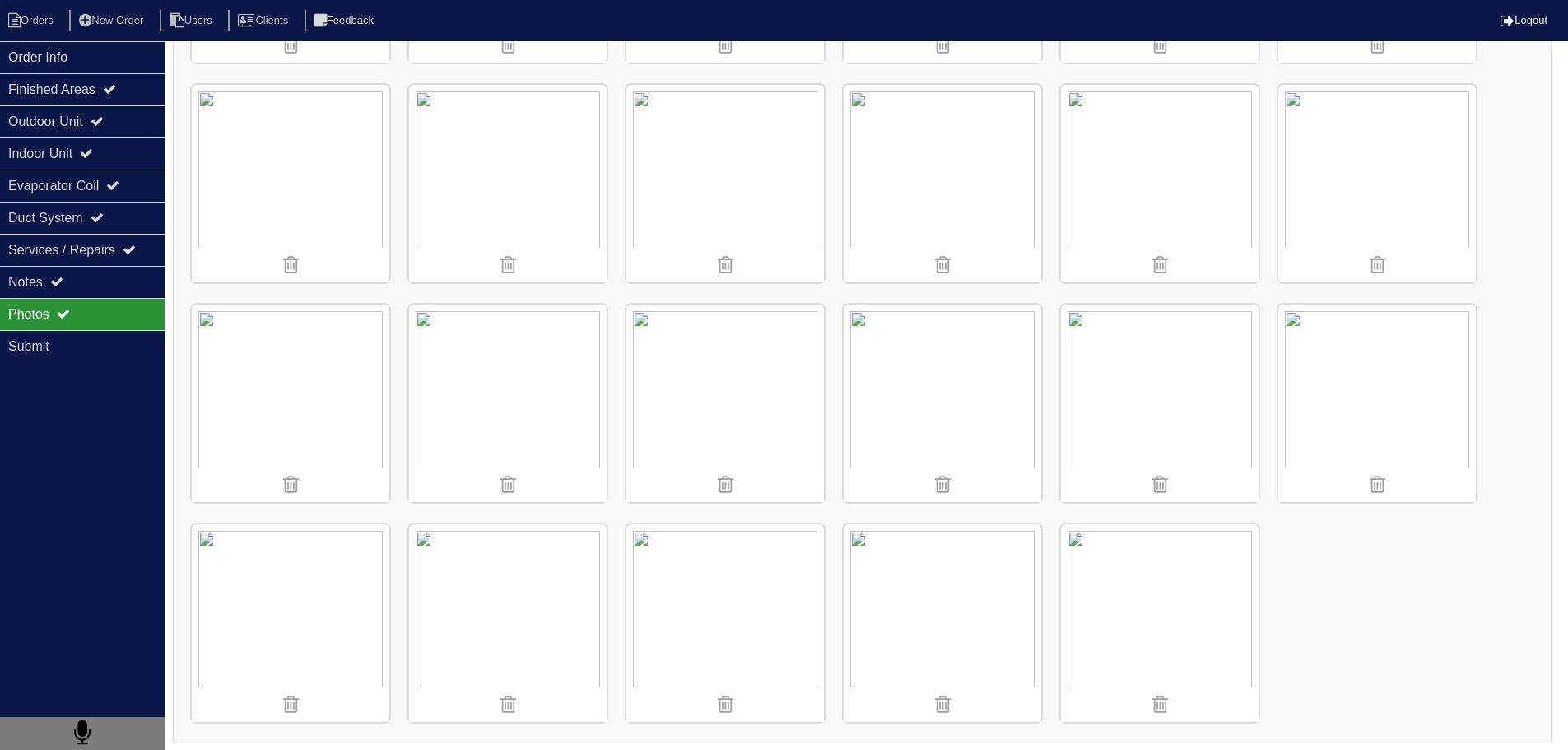
scroll to position [883, 0]
click at [54, 287] on div "Notes" at bounding box center [82, 282] width 164 height 33
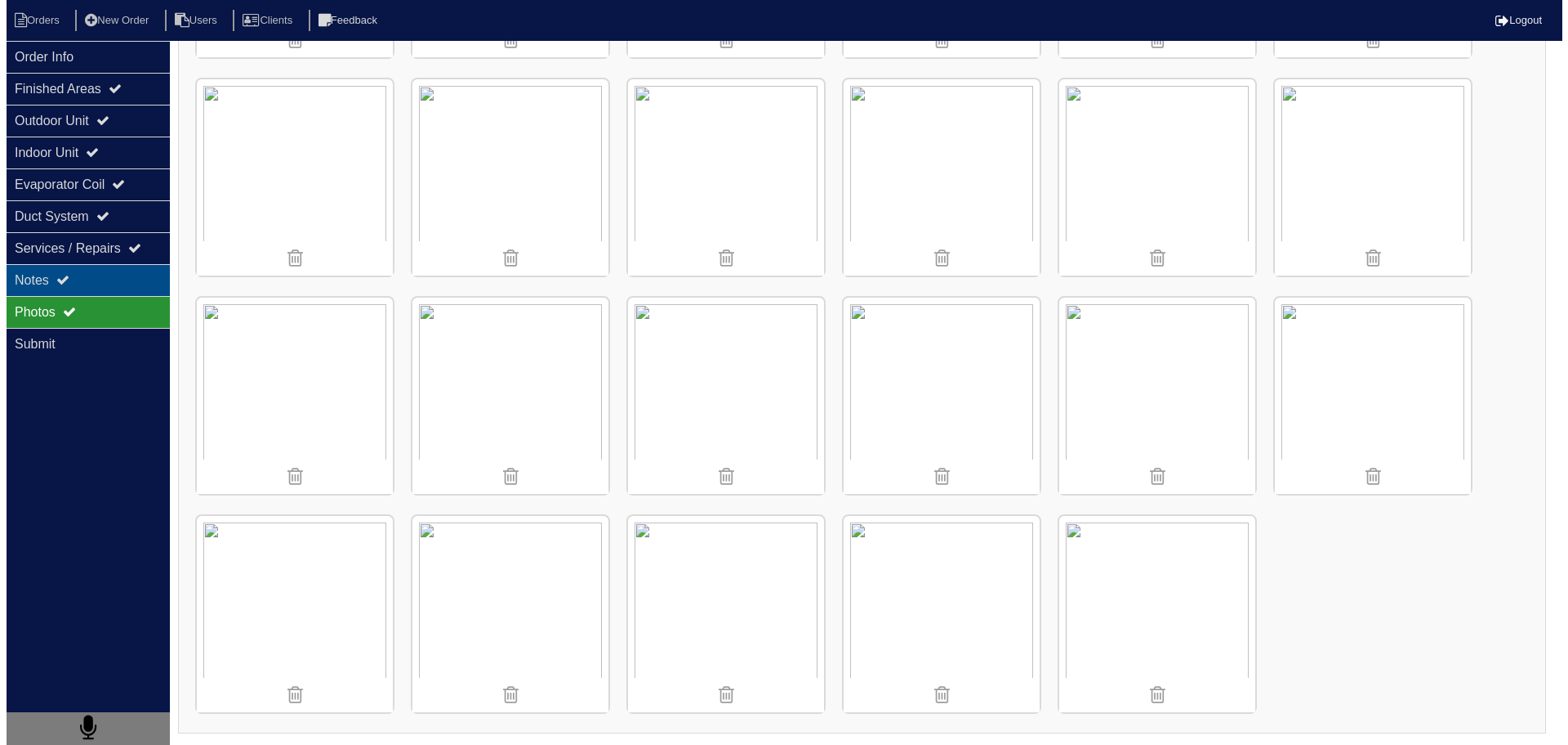
scroll to position [0, 0]
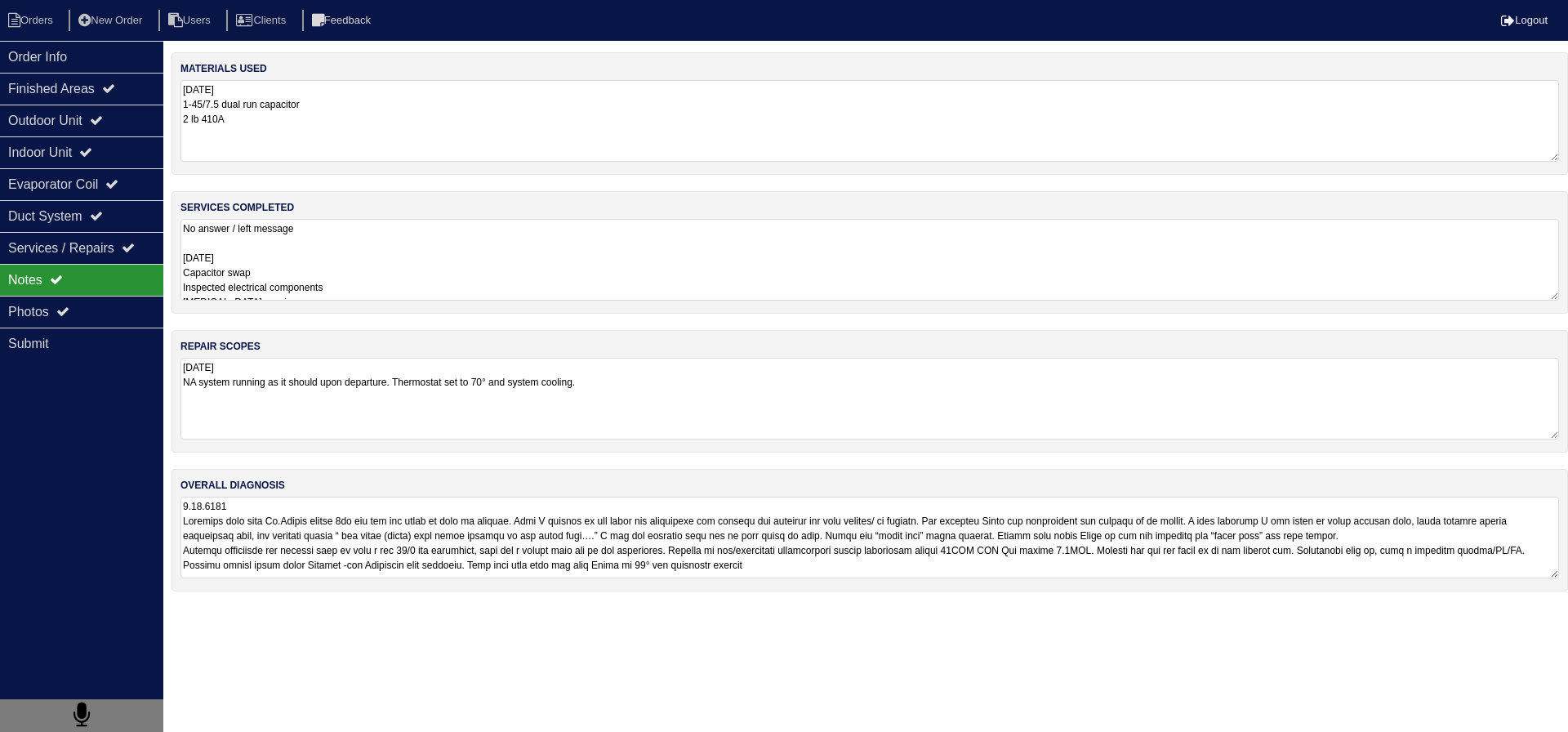
click at [409, 280] on textarea "No answer / left message 8.20.2025 Capacitor swap Inspected electrical componen…" at bounding box center [869, 259] width 1379 height 82
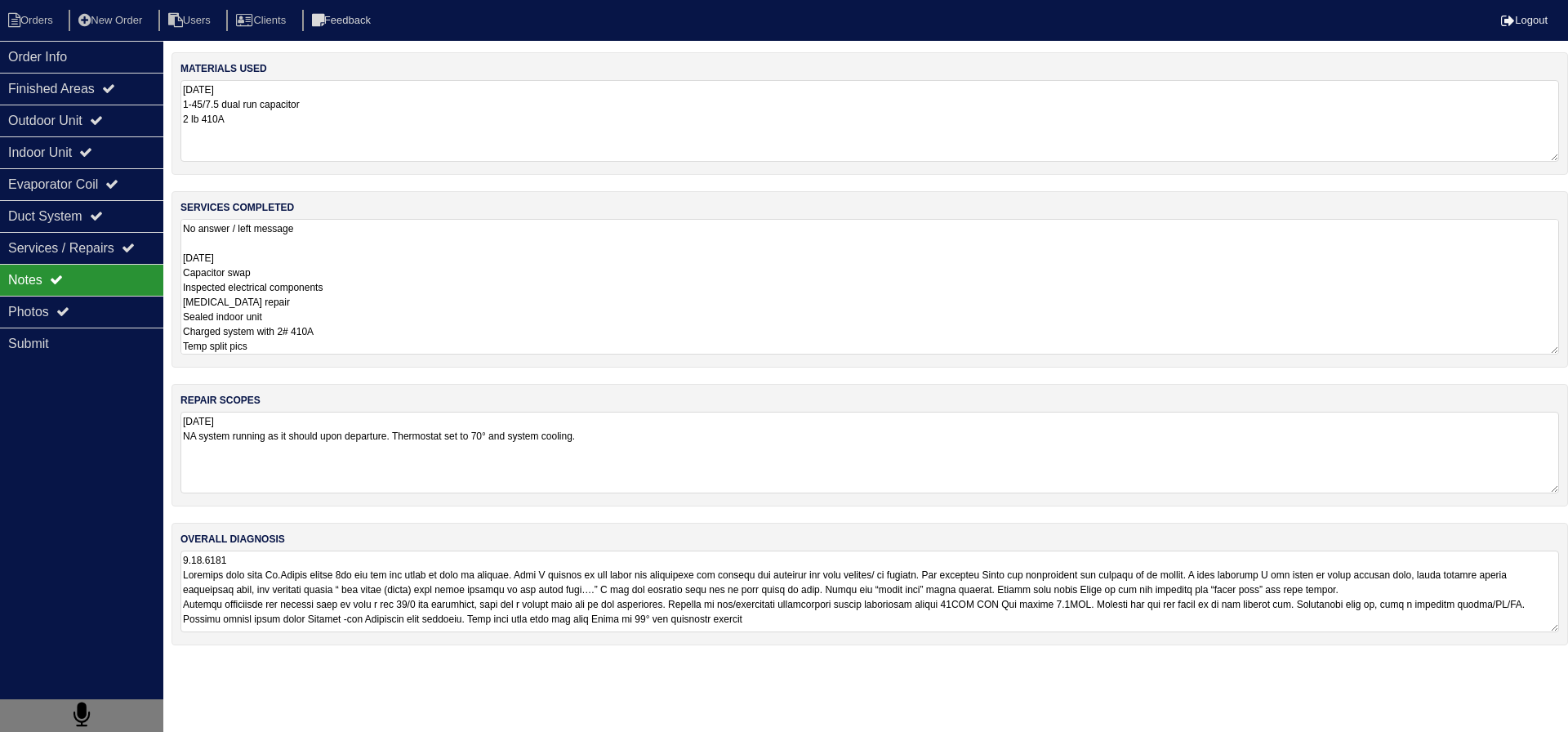
click at [343, 447] on div "repair scopes 8.20.25 NA system running as it should upon departure. Thermostat…" at bounding box center [869, 445] width 1397 height 123
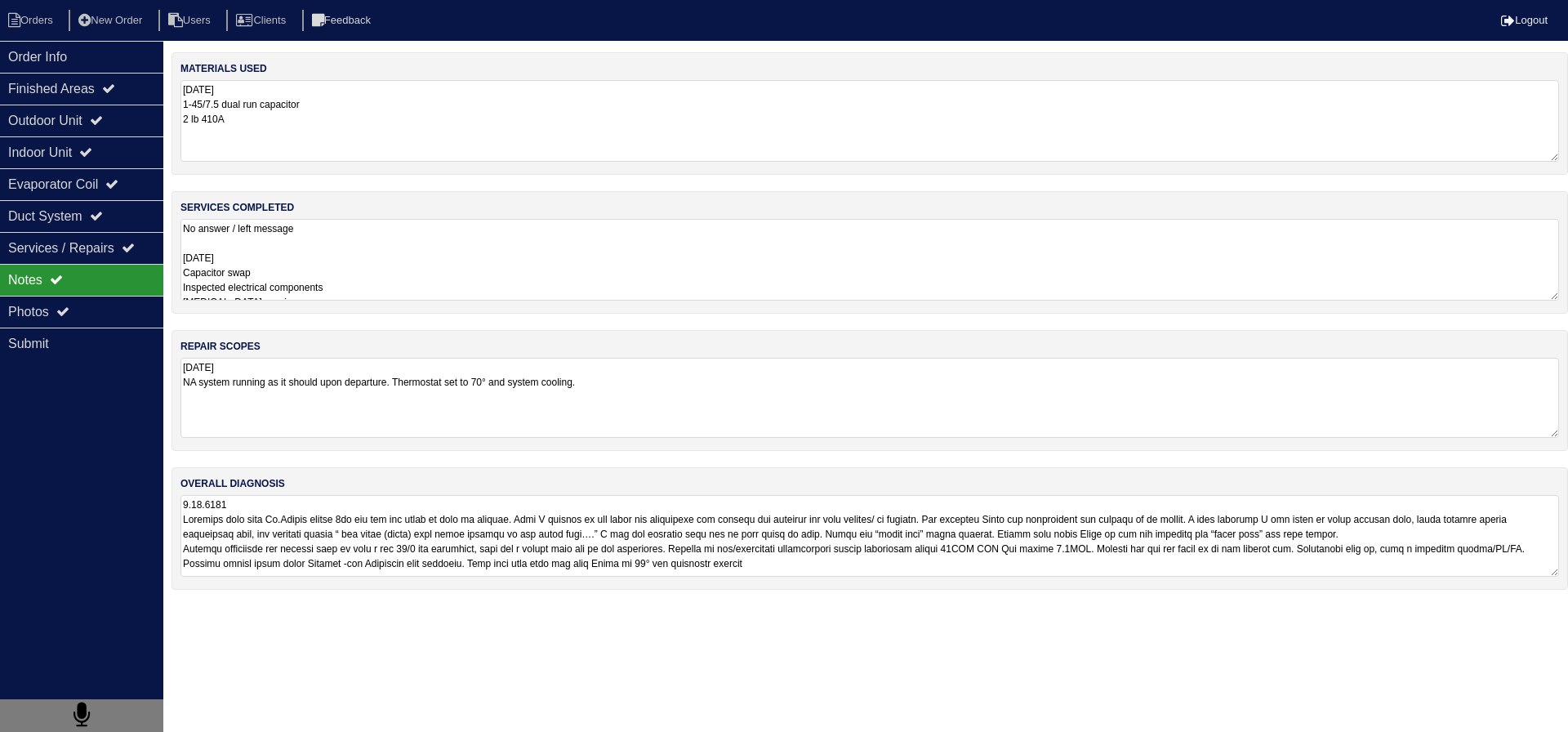
click at [689, 397] on textarea "8.20.25 NA system running as it should upon departure. Thermostat set to 70° an…" at bounding box center [869, 397] width 1379 height 80
click at [461, 545] on textarea at bounding box center [869, 536] width 1379 height 82
click at [457, 543] on textarea at bounding box center [869, 543] width 1379 height 92
click at [457, 560] on textarea at bounding box center [869, 543] width 1379 height 92
click at [459, 554] on textarea at bounding box center [869, 543] width 1379 height 92
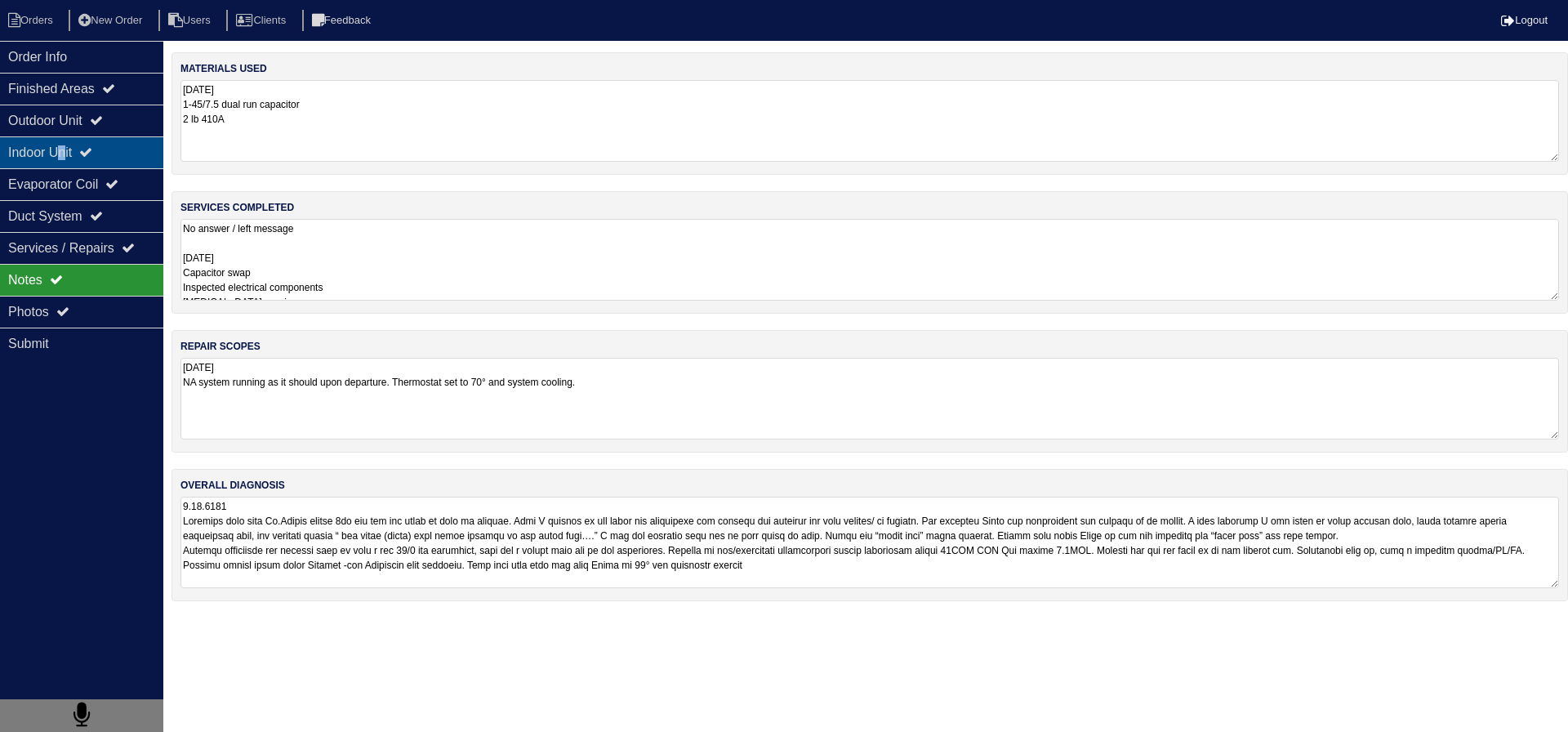
drag, startPoint x: 69, startPoint y: 141, endPoint x: 80, endPoint y: 140, distance: 11.0
click at [78, 141] on div "Indoor Unit" at bounding box center [82, 152] width 163 height 32
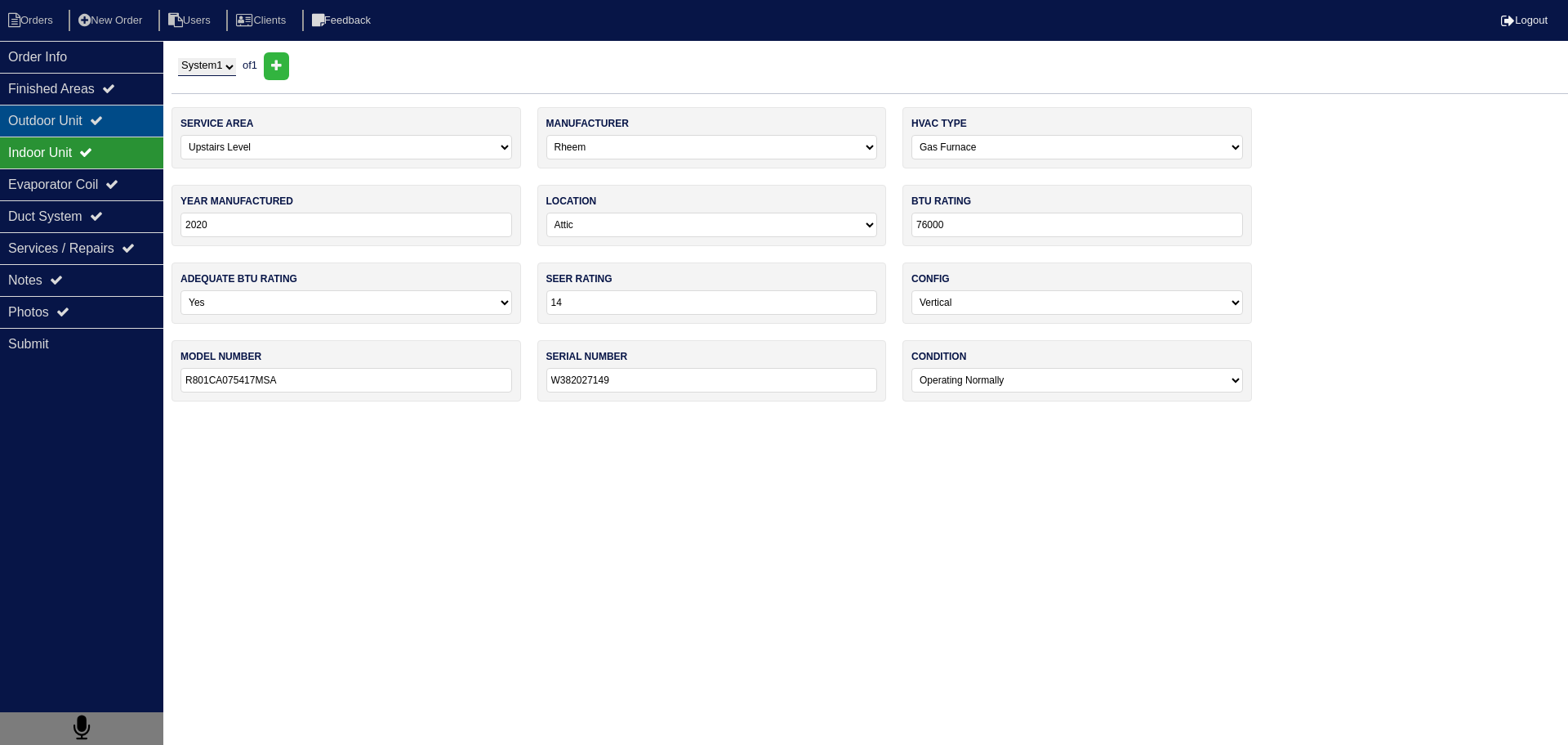
click at [81, 131] on div "Outdoor Unit" at bounding box center [82, 121] width 163 height 32
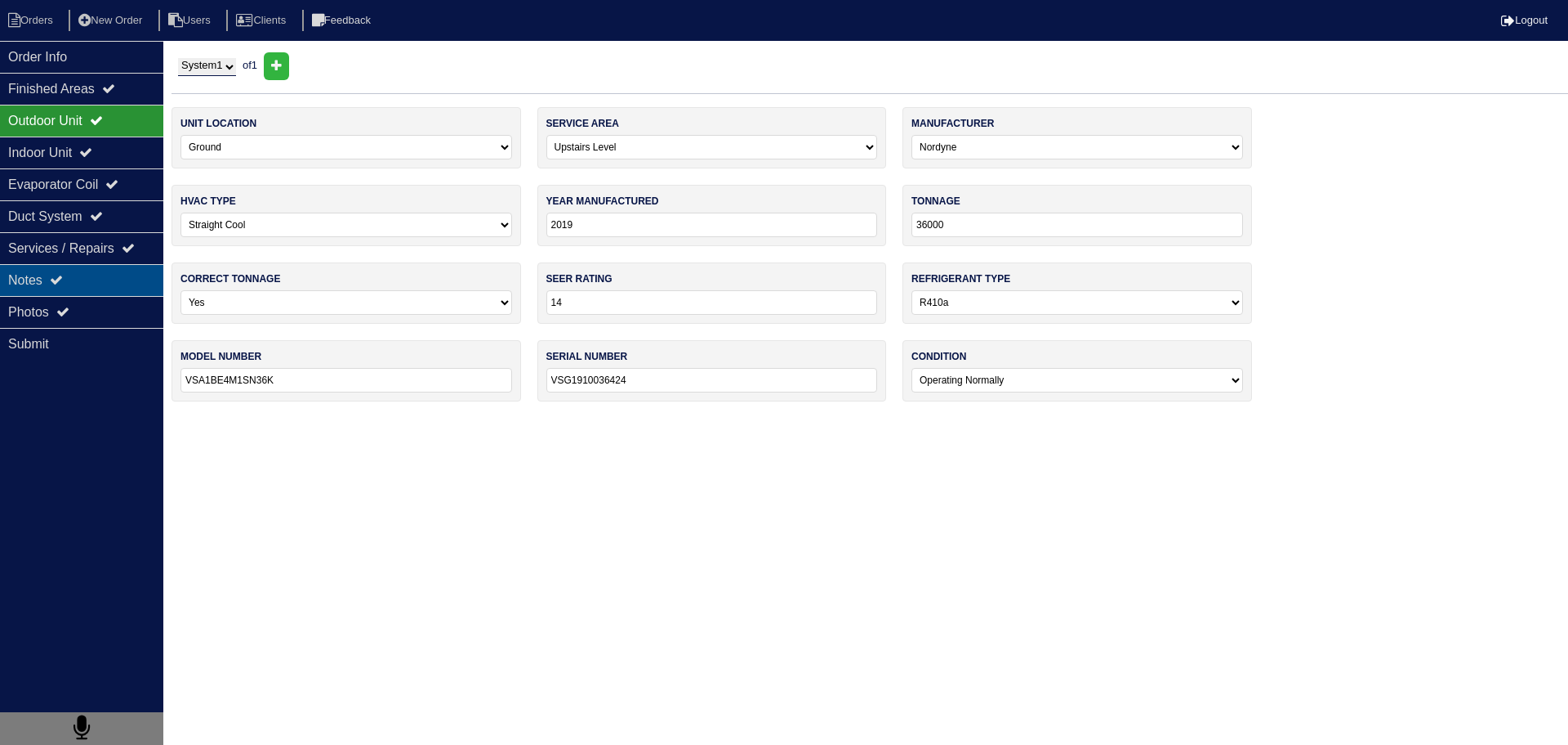
click at [115, 293] on div "Notes" at bounding box center [82, 280] width 163 height 32
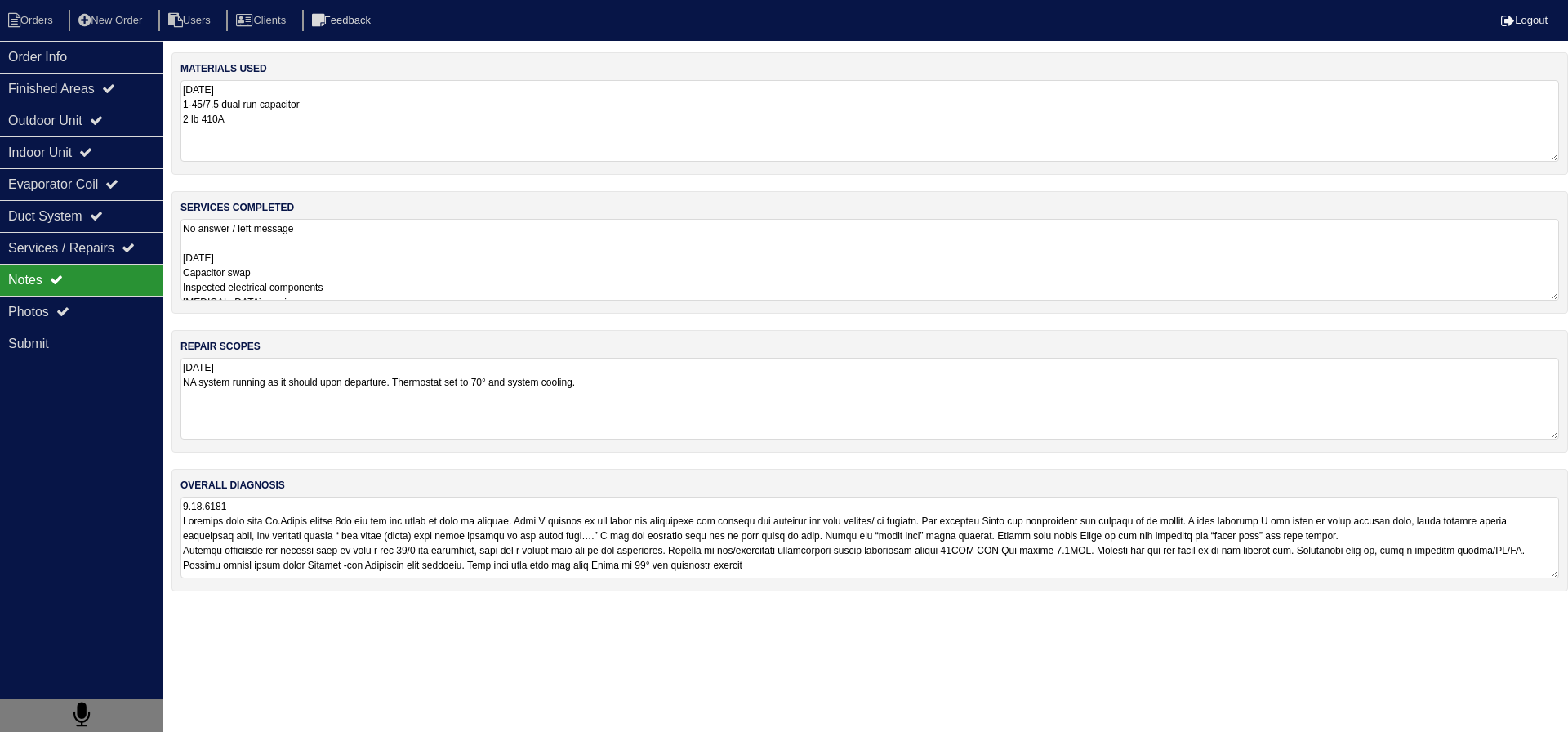
click at [298, 242] on textarea "No answer / left message 8.20.2025 Capacitor swap Inspected electrical componen…" at bounding box center [869, 259] width 1379 height 82
click at [740, 472] on div "materials used 8.20.25 1-45/7.5 dual run capacitor 2 lb 410A services completed…" at bounding box center [869, 328] width 1397 height 553
click at [620, 539] on textarea at bounding box center [869, 543] width 1379 height 92
click at [77, 22] on li "New Order" at bounding box center [111, 21] width 87 height 22
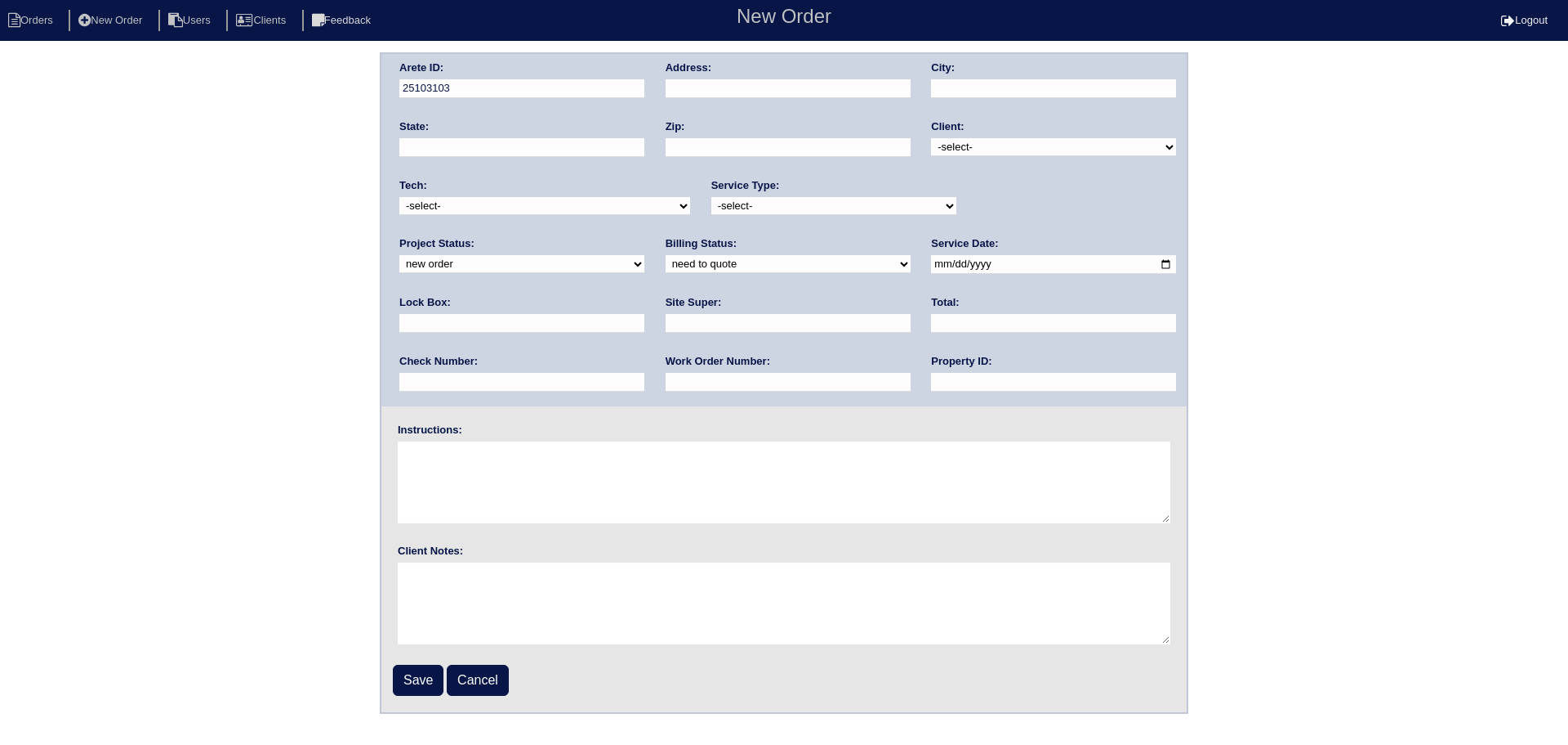
click at [65, 21] on li "Orders" at bounding box center [33, 21] width 66 height 22
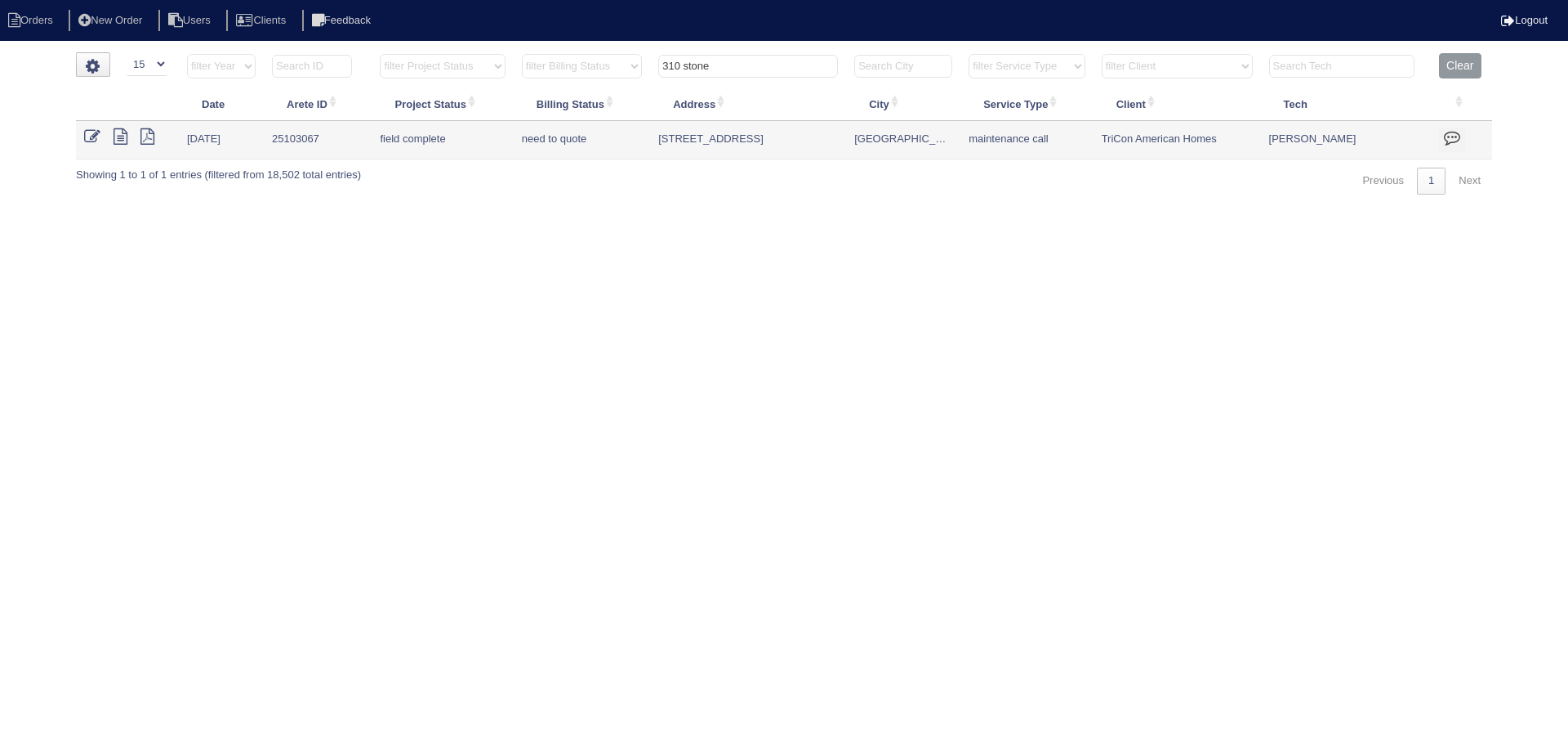
select select "15"
click at [757, 69] on input "310 stone" at bounding box center [748, 66] width 179 height 22
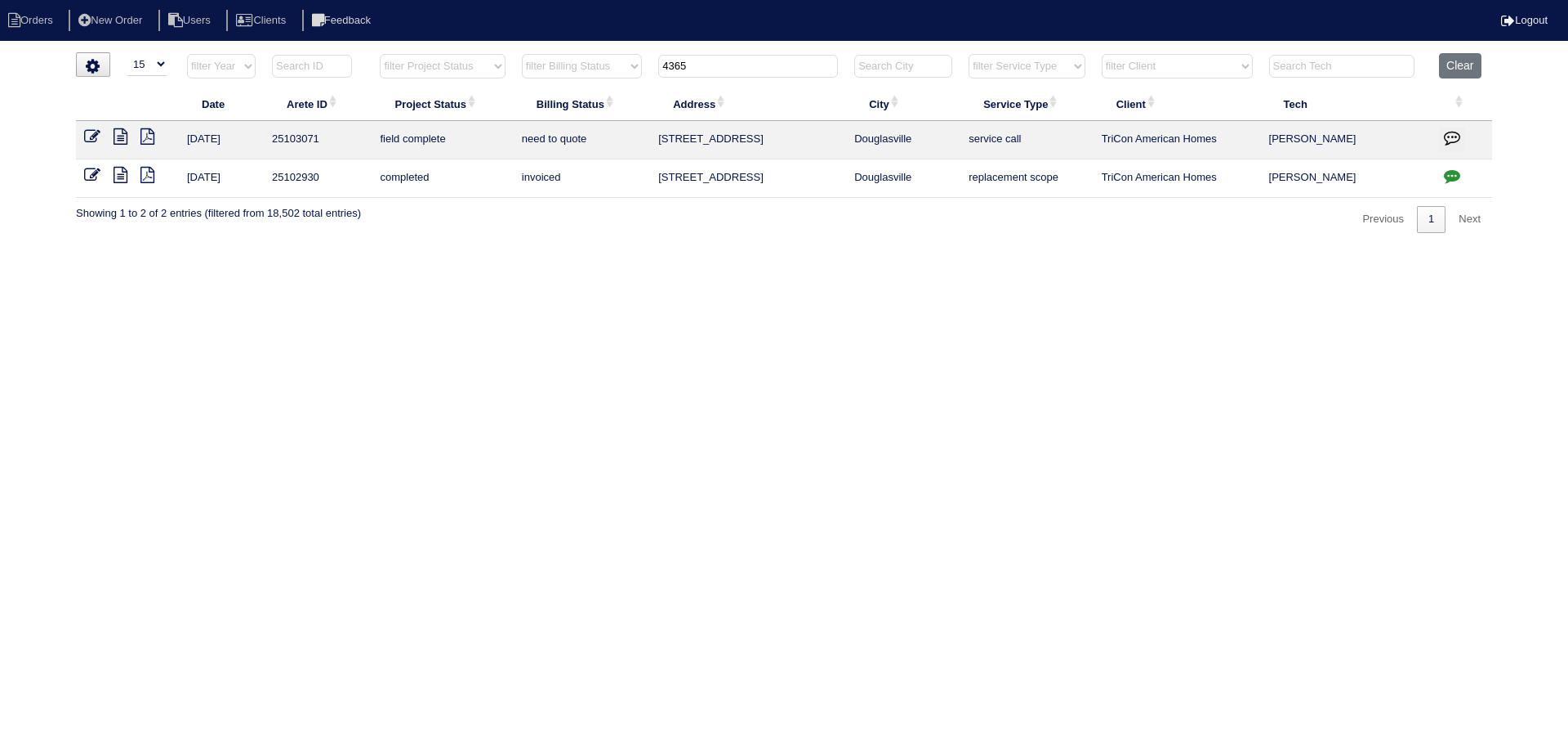
type input "4365"
click at [122, 142] on icon at bounding box center [120, 136] width 13 height 16
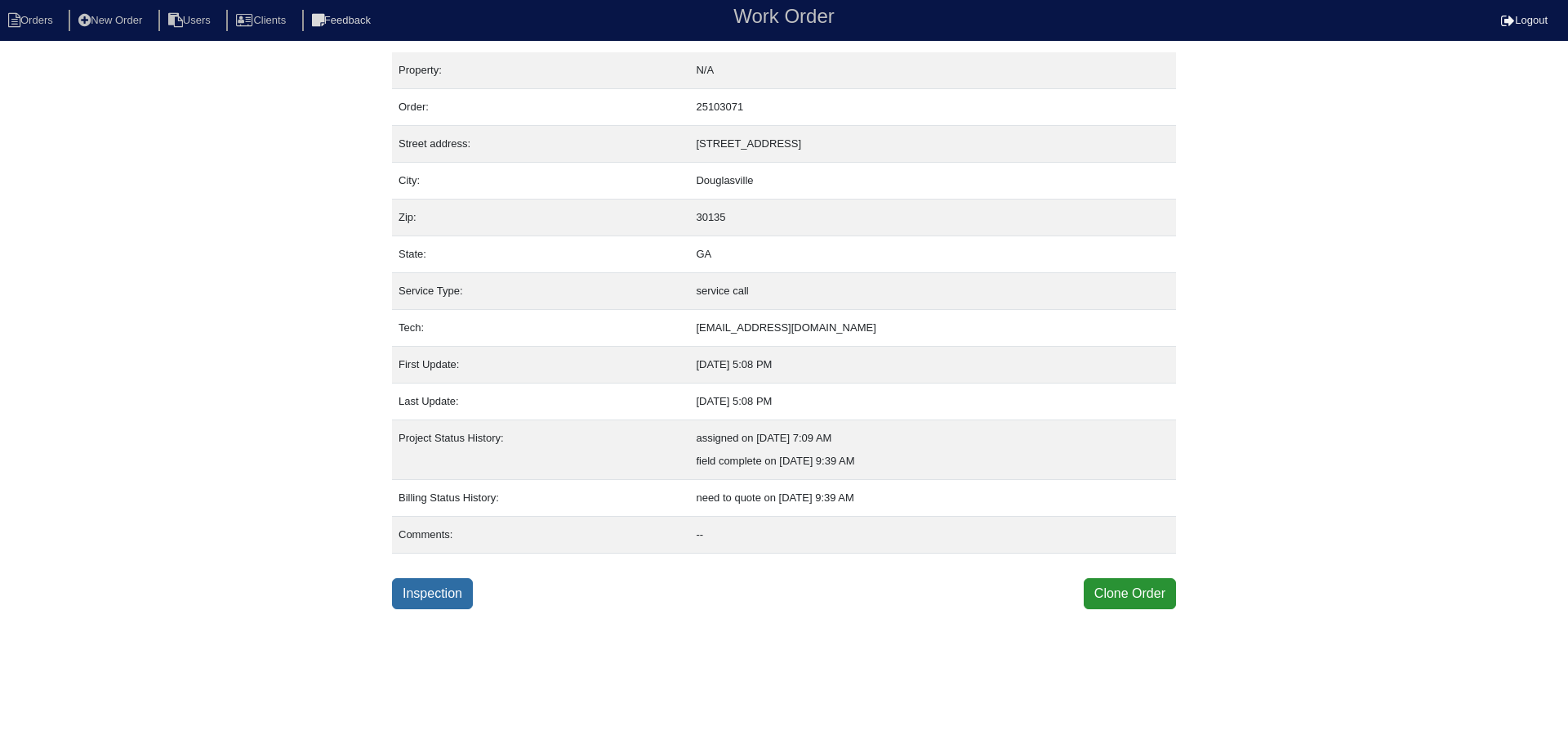
click at [461, 587] on link "Inspection" at bounding box center [432, 593] width 81 height 31
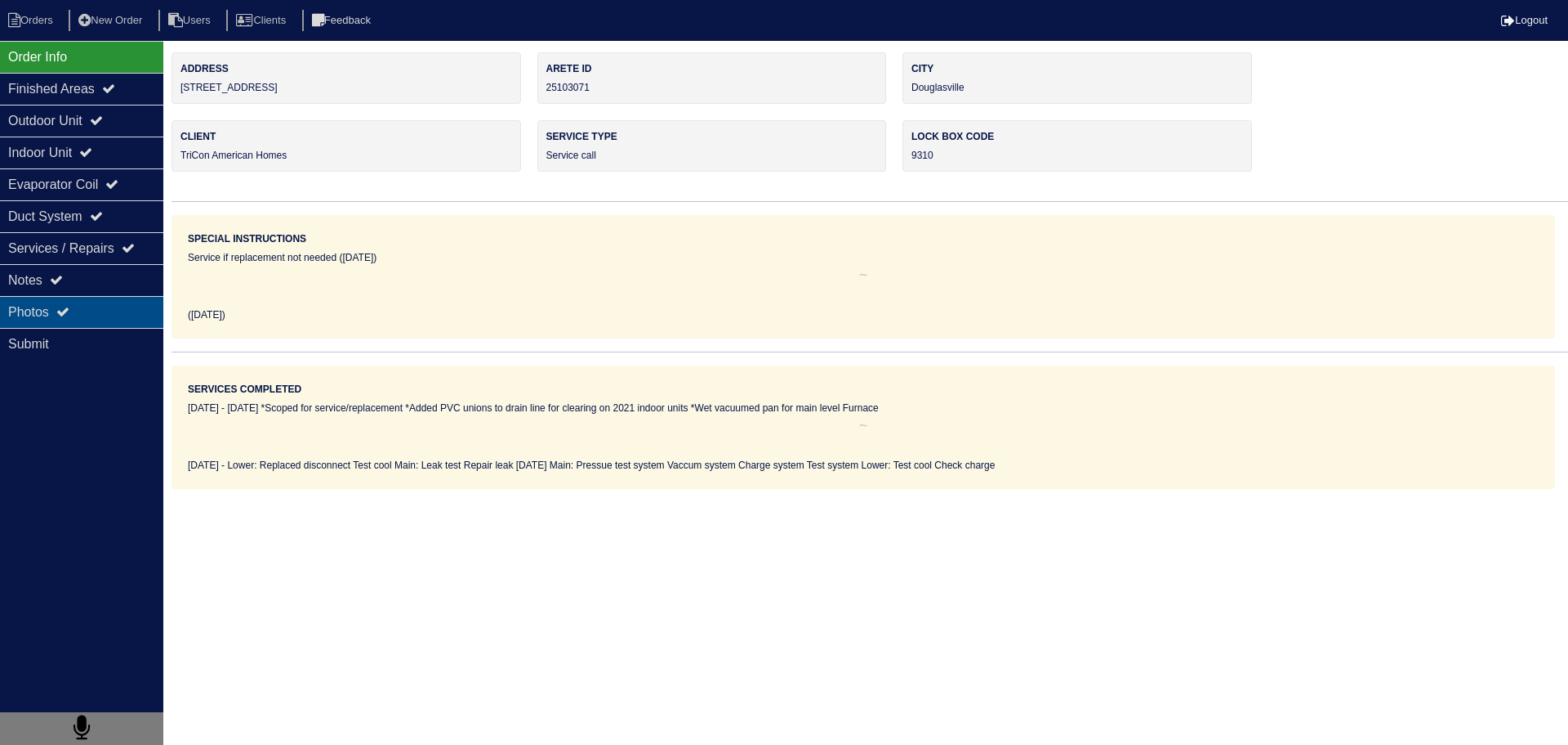
click at [81, 306] on div "Photos" at bounding box center [82, 312] width 163 height 32
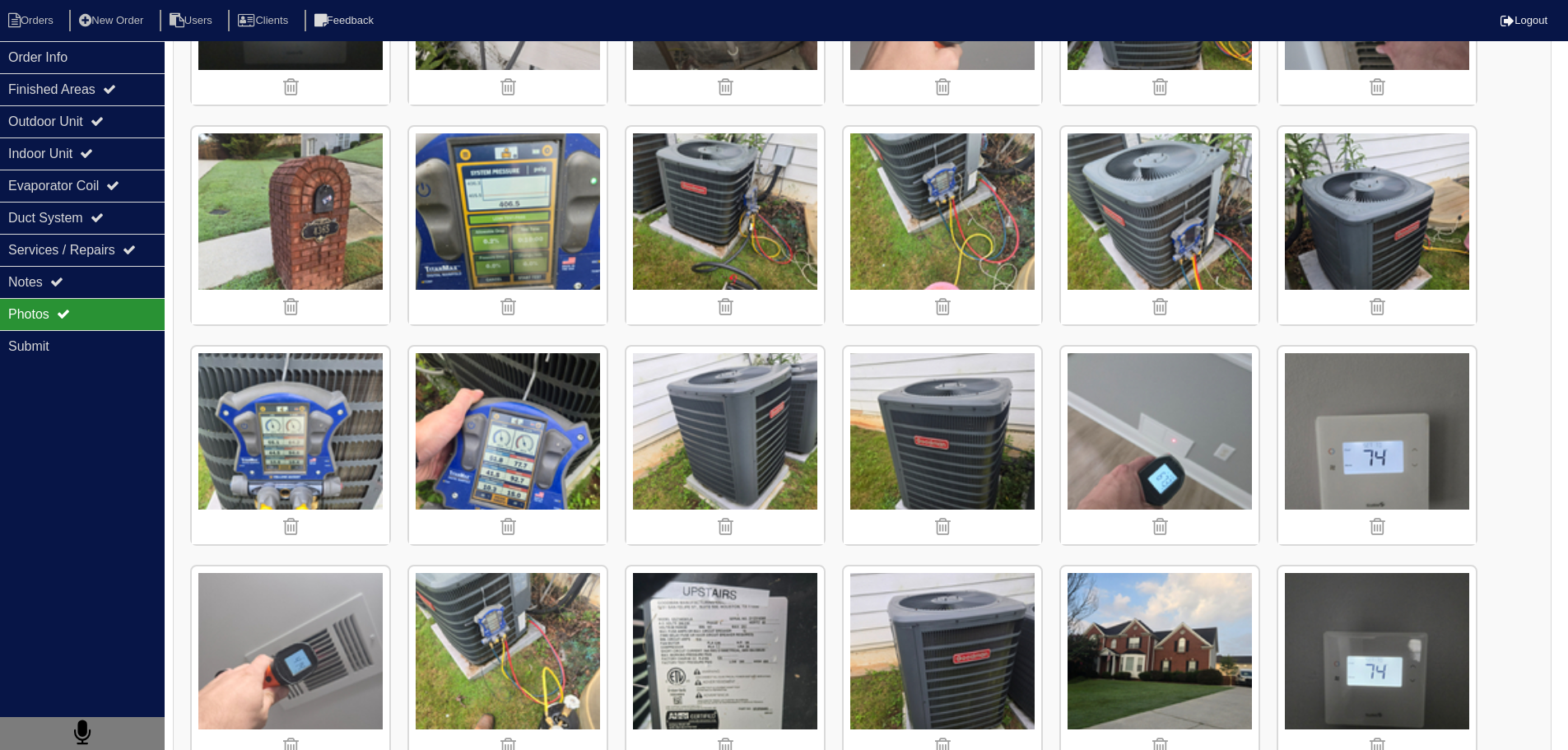
scroll to position [1758, 0]
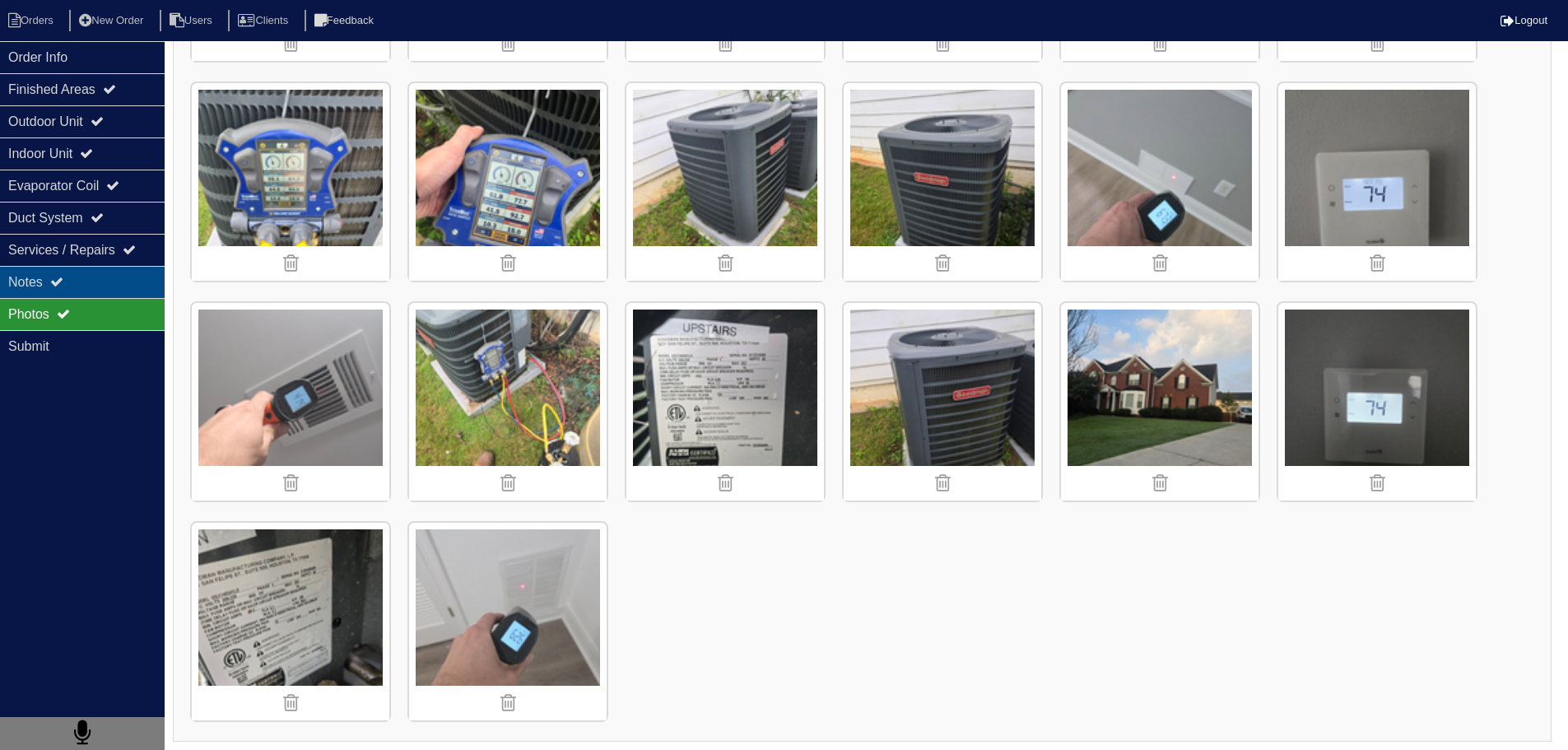
click at [106, 295] on div "Notes" at bounding box center [82, 282] width 164 height 33
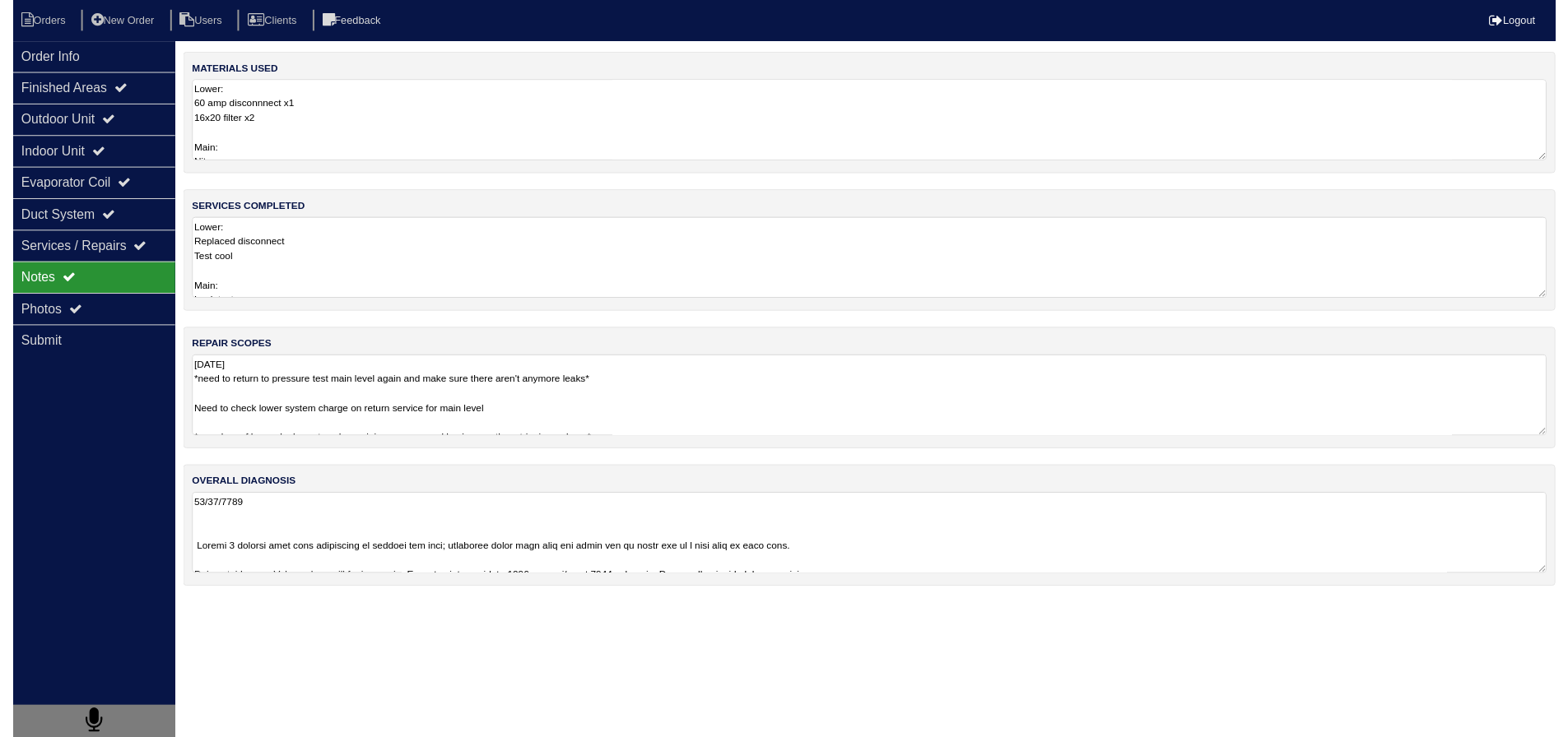
scroll to position [0, 0]
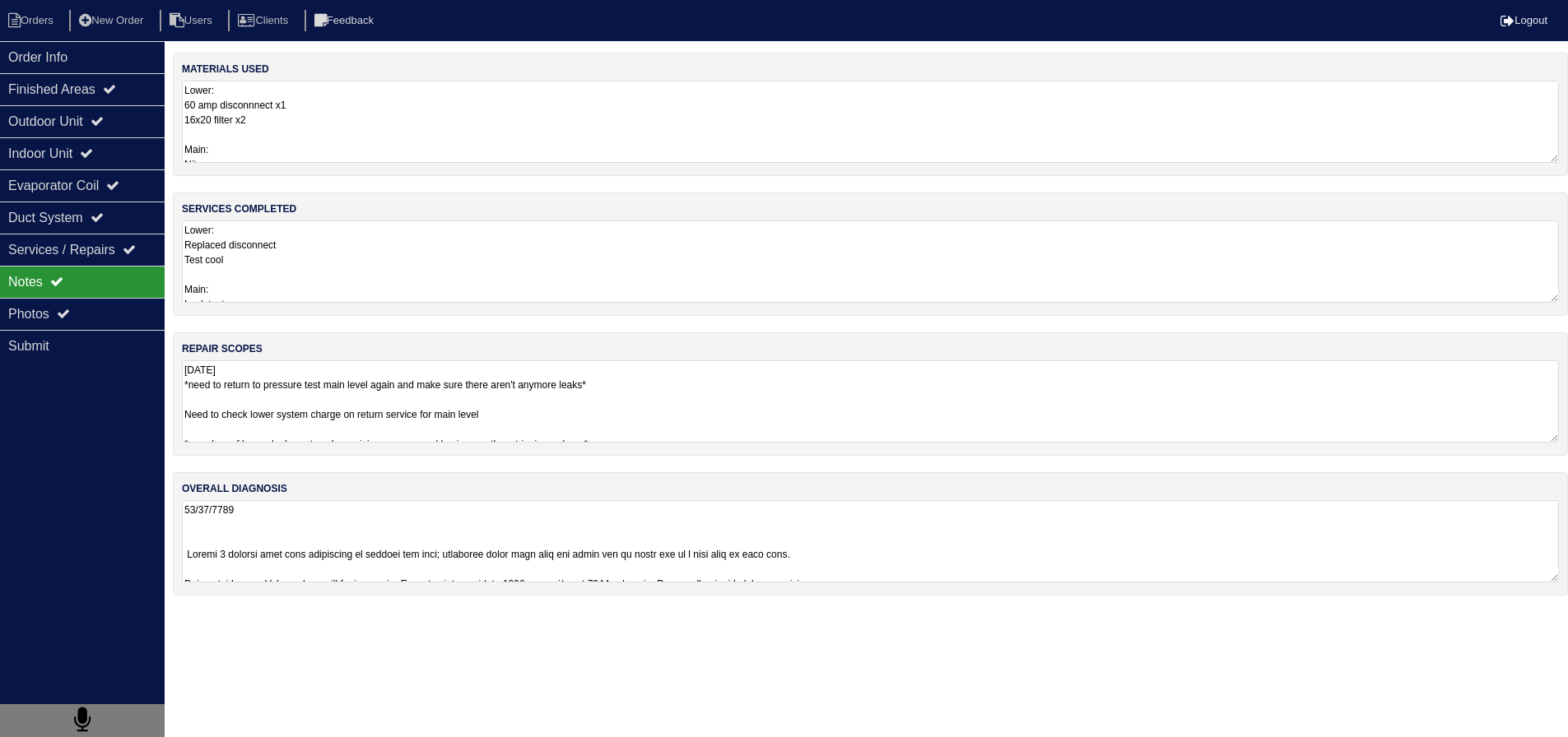
click at [296, 275] on textarea "Lower: Replaced disconnect Test cool Main: Leak test Repair leak 8/20/25 Main: …" at bounding box center [870, 261] width 1377 height 82
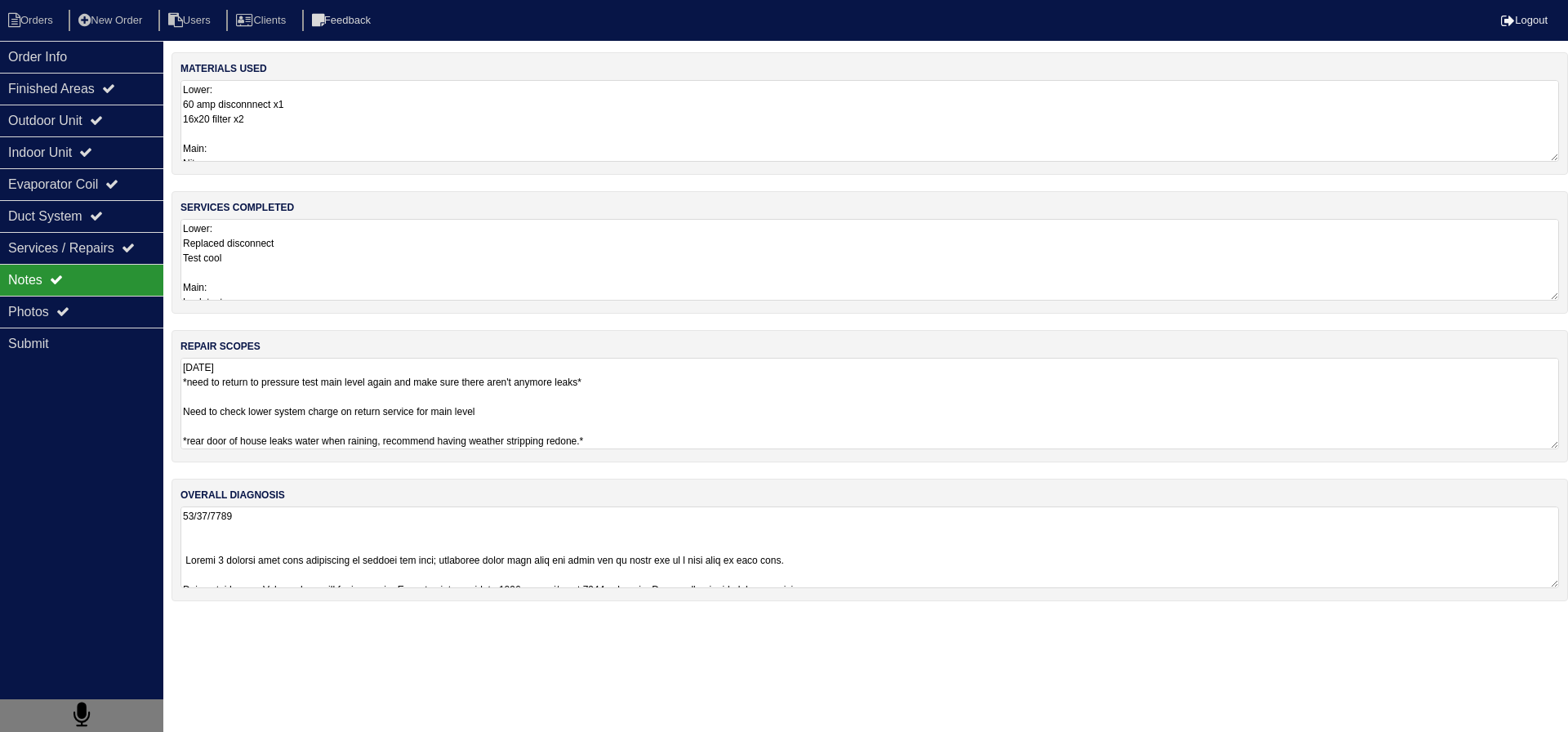
click at [352, 586] on div "materials used Lower: 60 amp disconnnect x1 16x20 filter x2 Main: Nitrogen 8/20…" at bounding box center [869, 335] width 1397 height 565
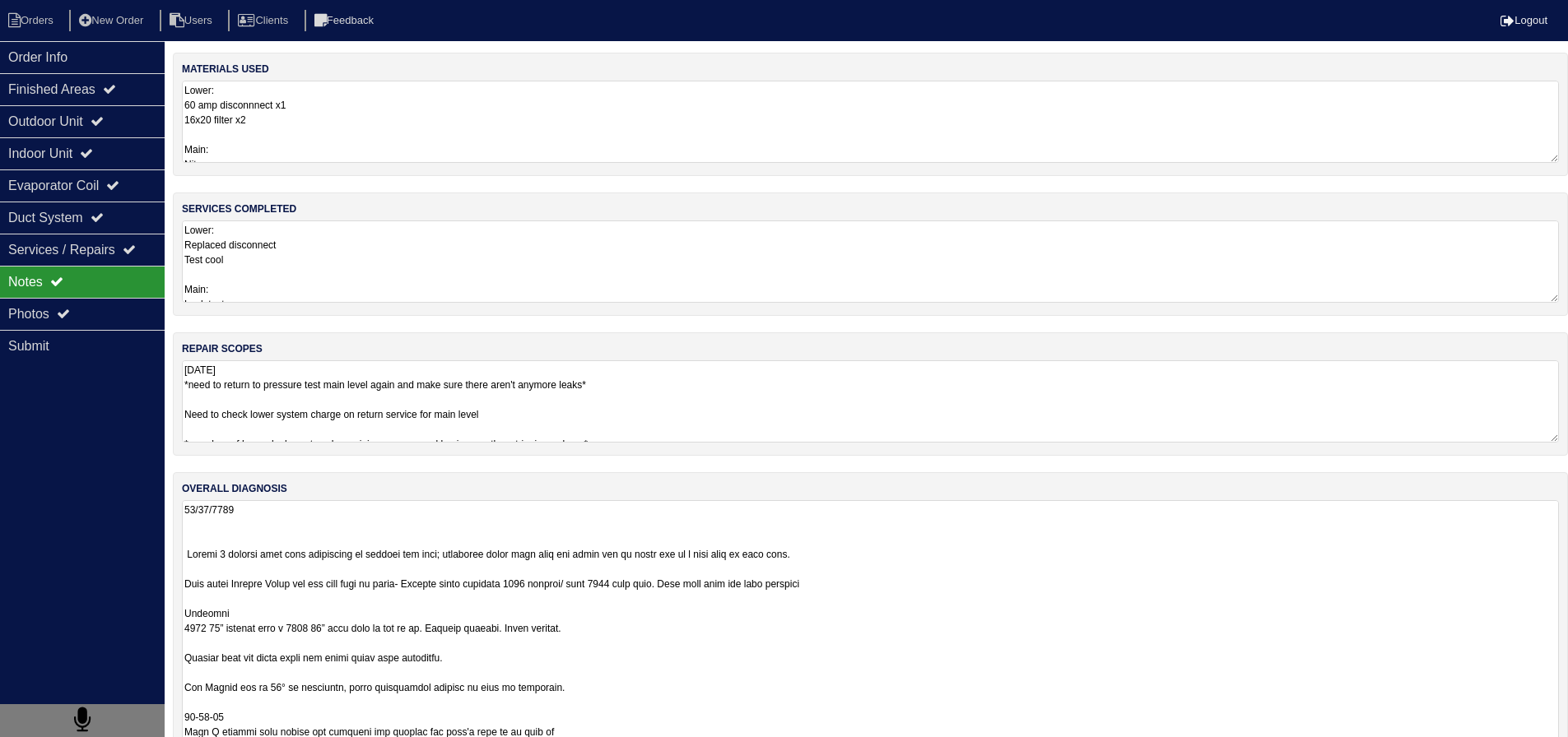
click at [626, 425] on textarea "8/19/25 *need to return to pressure test main level again and make sure there a…" at bounding box center [876, 401] width 1389 height 82
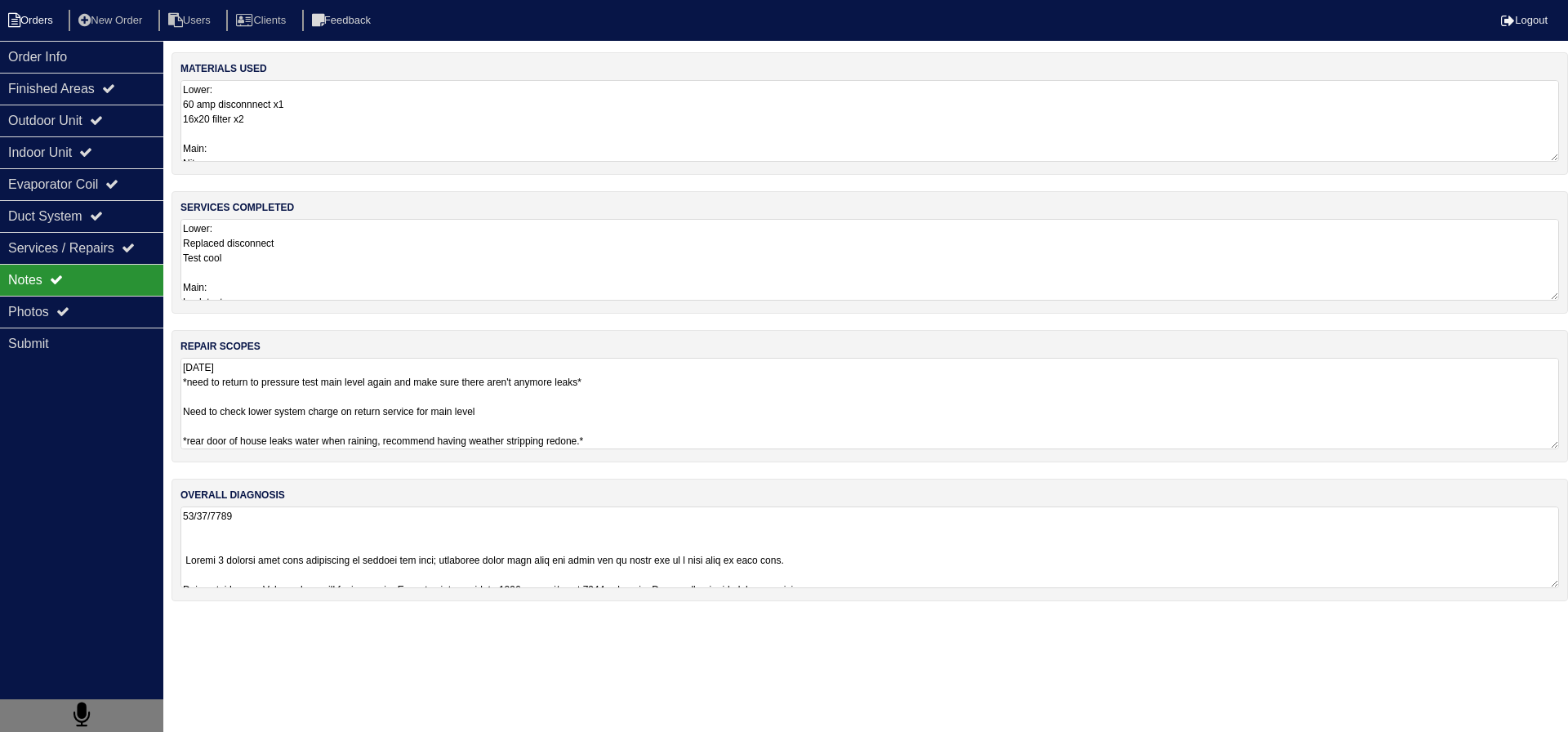
drag, startPoint x: 41, startPoint y: 22, endPoint x: 52, endPoint y: 30, distance: 13.6
click at [41, 22] on li "Orders" at bounding box center [33, 21] width 66 height 22
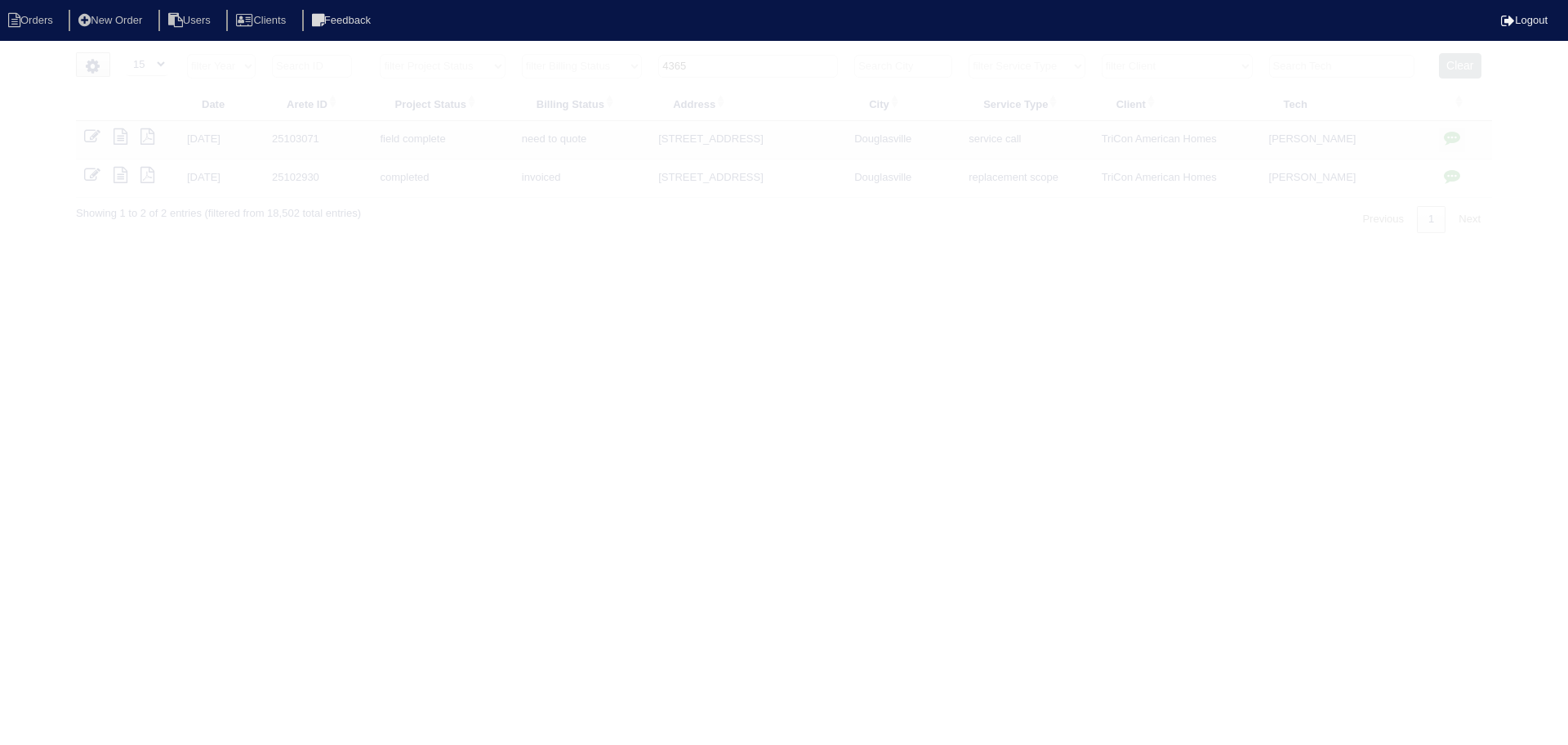
select select "15"
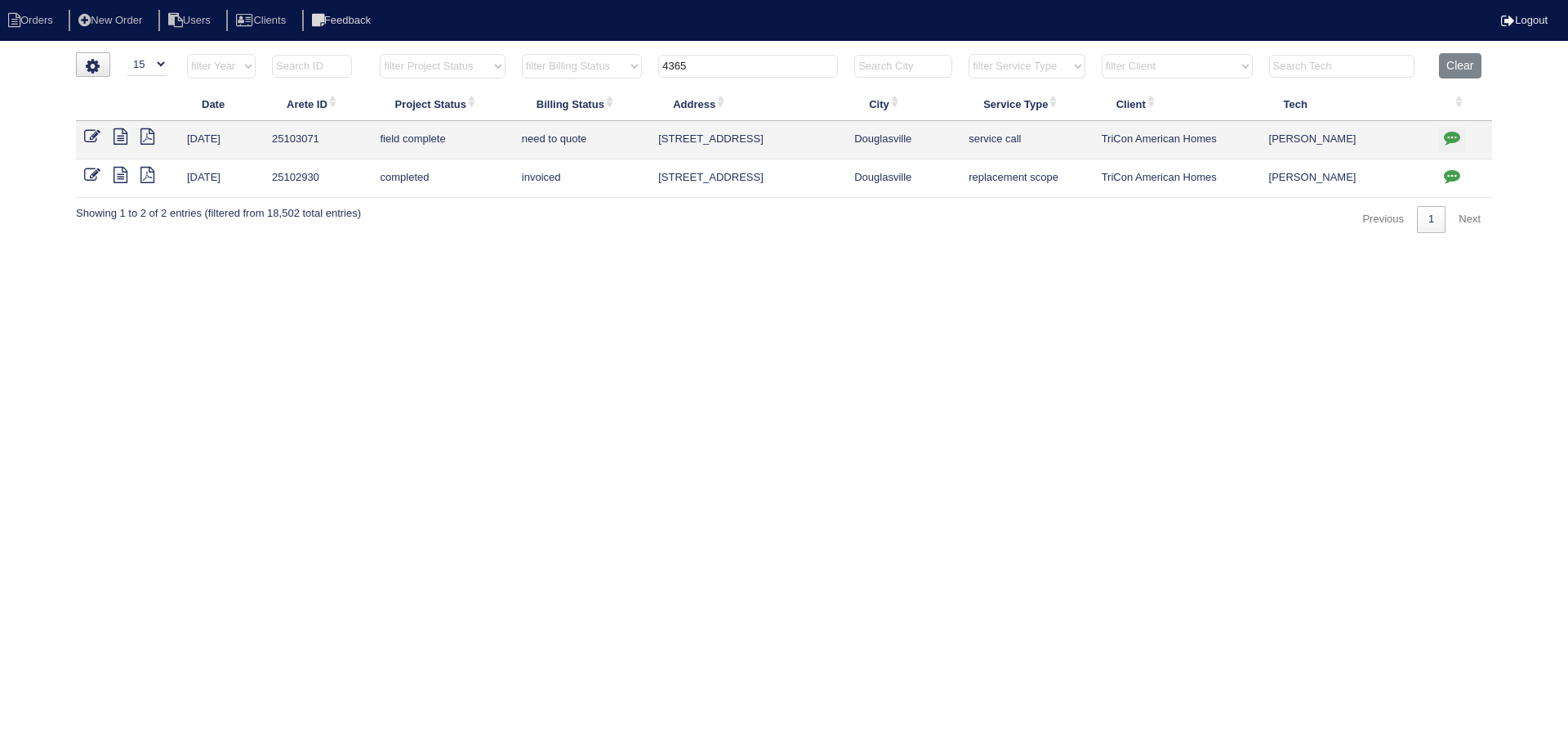
click at [745, 72] on input "4365" at bounding box center [748, 66] width 179 height 22
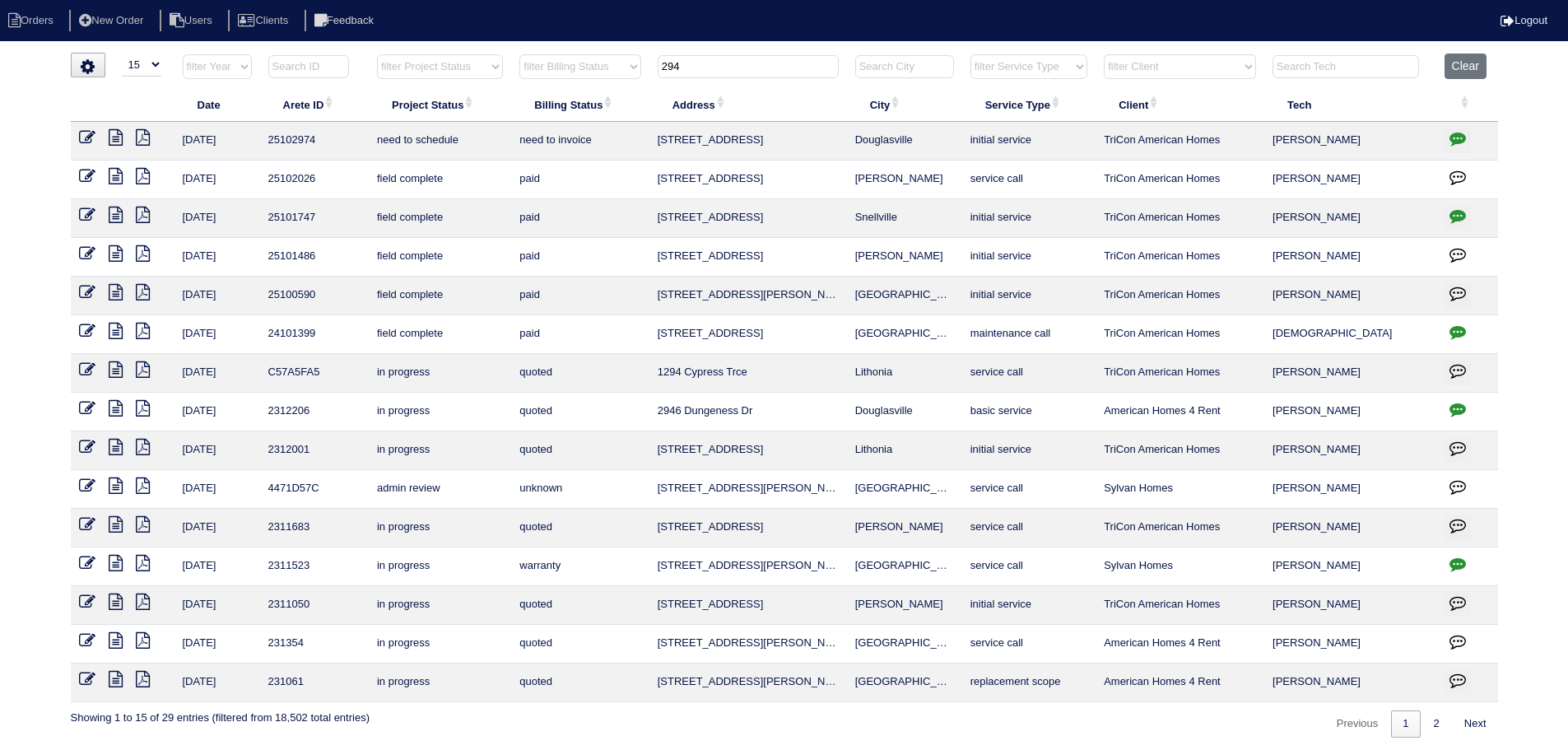
type input "294"
click at [115, 140] on icon at bounding box center [115, 137] width 14 height 16
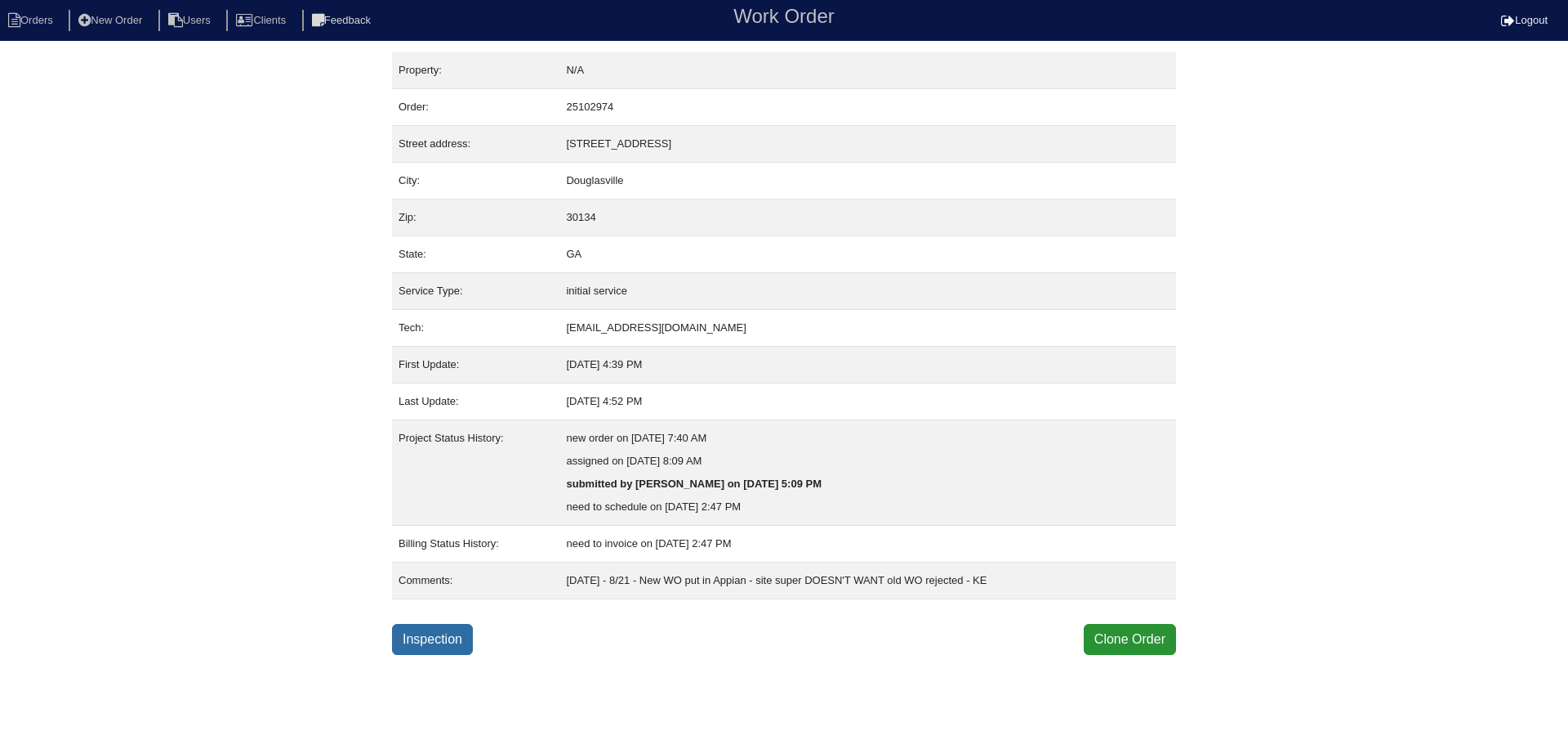
click at [449, 630] on link "Inspection" at bounding box center [432, 639] width 81 height 31
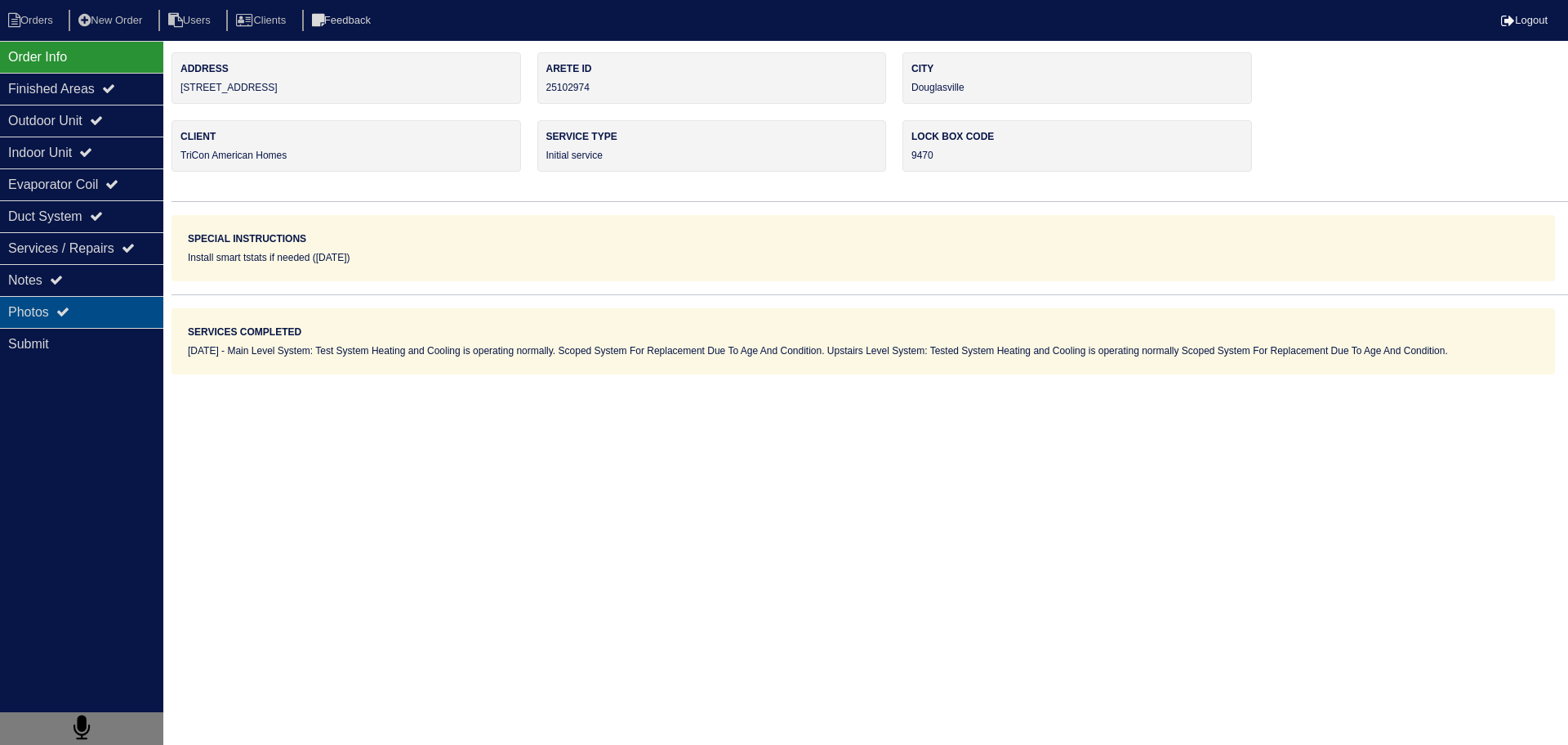
click at [129, 308] on div "Photos" at bounding box center [82, 312] width 163 height 32
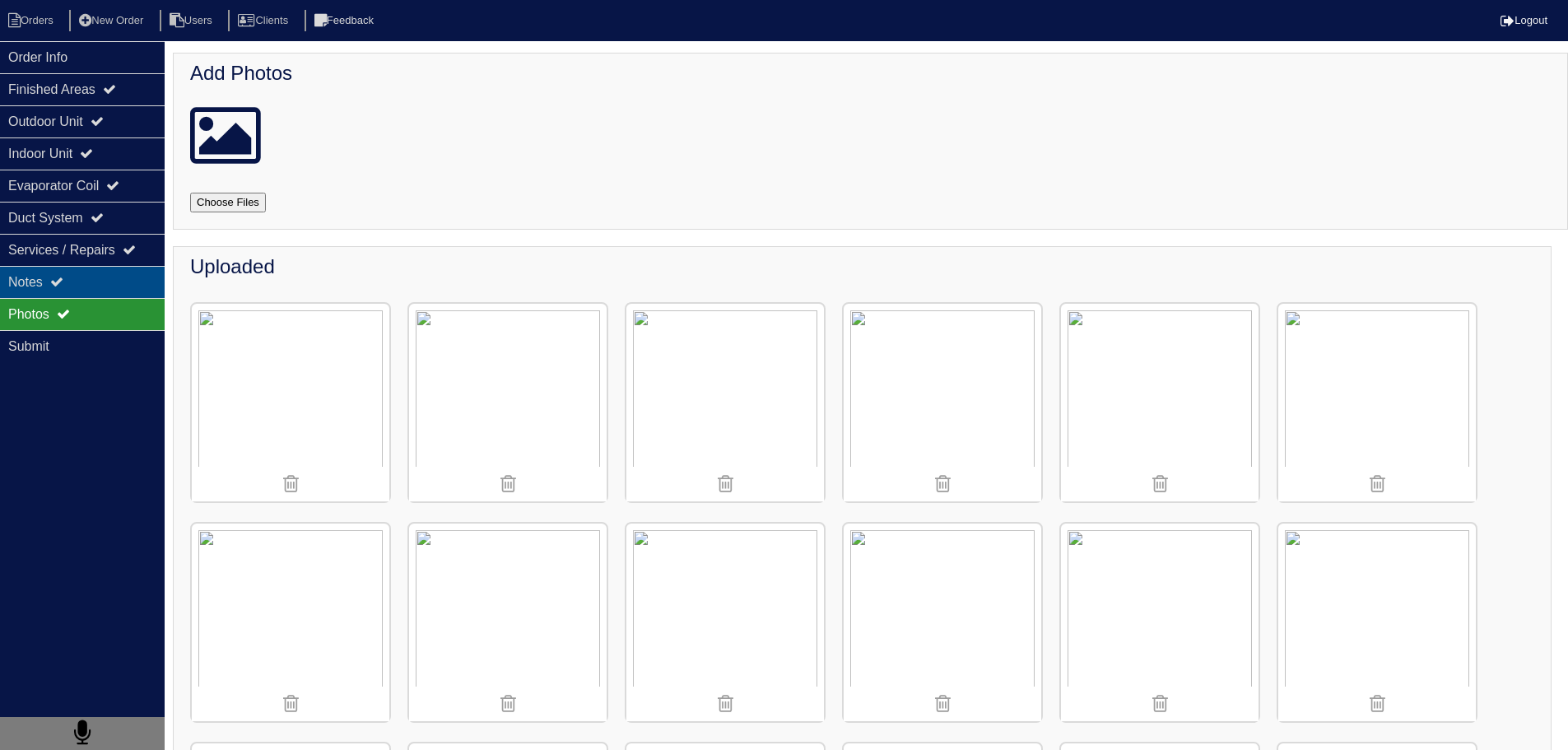
click at [126, 289] on div "Notes" at bounding box center [82, 282] width 164 height 33
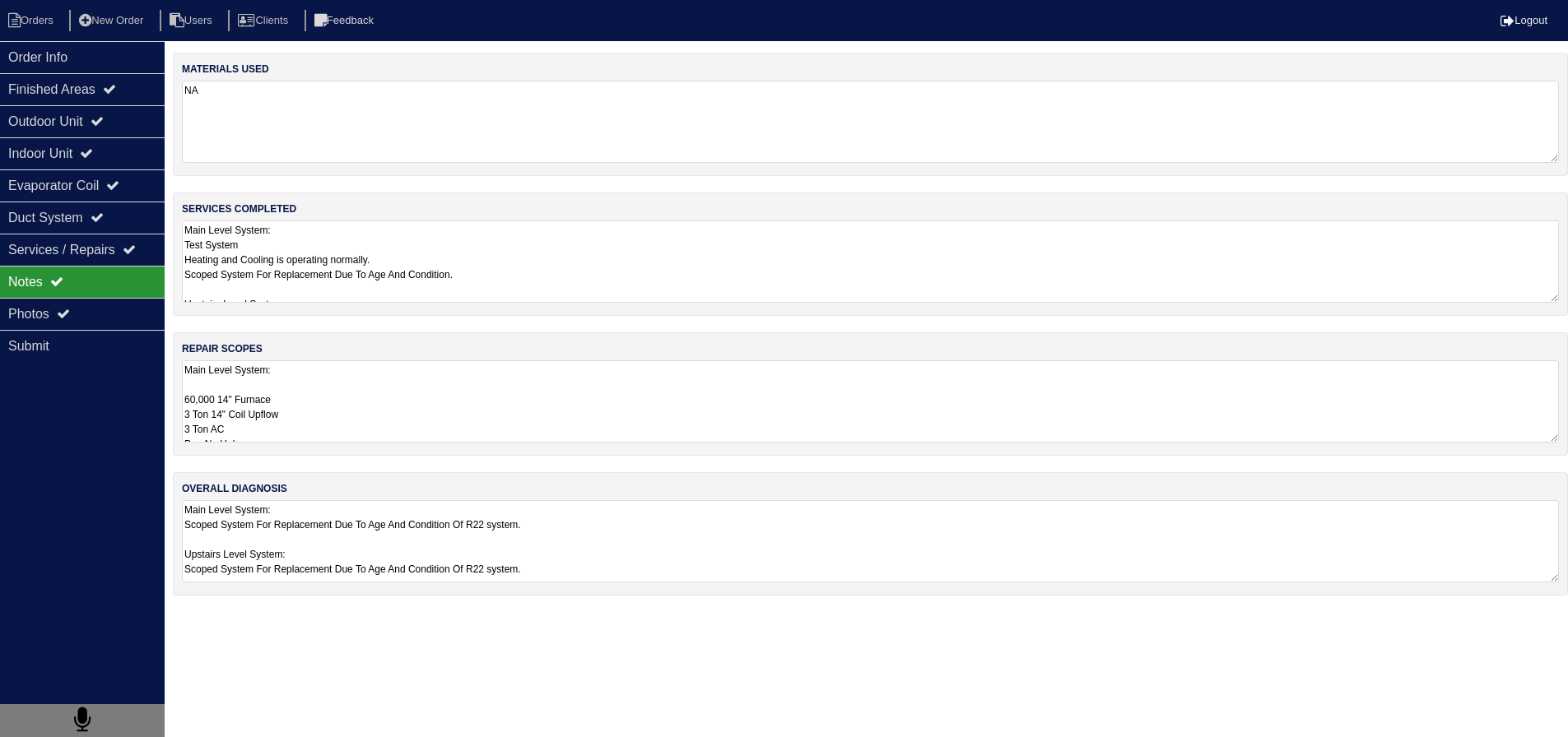
click at [345, 396] on textarea "Main Level System: 60,000 14" Furnace 3 Ton 14" Coil Upflow 3 Ton AC Pan No Hol…" at bounding box center [870, 401] width 1377 height 82
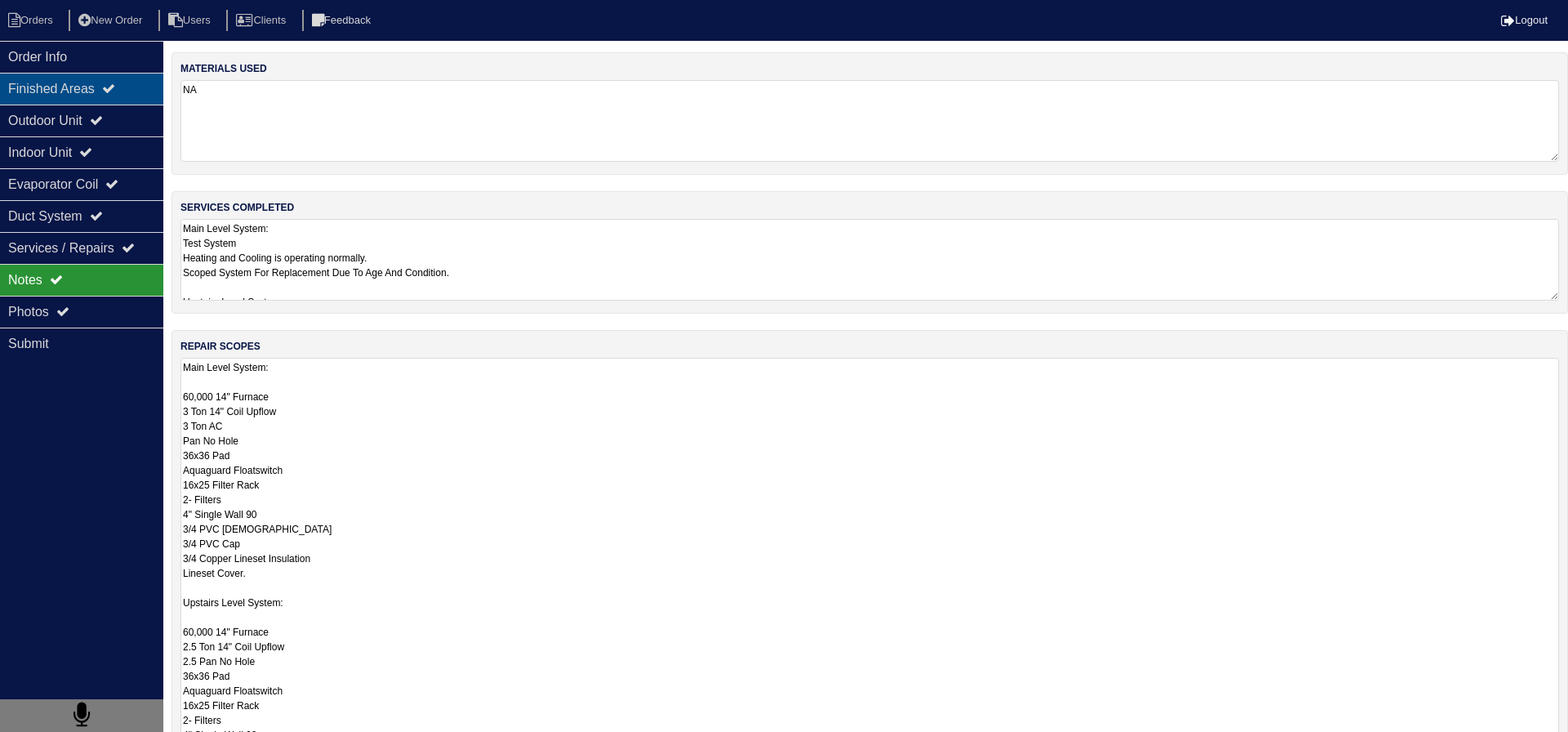
click at [99, 100] on div "Finished Areas" at bounding box center [82, 89] width 163 height 32
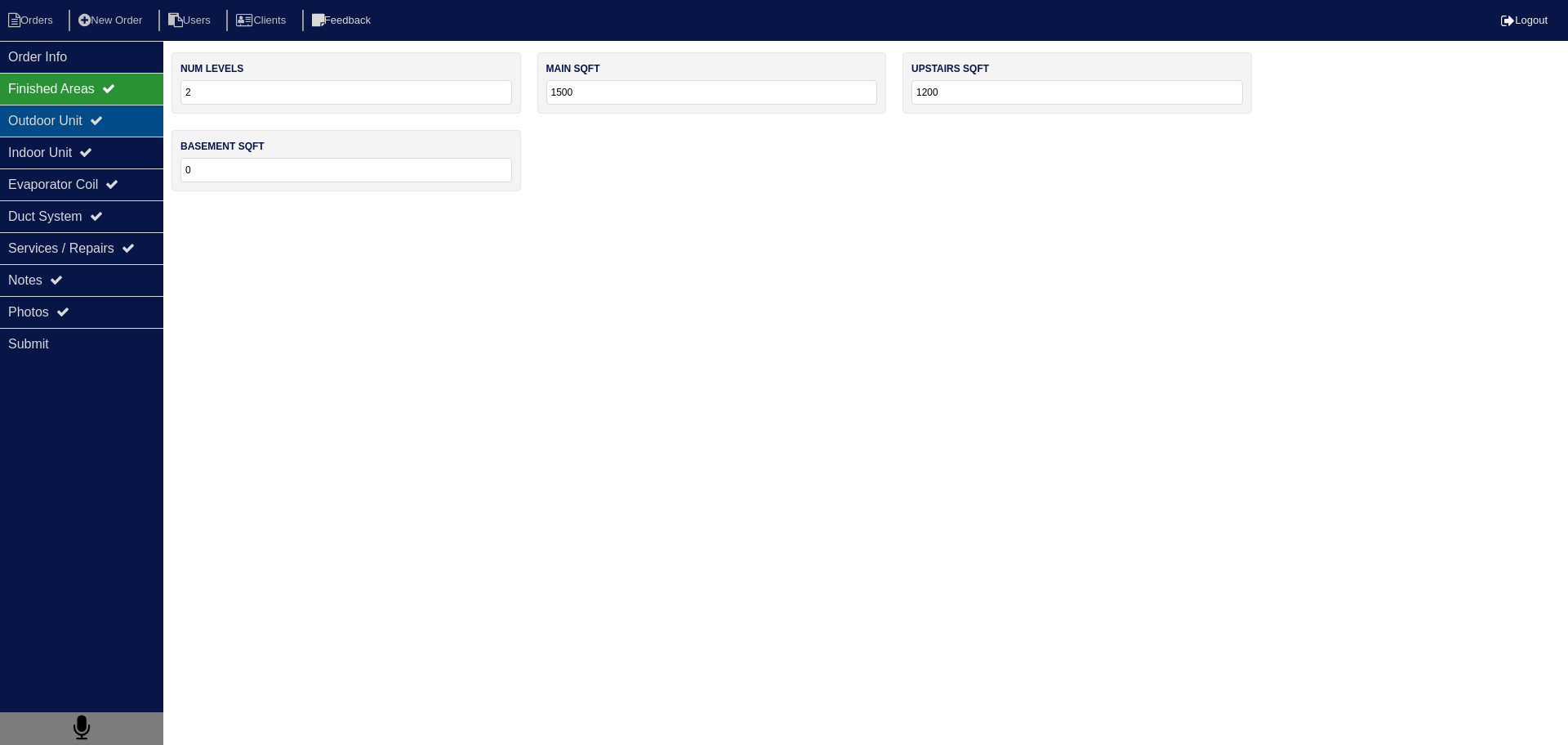
click at [99, 128] on div "Outdoor Unit" at bounding box center [82, 121] width 163 height 32
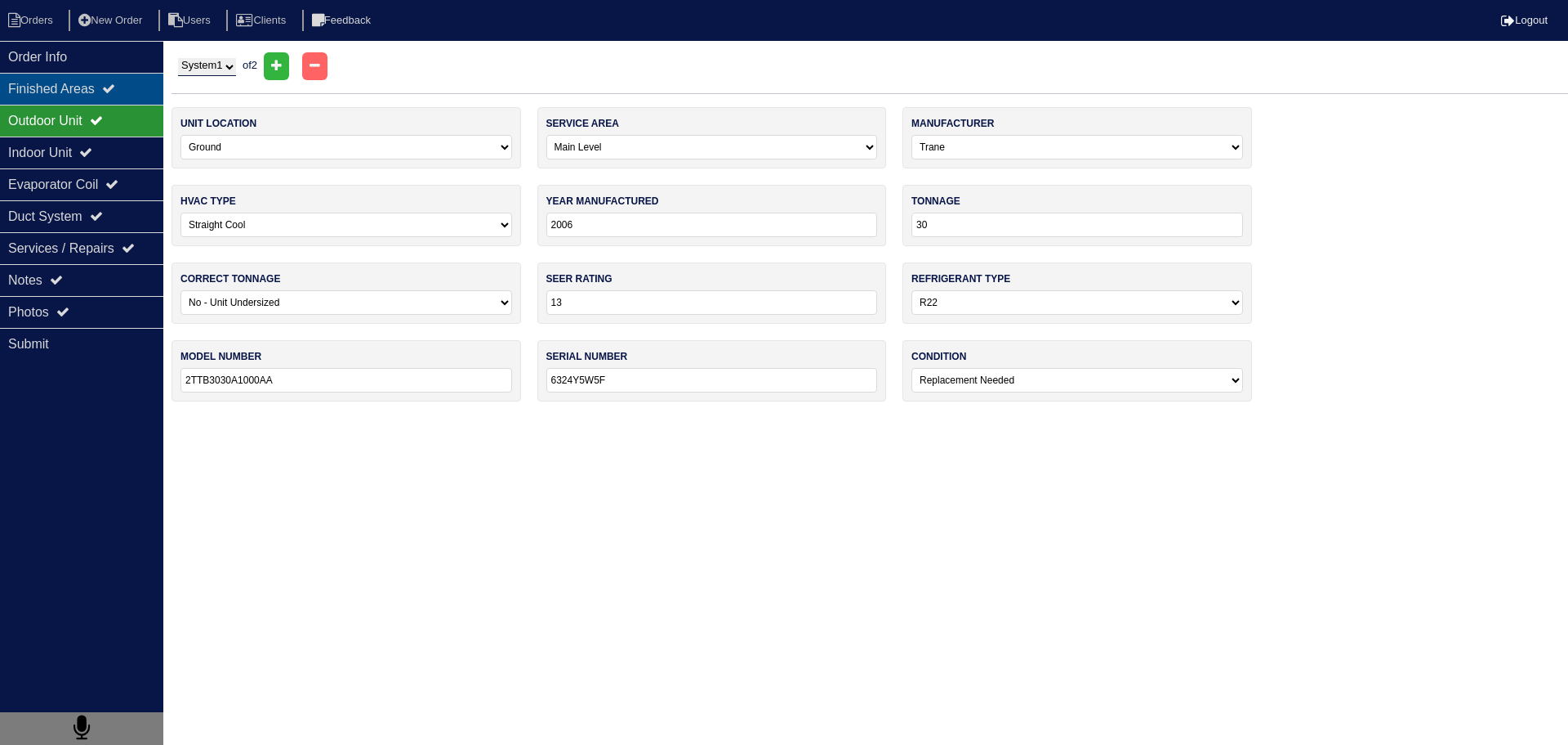
click at [105, 87] on div "Finished Areas" at bounding box center [82, 89] width 163 height 32
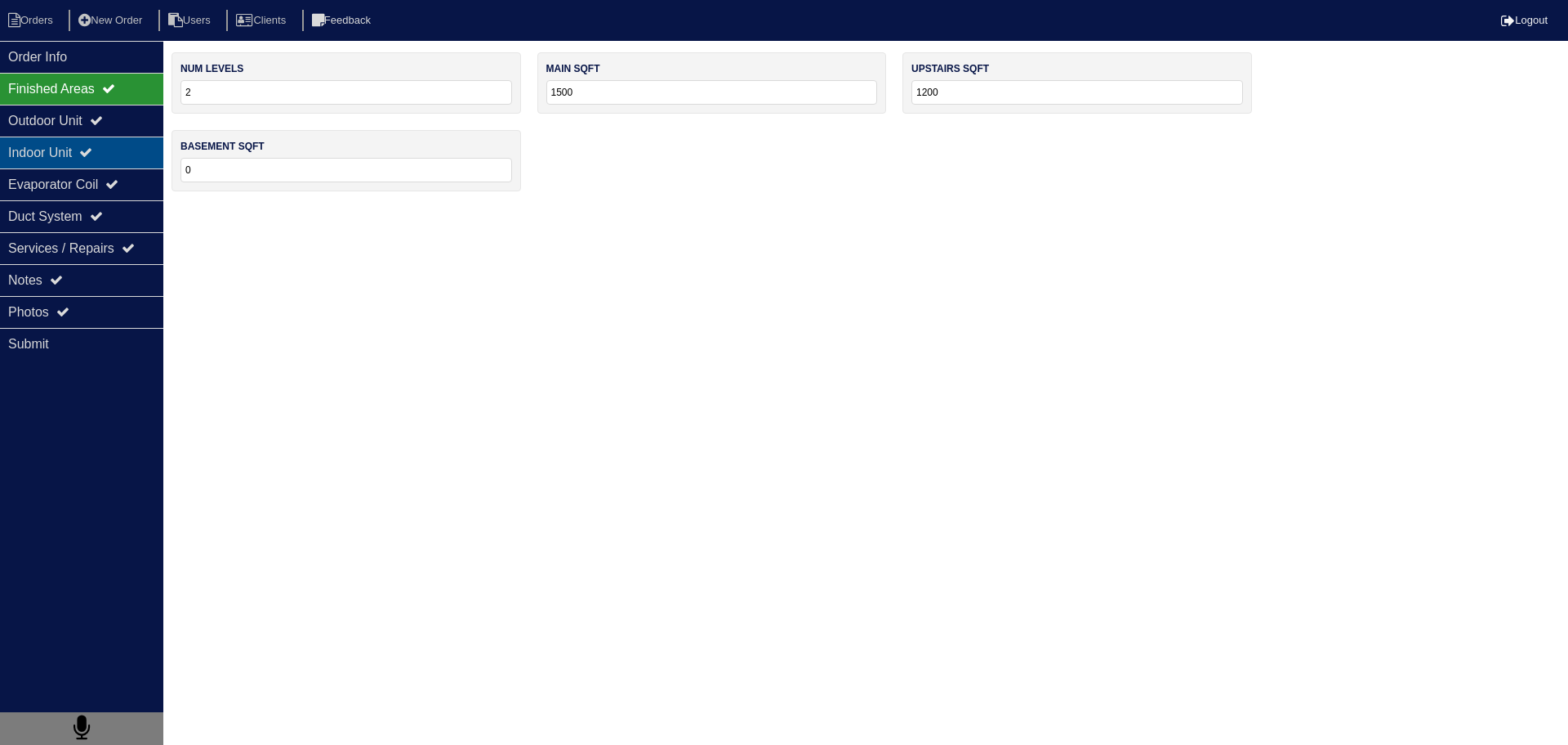
drag, startPoint x: 86, startPoint y: 124, endPoint x: 89, endPoint y: 150, distance: 26.2
click at [86, 125] on div "Outdoor Unit" at bounding box center [82, 121] width 163 height 32
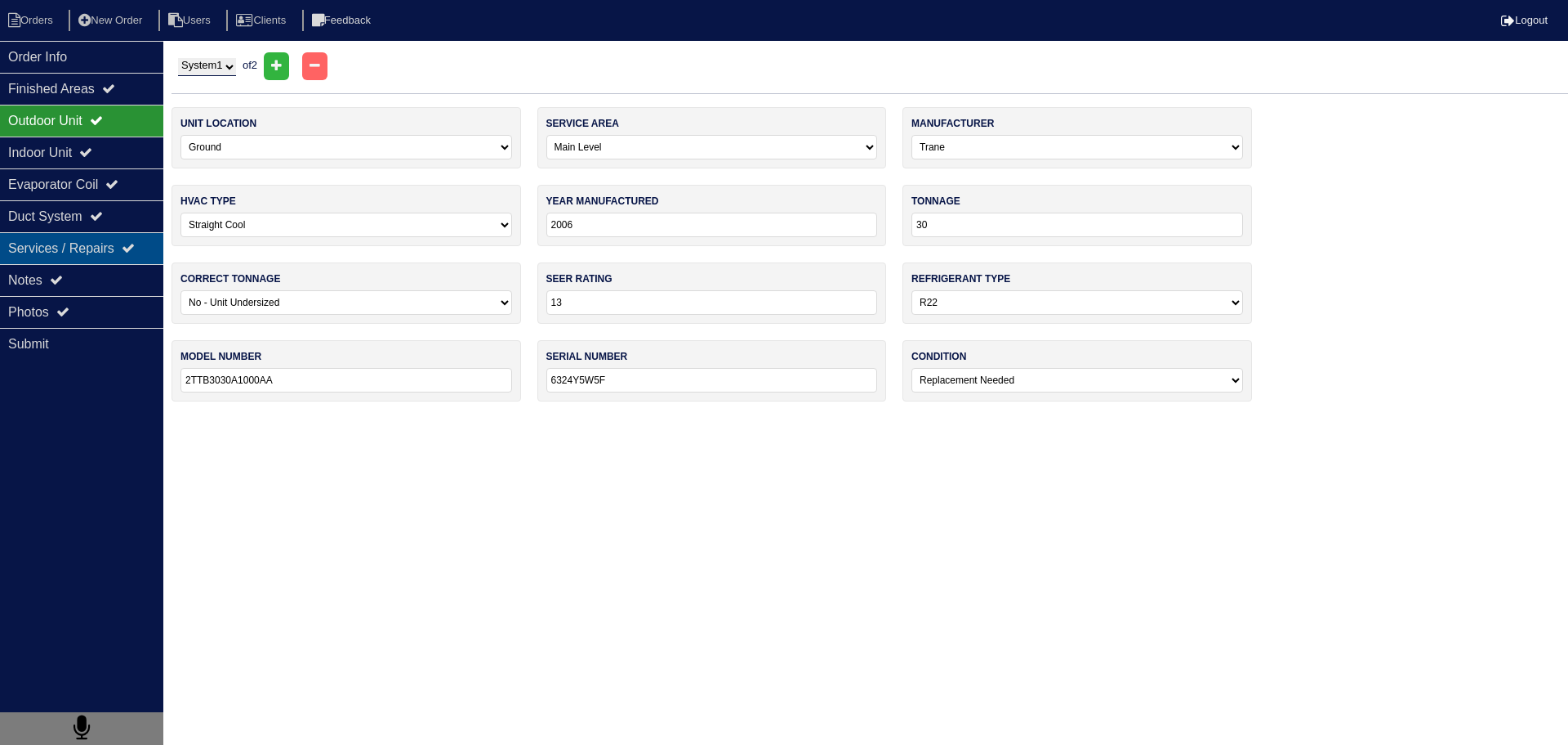
click at [52, 259] on div "Services / Repairs" at bounding box center [82, 249] width 163 height 32
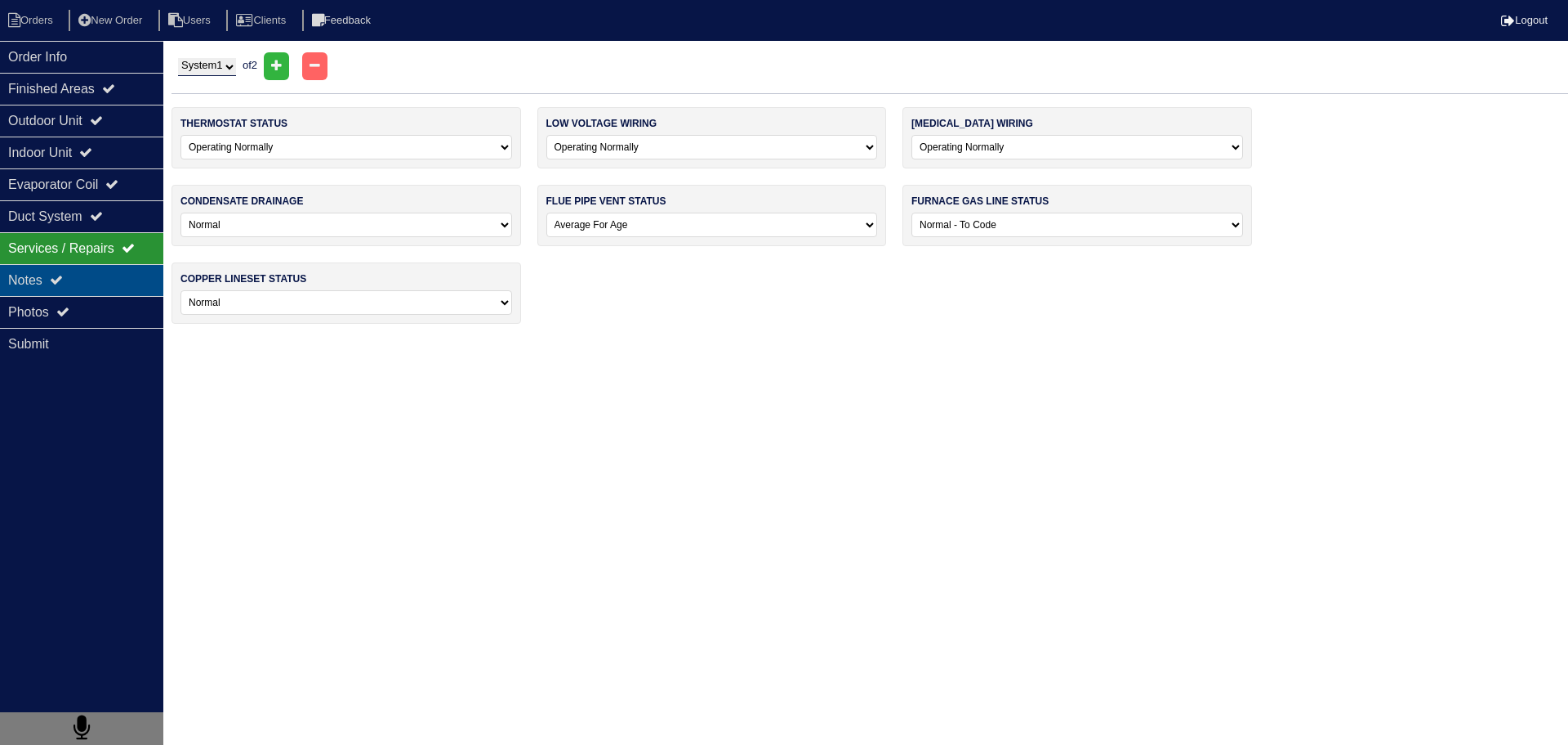
click at [53, 278] on div "Notes" at bounding box center [82, 280] width 163 height 32
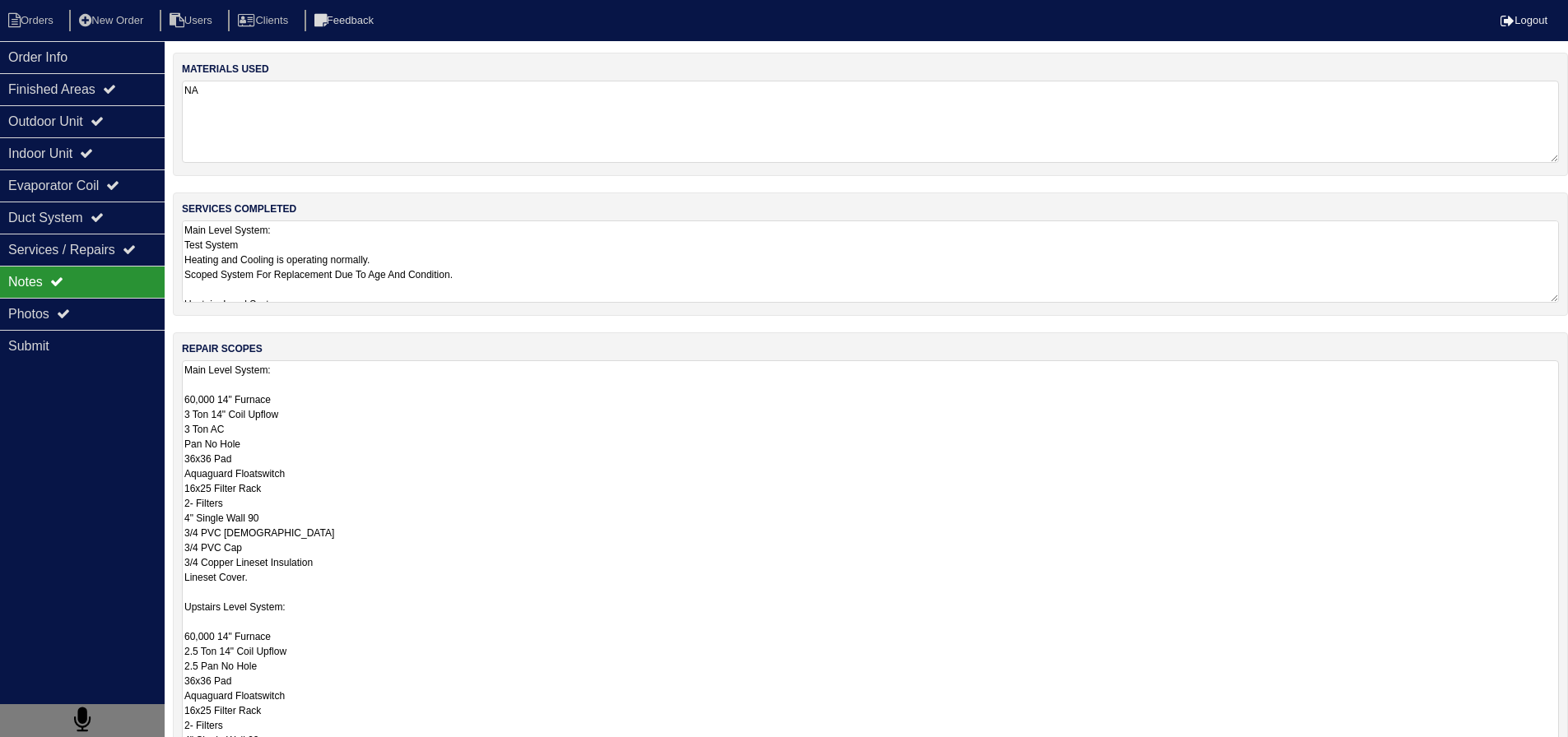
click at [371, 407] on textarea "Main Level System: 60,000 14" Furnace 3 Ton 14" Coil Upflow 3 Ton AC Pan No Hol…" at bounding box center [870, 592] width 1377 height 462
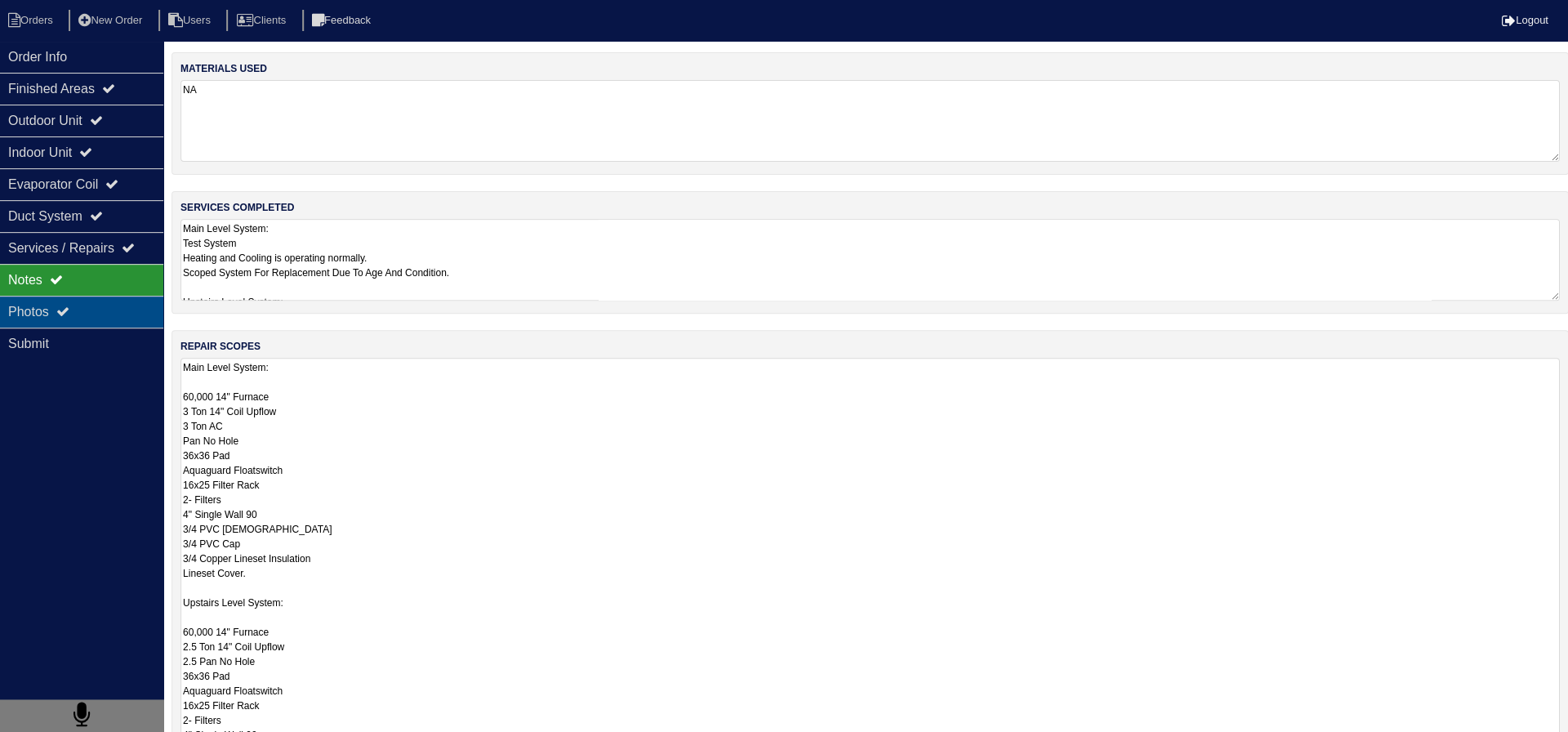
click at [115, 308] on div "Photos" at bounding box center [82, 312] width 163 height 32
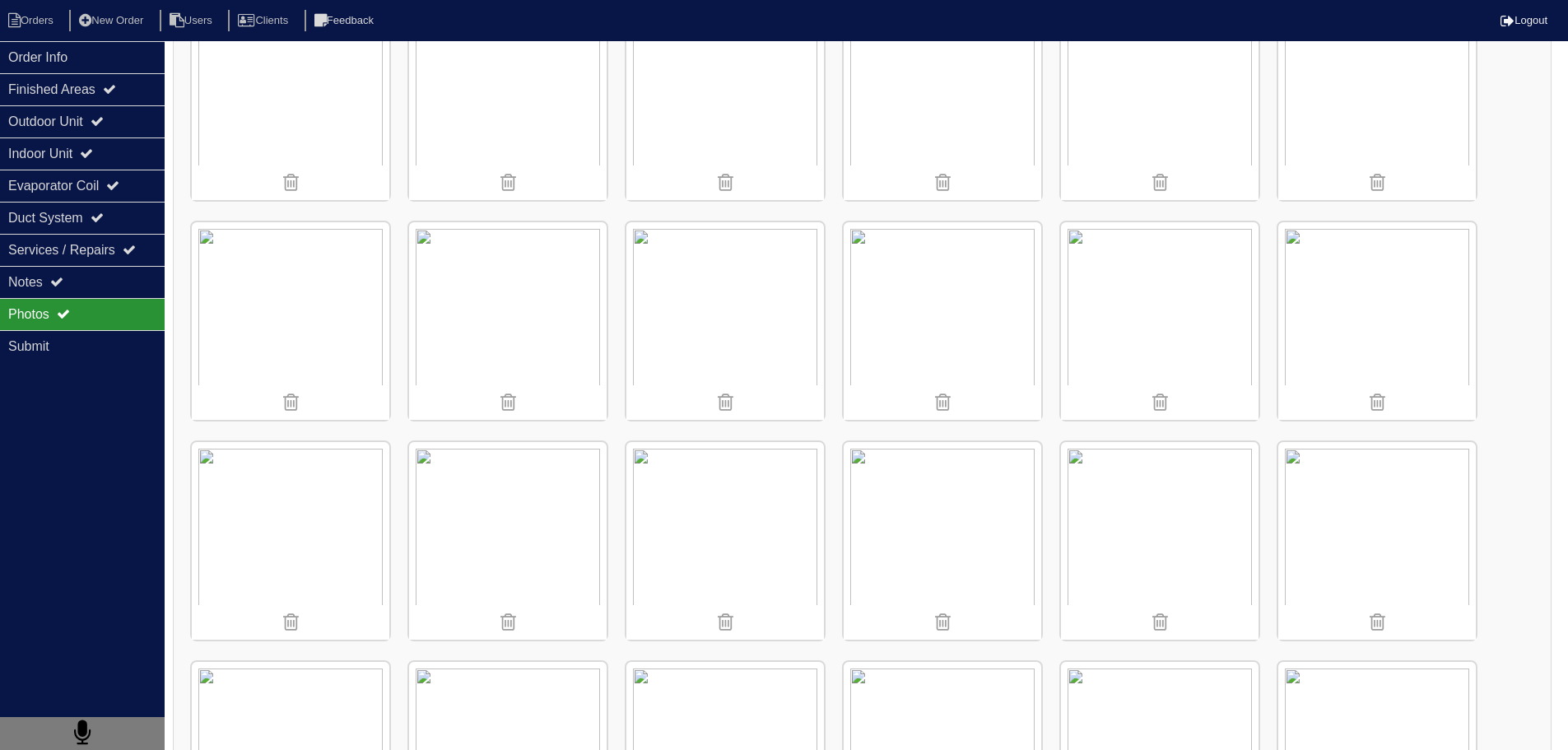
scroll to position [1234, 0]
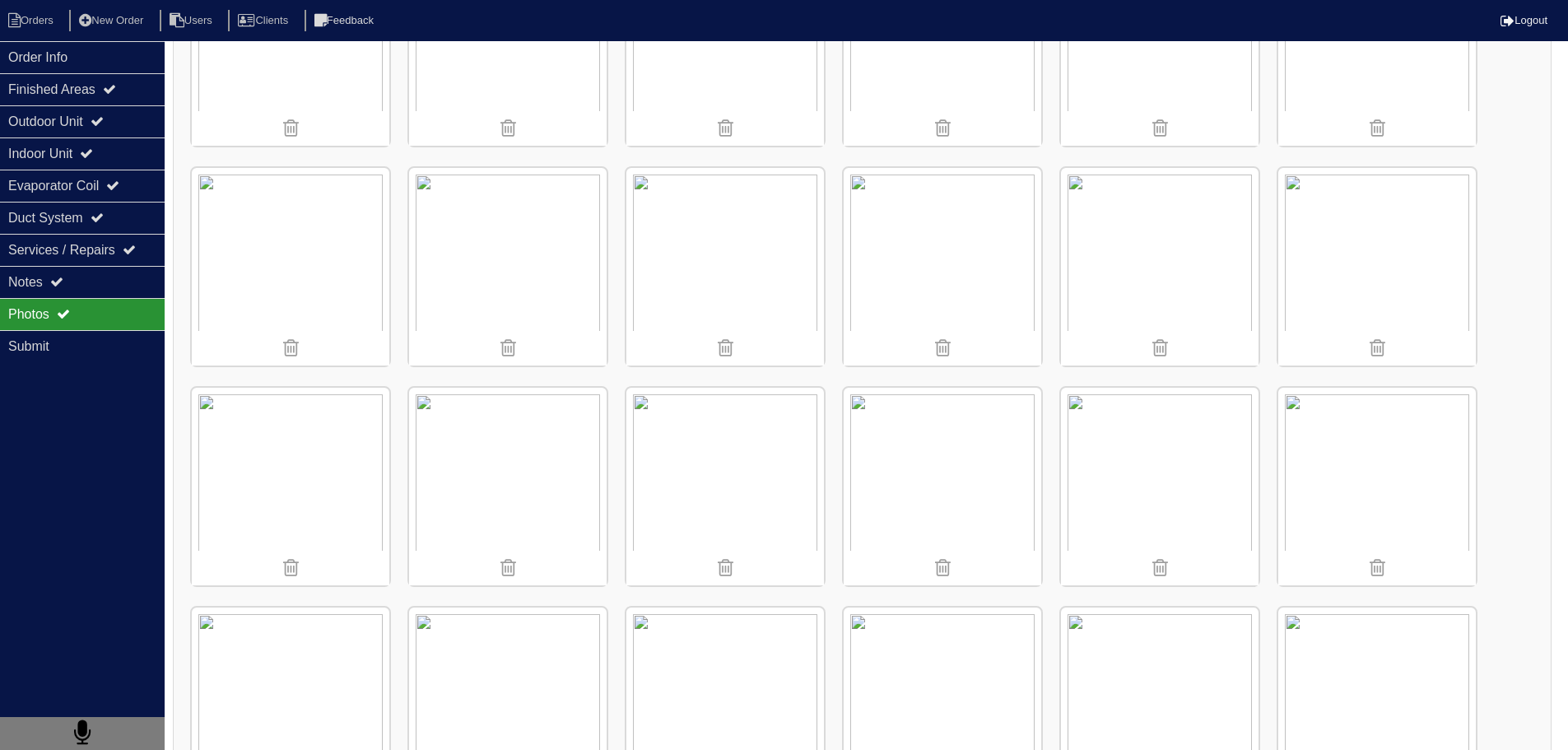
click at [925, 479] on img at bounding box center [942, 486] width 198 height 198
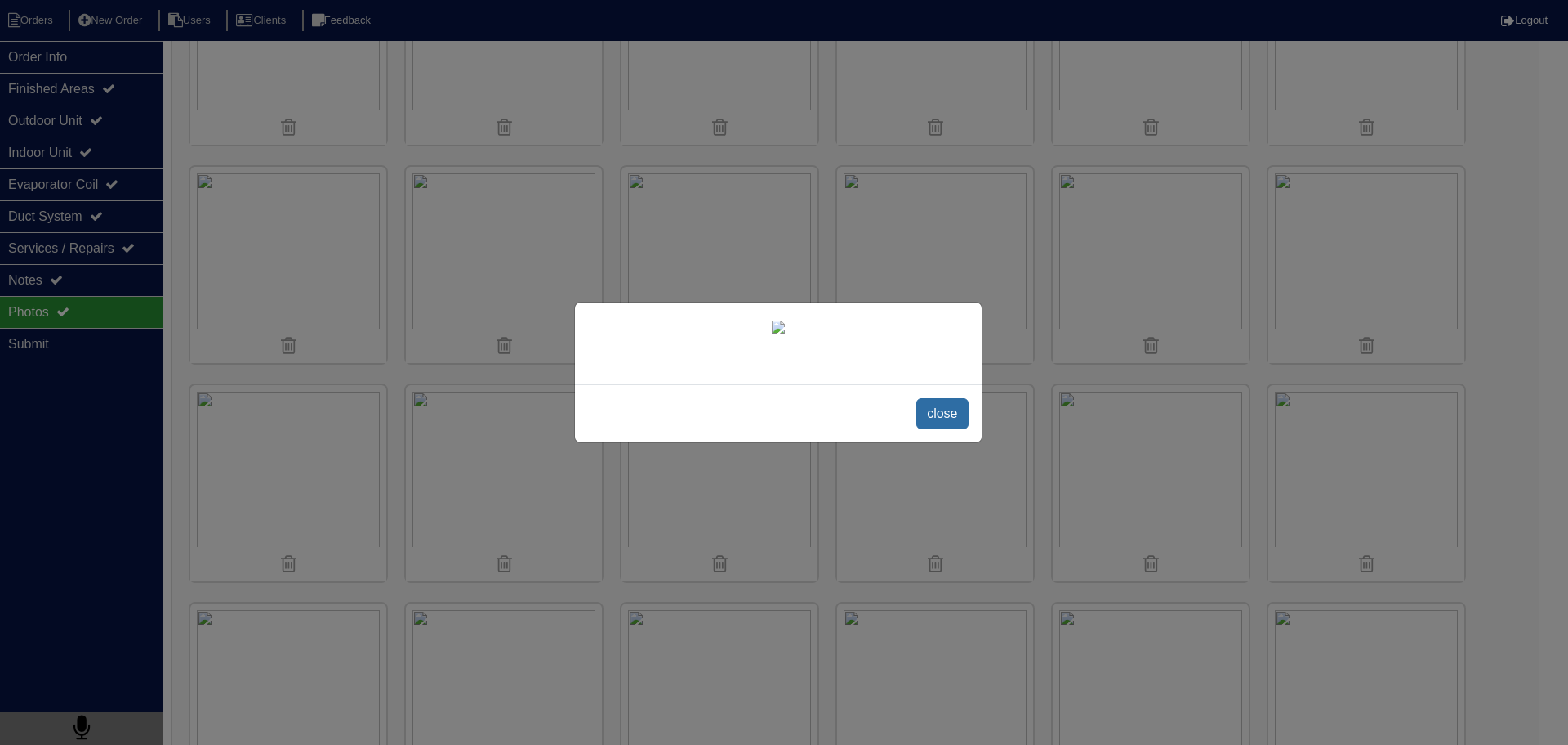
click at [937, 429] on span "close" at bounding box center [942, 413] width 51 height 31
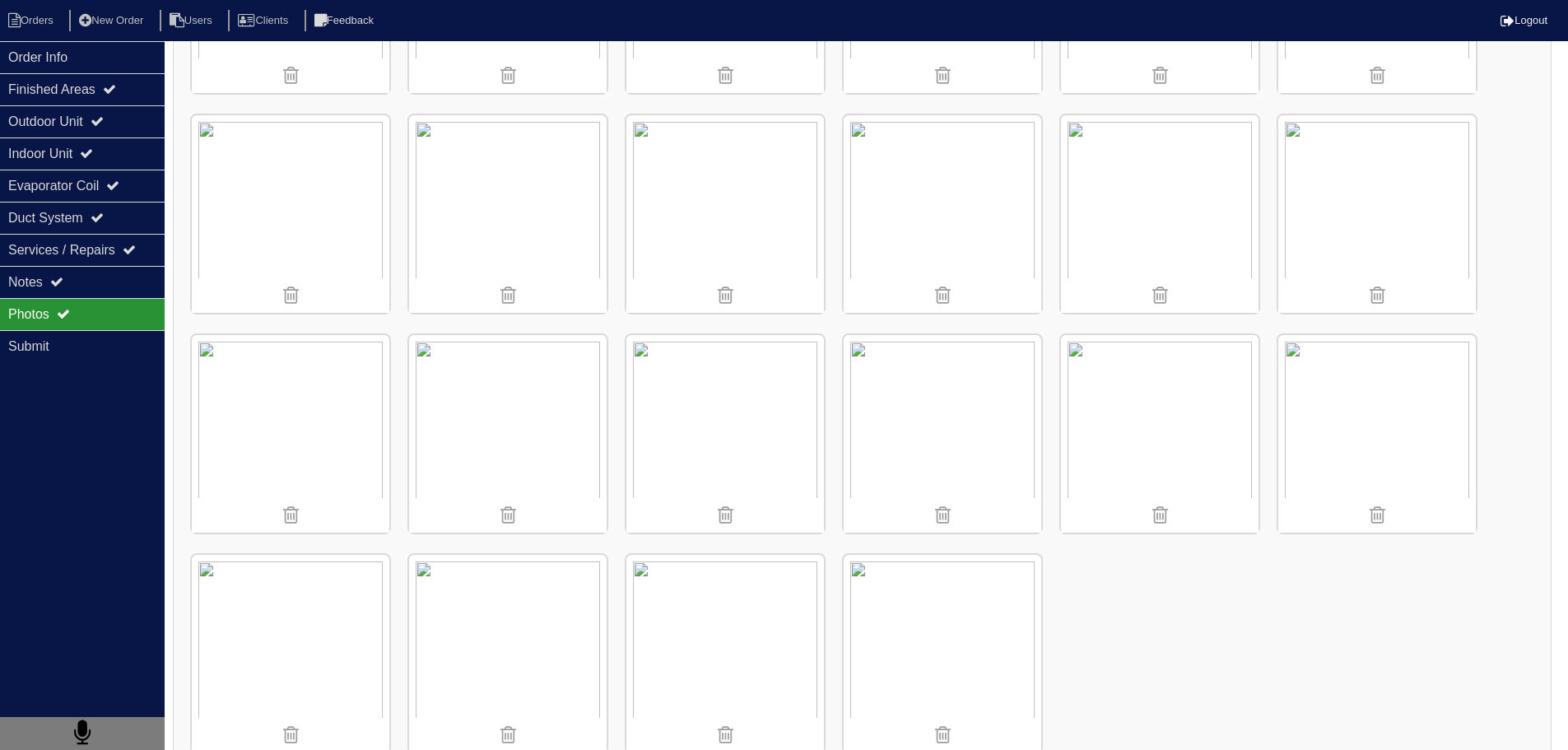
scroll to position [1540, 0]
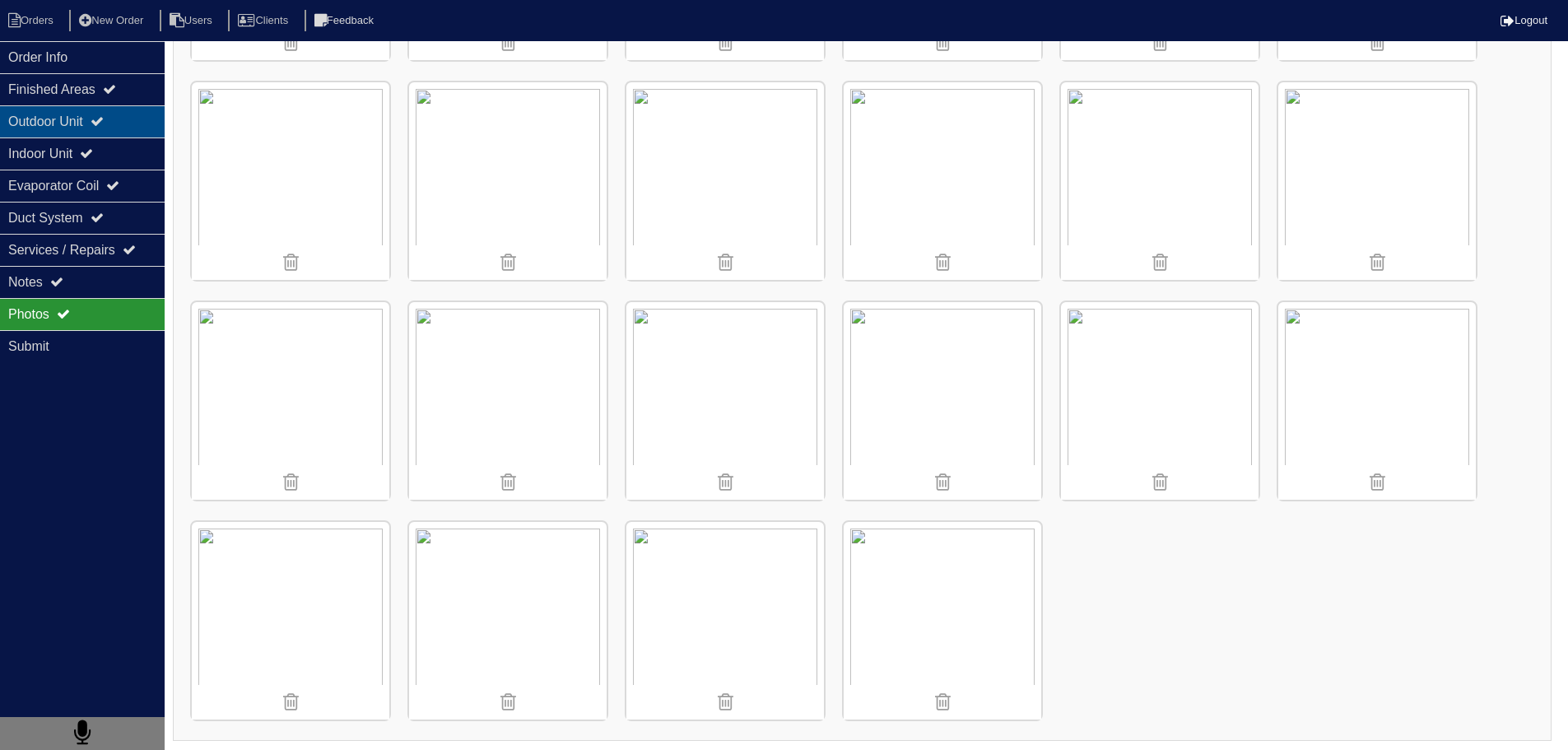
click at [120, 133] on div "Outdoor Unit" at bounding box center [82, 122] width 164 height 33
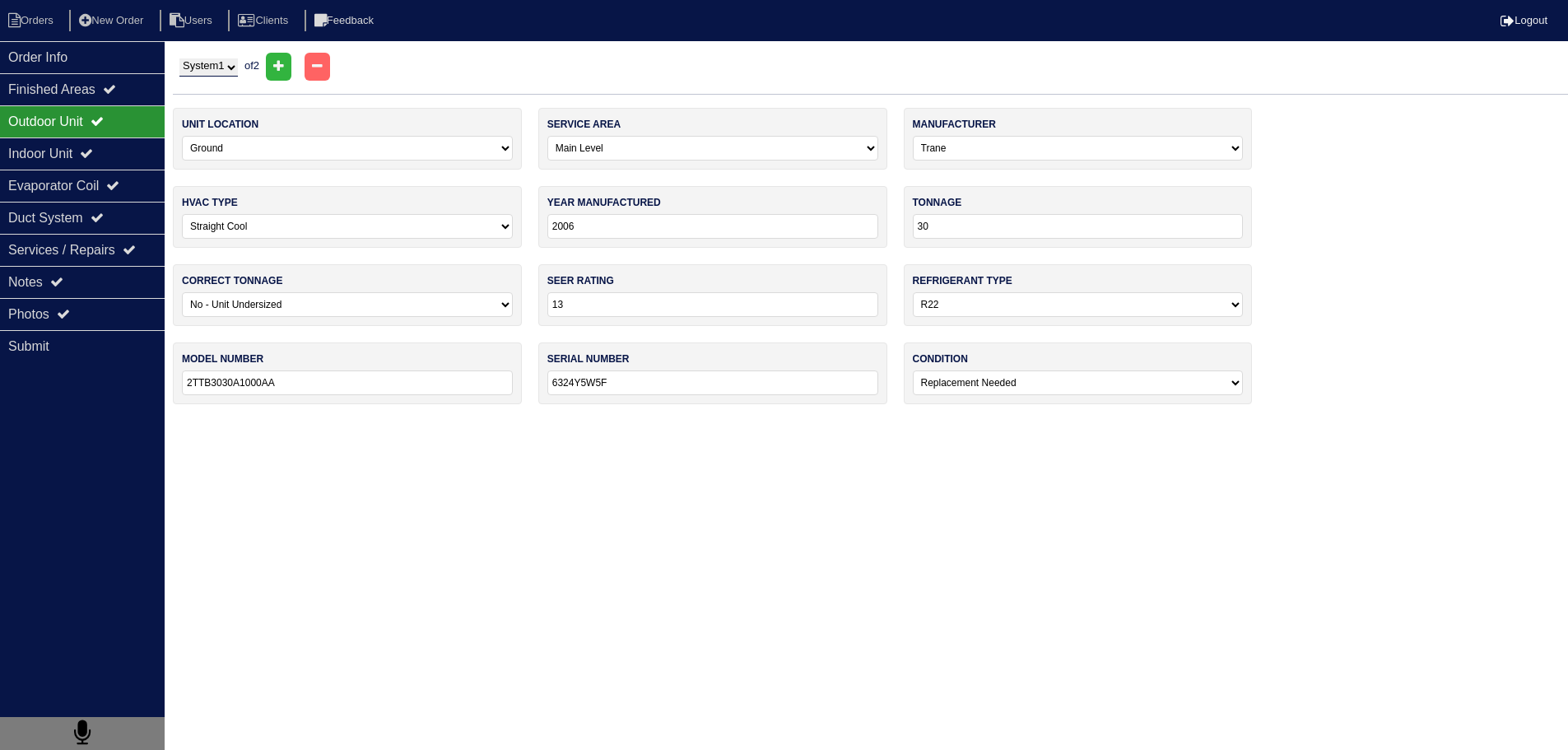
scroll to position [0, 0]
click at [208, 60] on select "System 1 System 2" at bounding box center [209, 68] width 59 height 18
select select "2"
click at [180, 59] on select "System 1 System 2" at bounding box center [209, 68] width 59 height 18
select select "1"
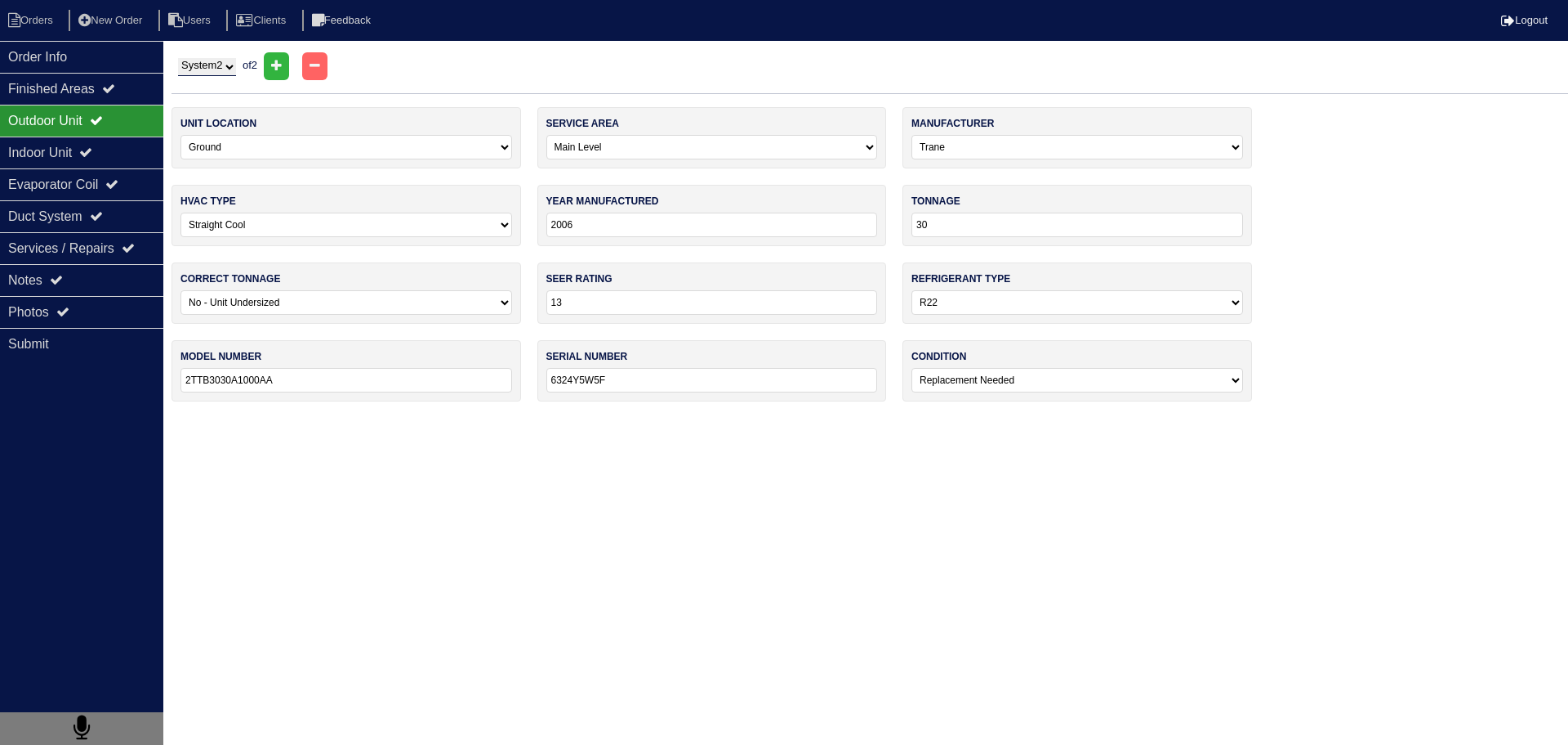
type input "24"
type input "2TTB3024A1000AA"
type input "60454WM5F"
click at [220, 71] on select "System 1 System 2" at bounding box center [207, 67] width 58 height 18
select select "1"
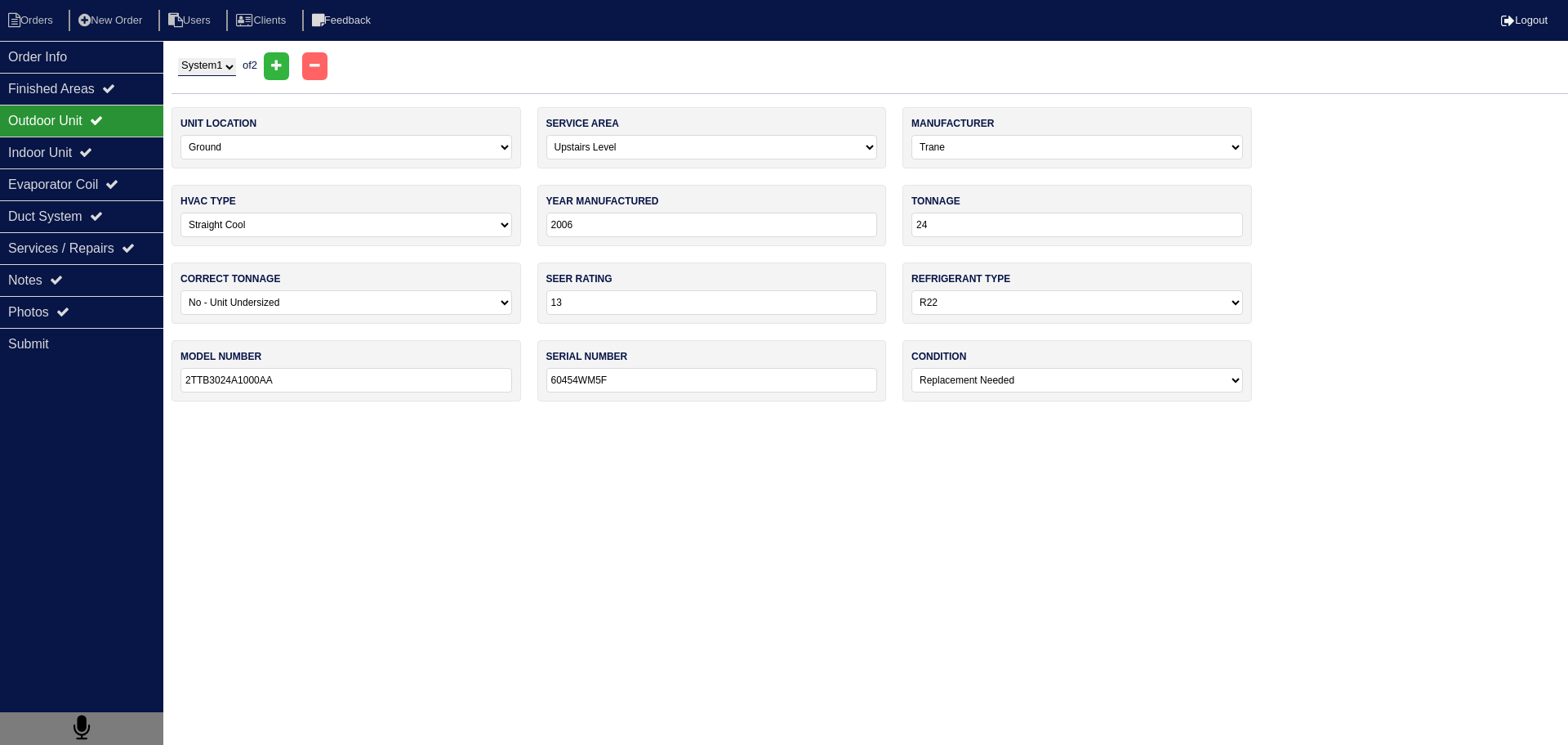
click at [179, 58] on select "System 1 System 2" at bounding box center [207, 67] width 58 height 18
select select "0"
type input "30"
type input "2TTB3030A1000AA"
type input "6324Y5W5F"
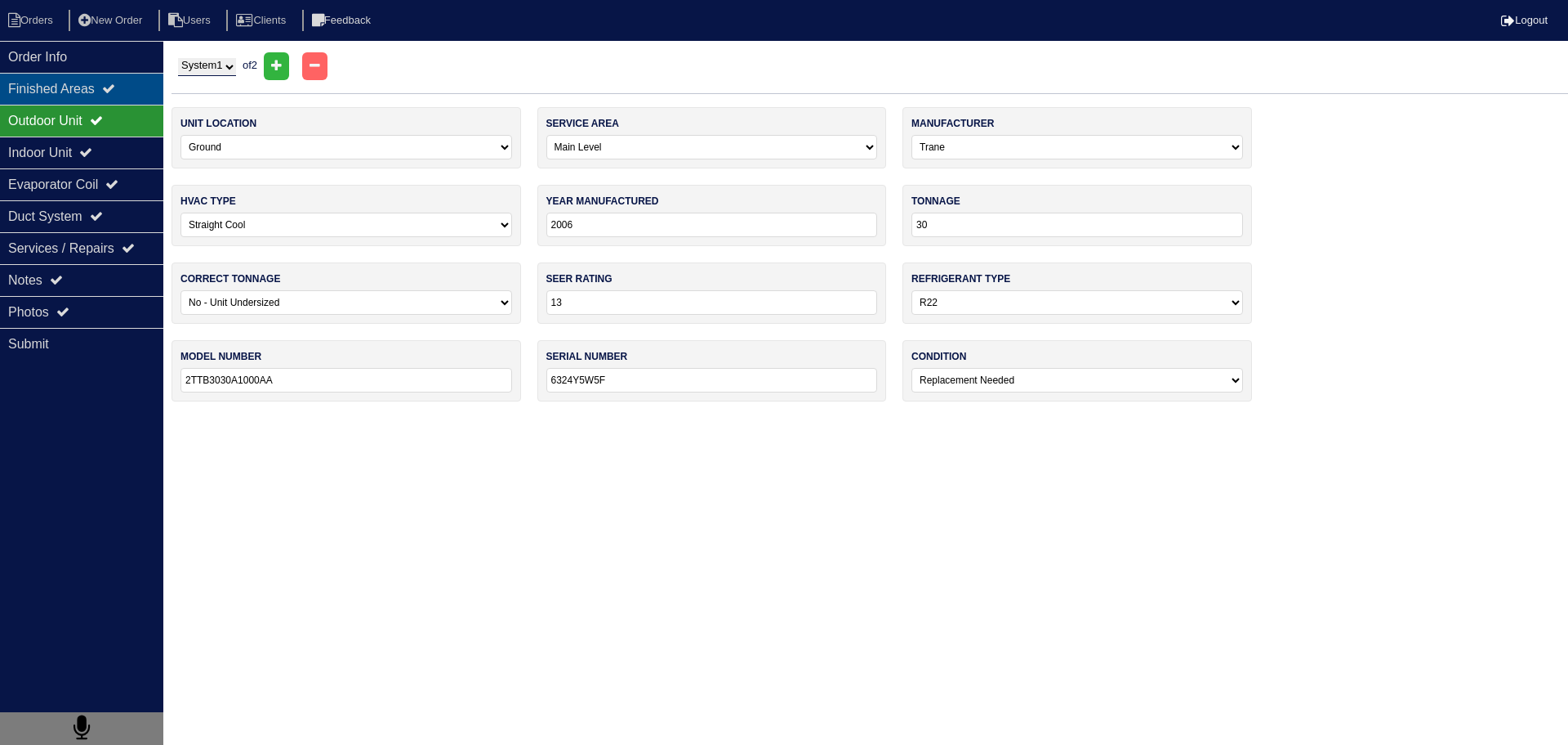
click at [72, 83] on div "Finished Areas" at bounding box center [82, 89] width 163 height 32
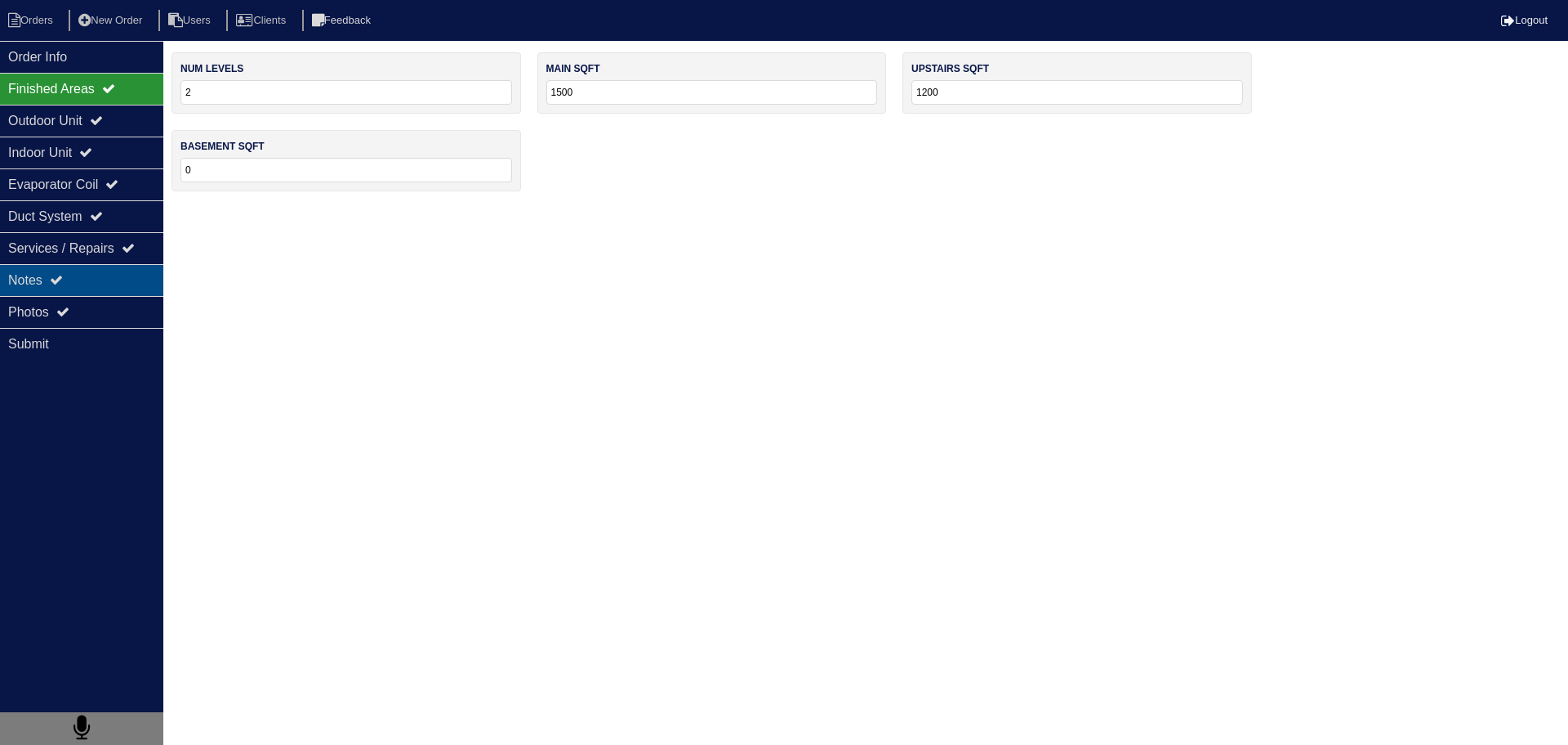
click at [120, 288] on div "Notes" at bounding box center [82, 280] width 163 height 32
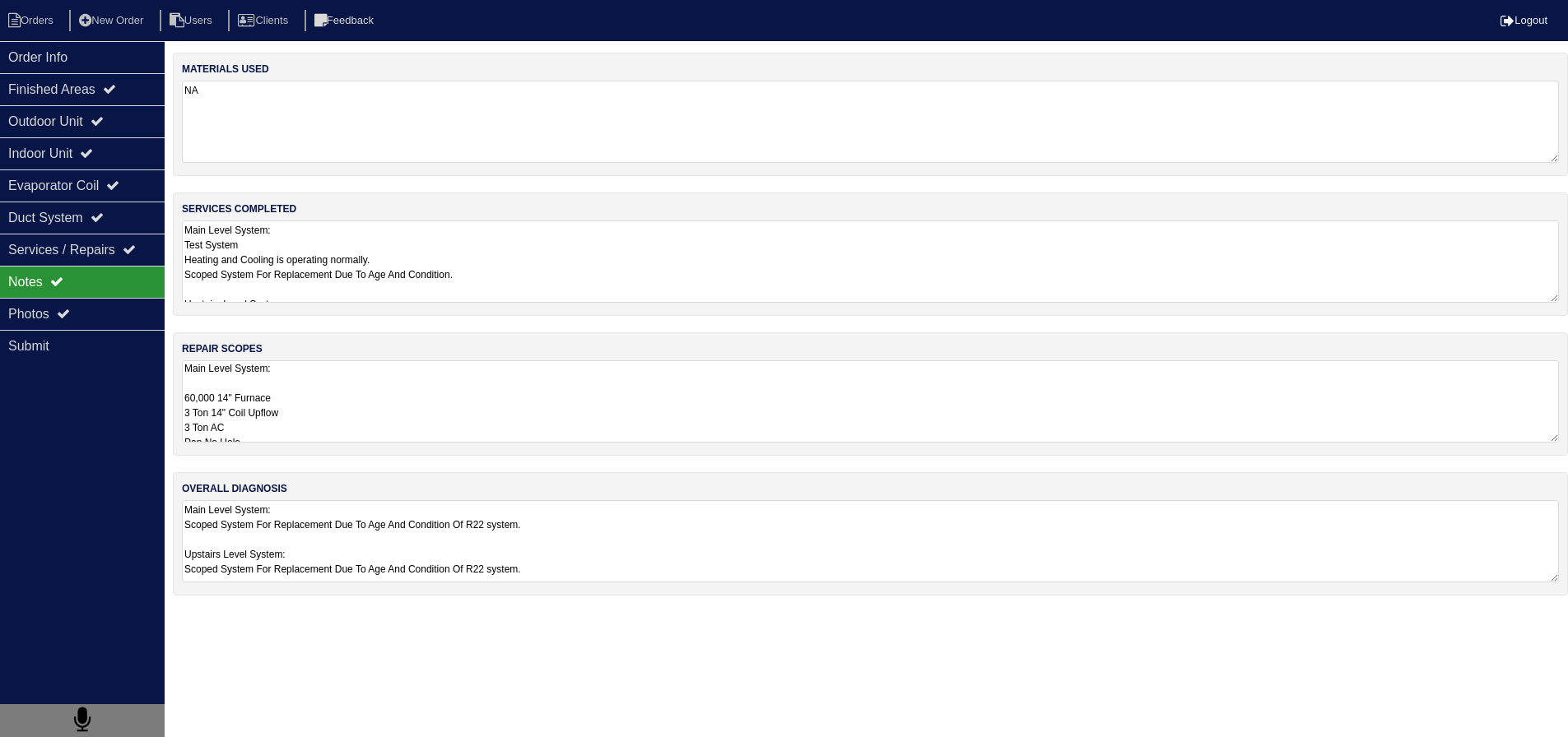
click at [305, 396] on textarea "Main Level System: 60,000 14" Furnace 3 Ton 14" Coil Upflow 3 Ton AC Pan No Hol…" at bounding box center [870, 401] width 1377 height 82
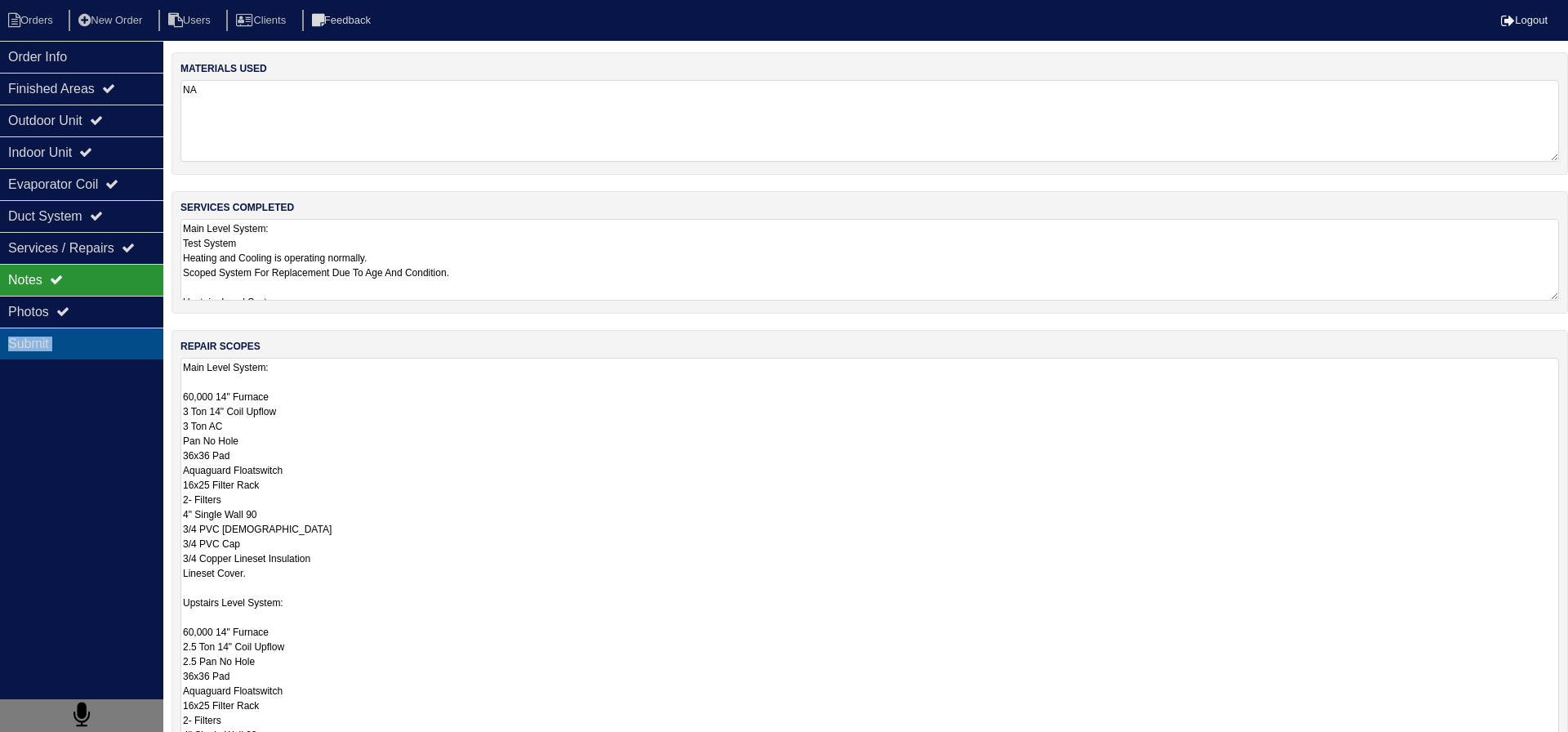
click at [125, 333] on div "Order Info Finished Areas Outdoor Unit Indoor Unit Evaporator Coil Duct System …" at bounding box center [82, 407] width 163 height 732
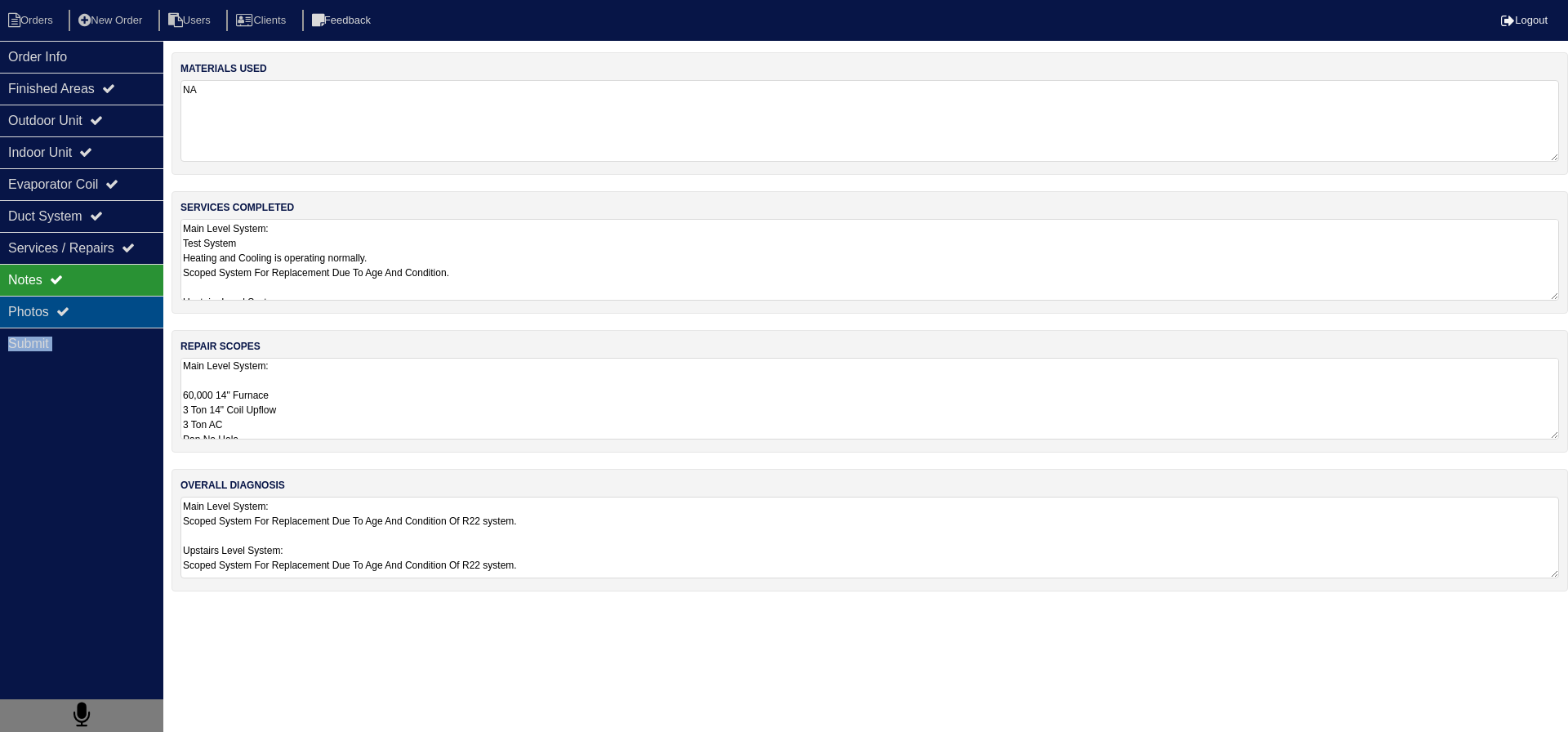
click at [126, 317] on div "Photos" at bounding box center [82, 312] width 163 height 32
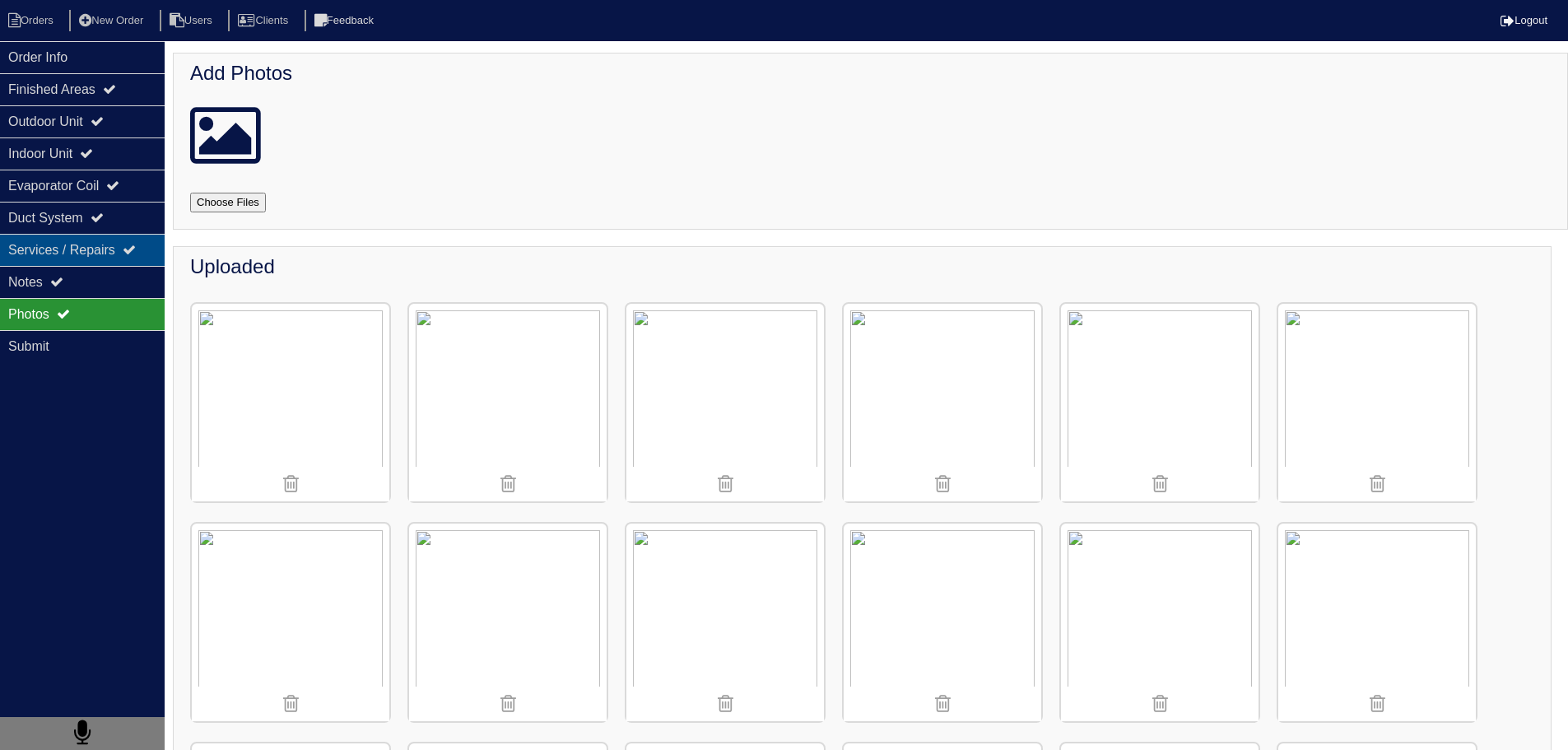
click at [103, 261] on div "Services / Repairs" at bounding box center [82, 250] width 164 height 33
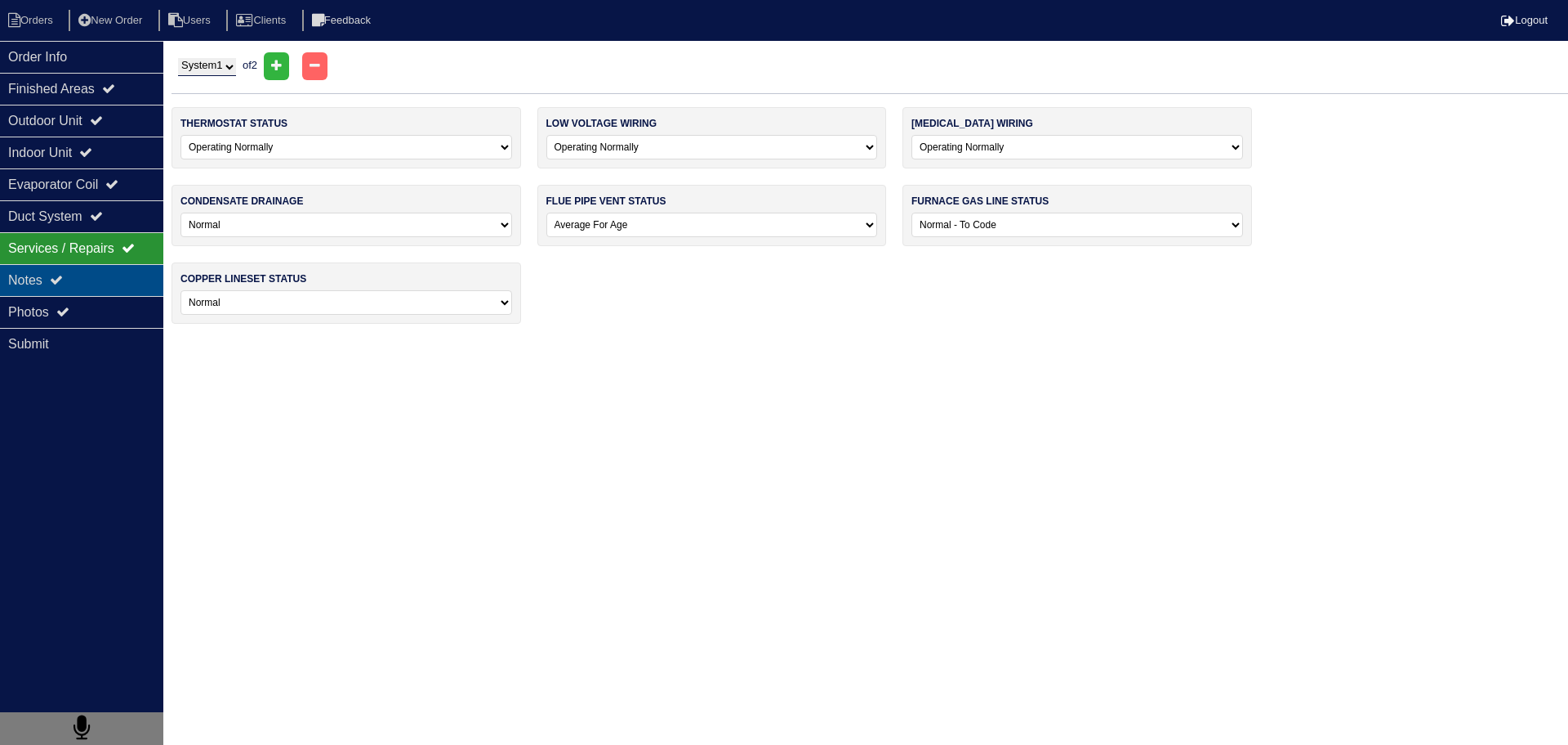
click at [83, 288] on div "Notes" at bounding box center [82, 280] width 163 height 32
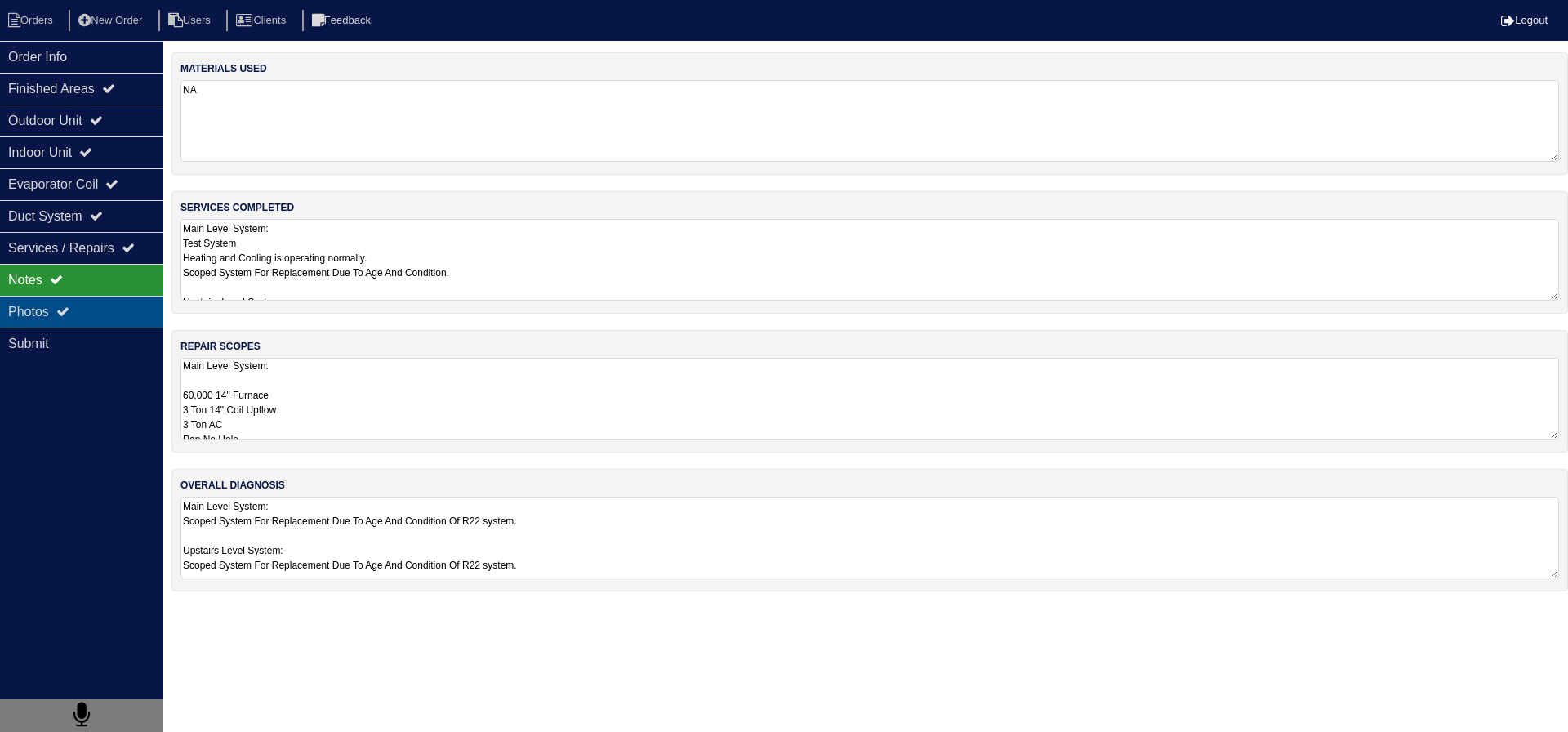
click at [80, 298] on div "Photos" at bounding box center [82, 312] width 163 height 32
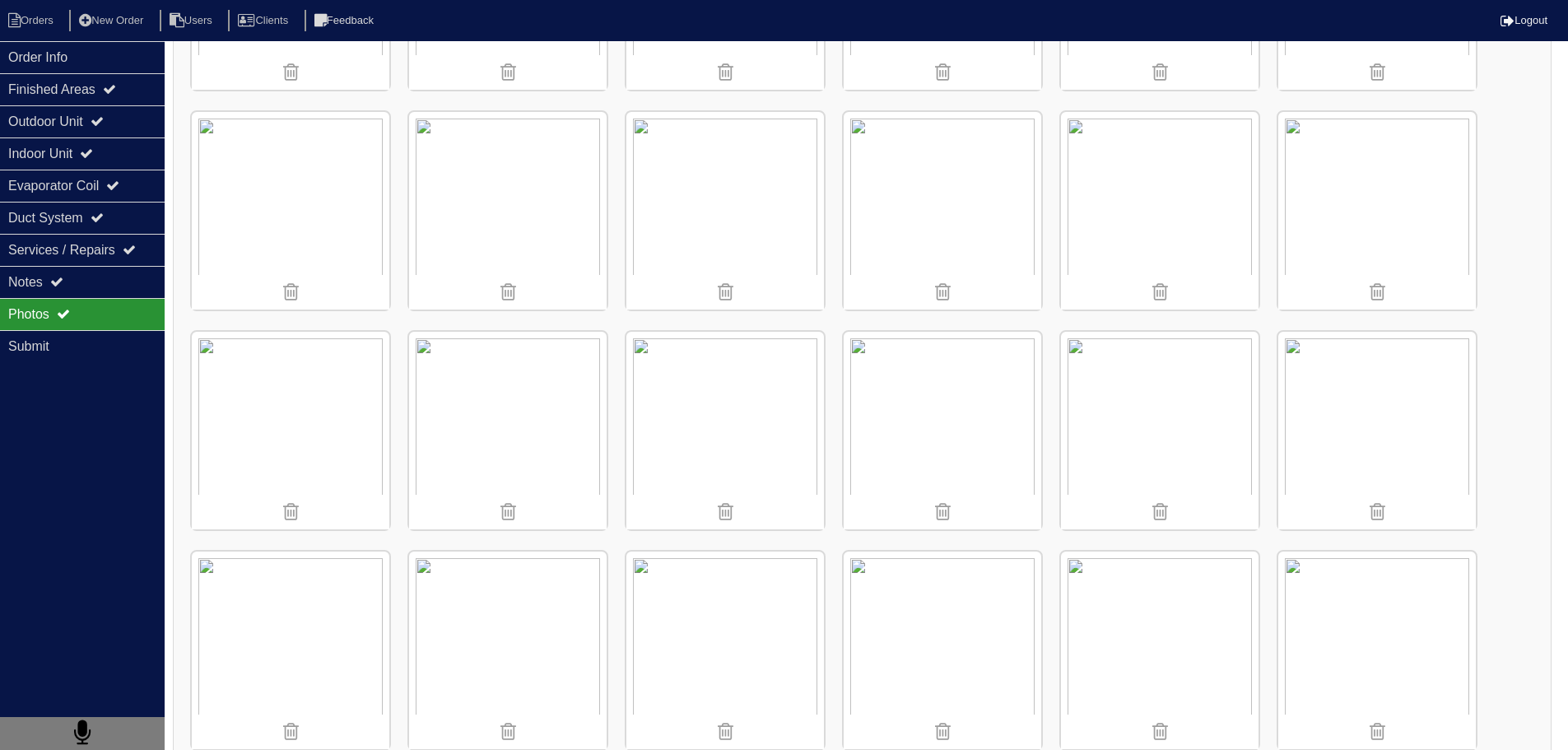
scroll to position [823, 0]
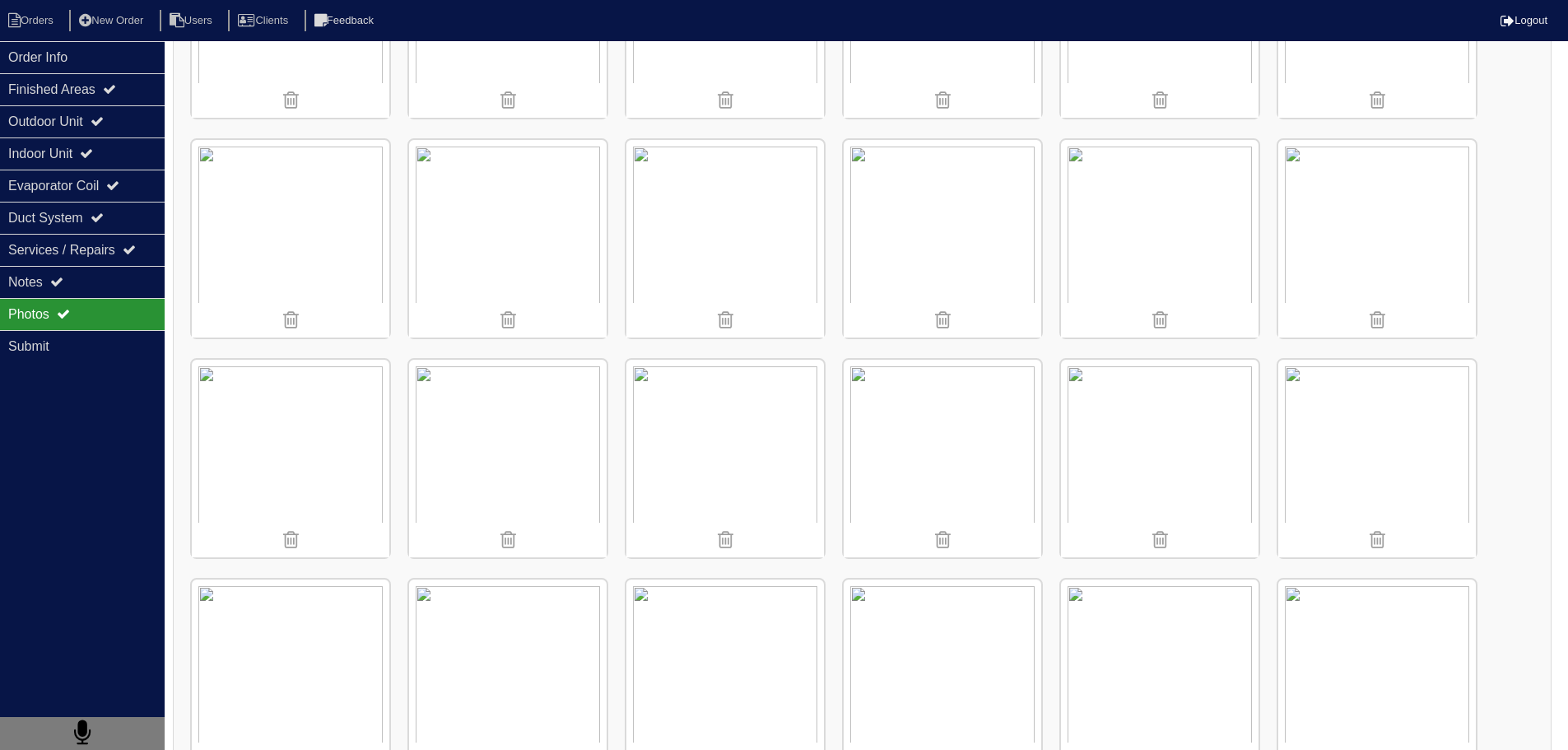
click at [1113, 434] on img at bounding box center [1160, 458] width 198 height 198
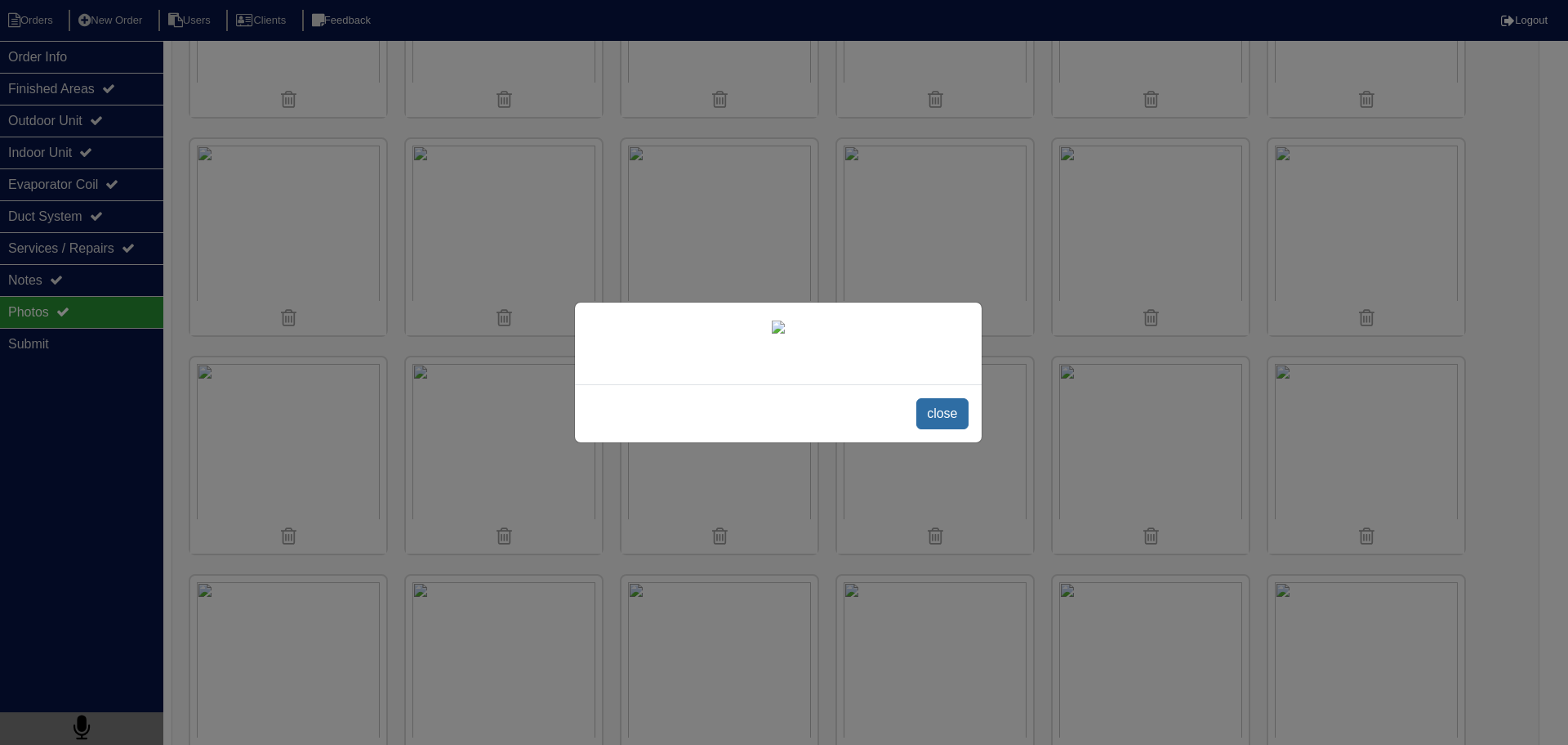
click at [945, 429] on span "close" at bounding box center [942, 413] width 51 height 31
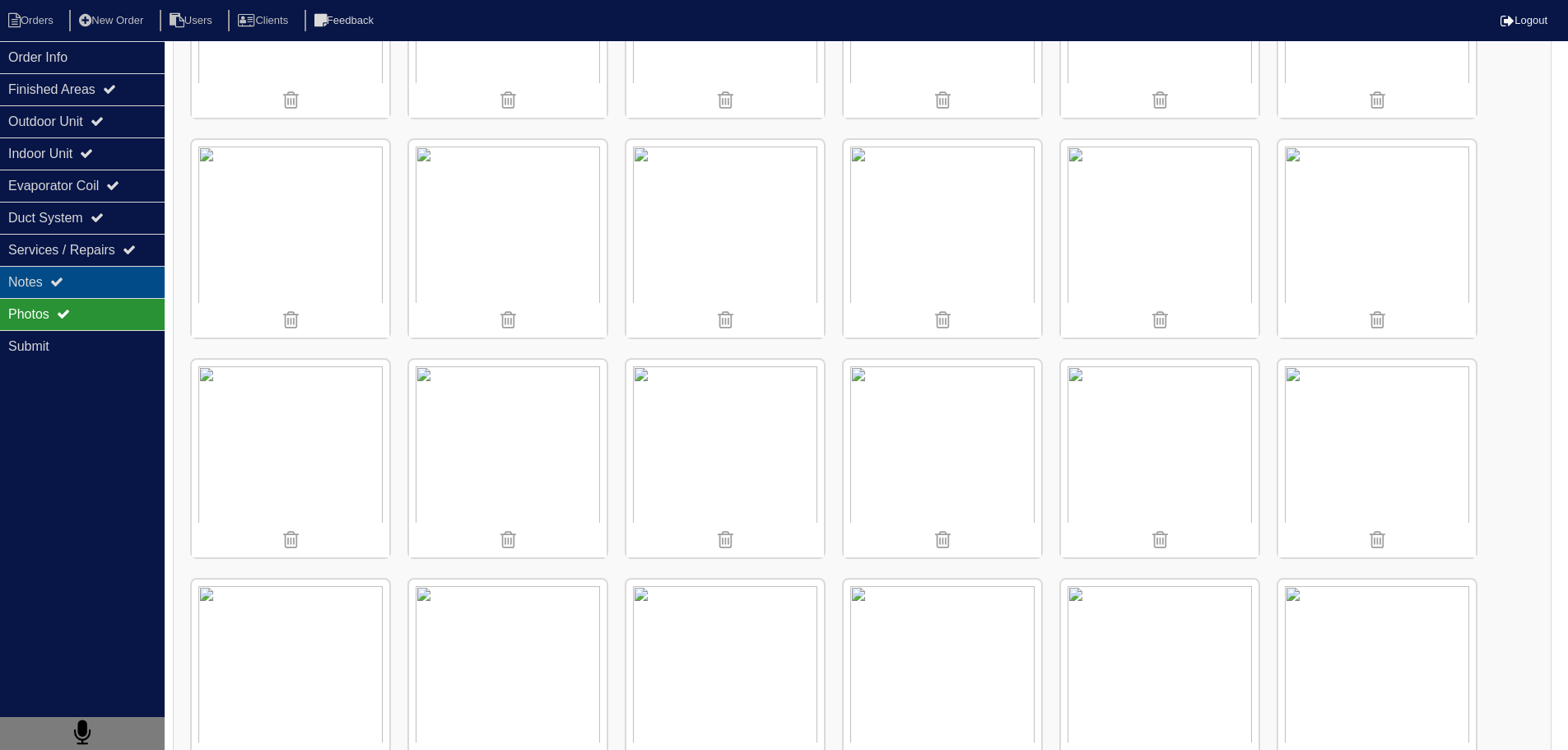
click at [80, 296] on div "Notes" at bounding box center [82, 282] width 164 height 33
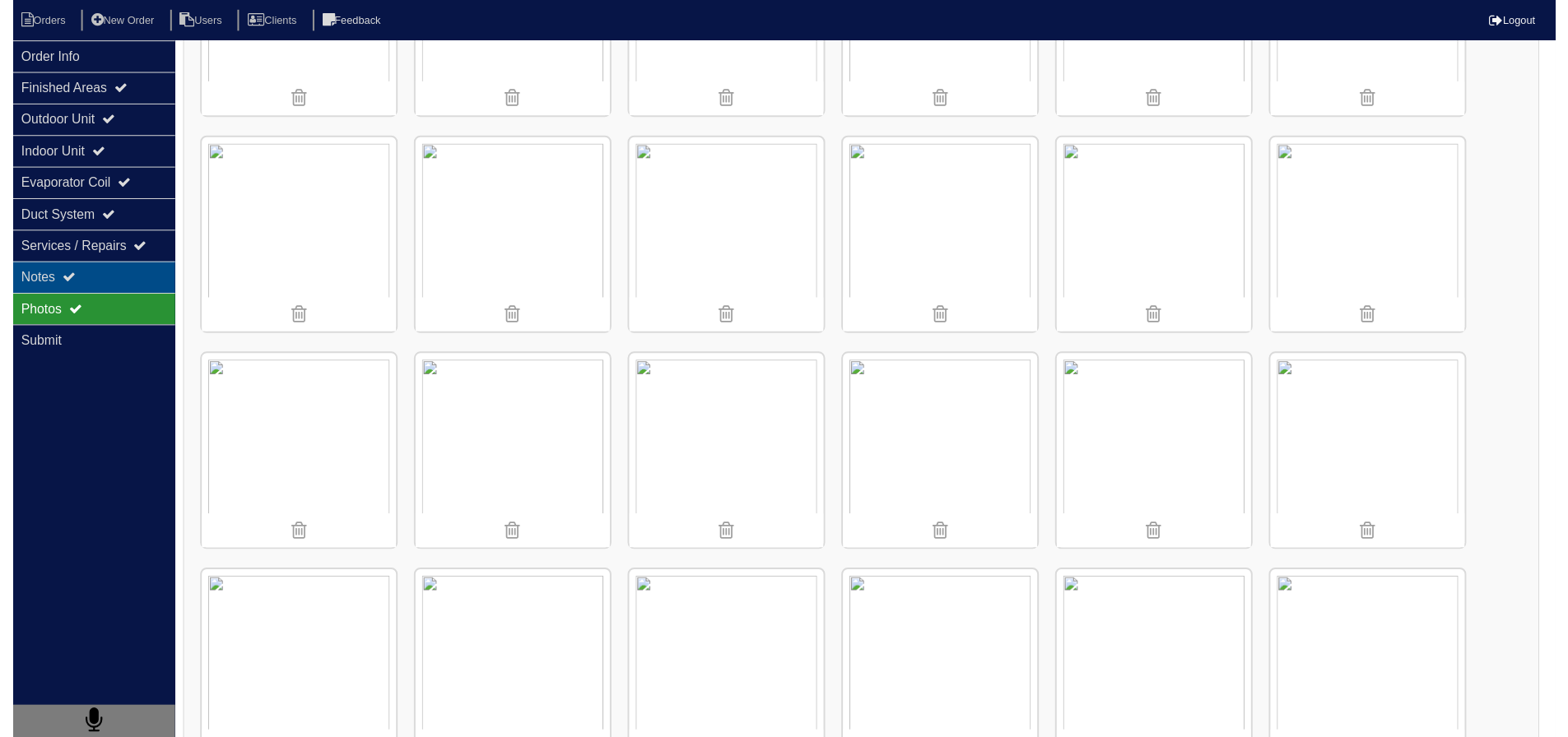
scroll to position [0, 0]
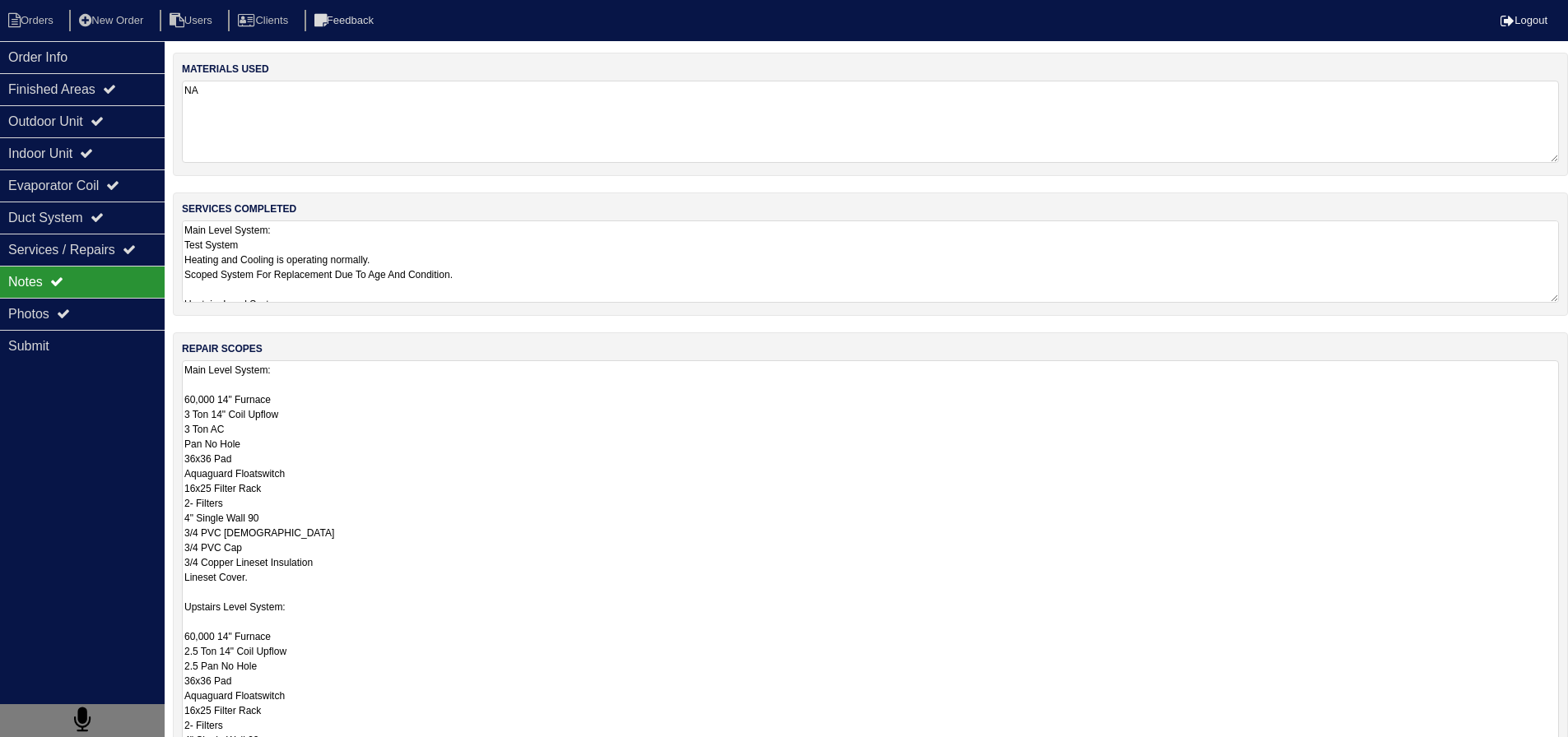
click at [291, 390] on textarea "Main Level System: 60,000 14" Furnace 3 Ton 14" Coil Upflow 3 Ton AC Pan No Hol…" at bounding box center [870, 592] width 1377 height 462
